Goal: Contribute content: Add original content to the website for others to see

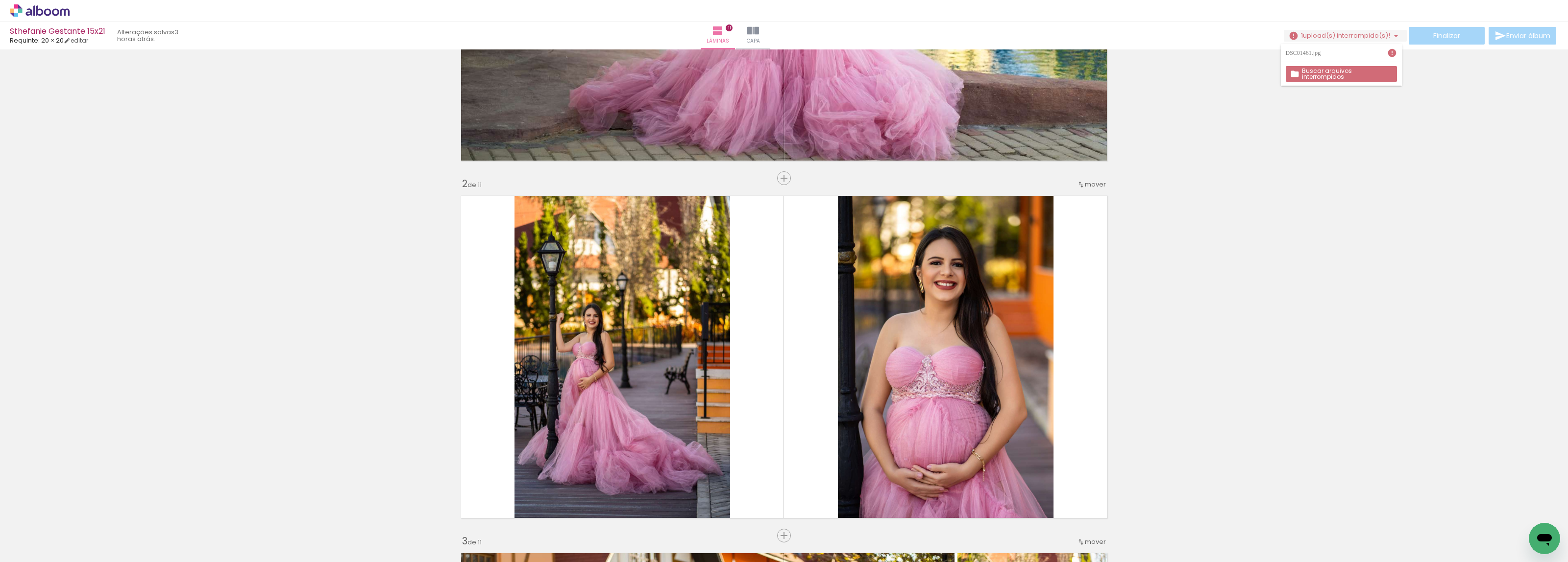
scroll to position [3560, 0]
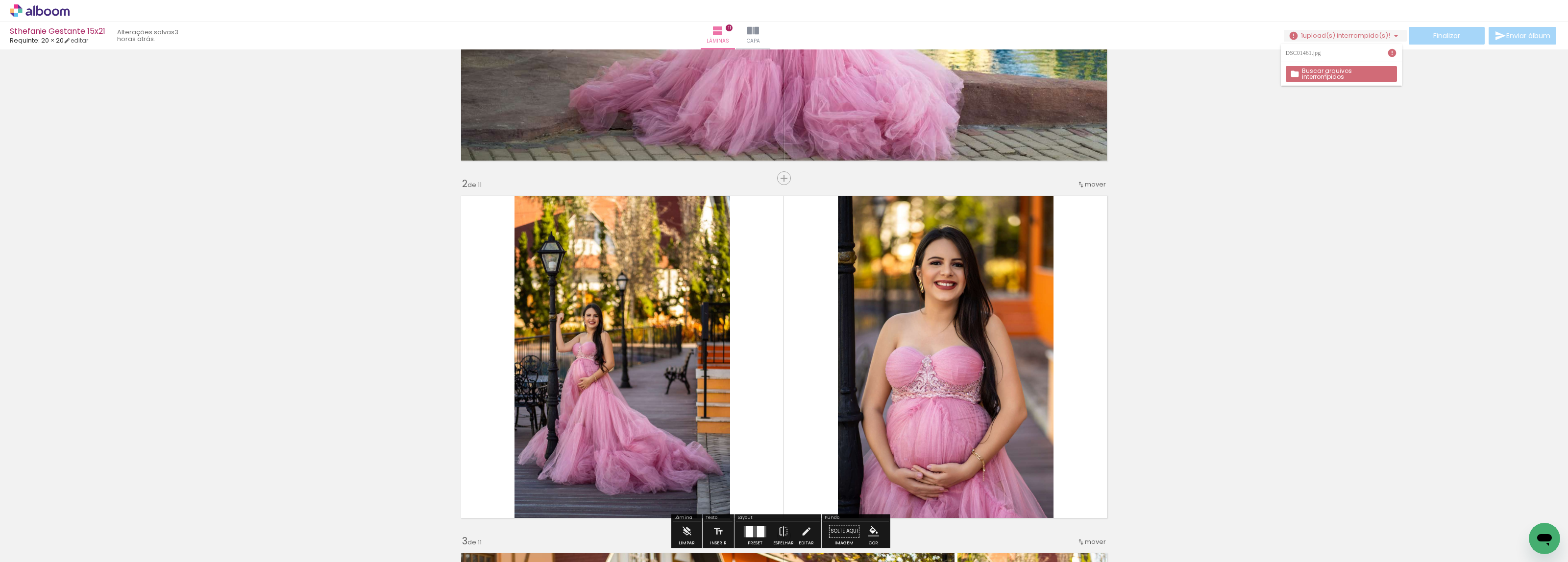
click at [0, 0] on slot "Buscar arquivos interrompidos" at bounding box center [0, 0] width 0 height 0
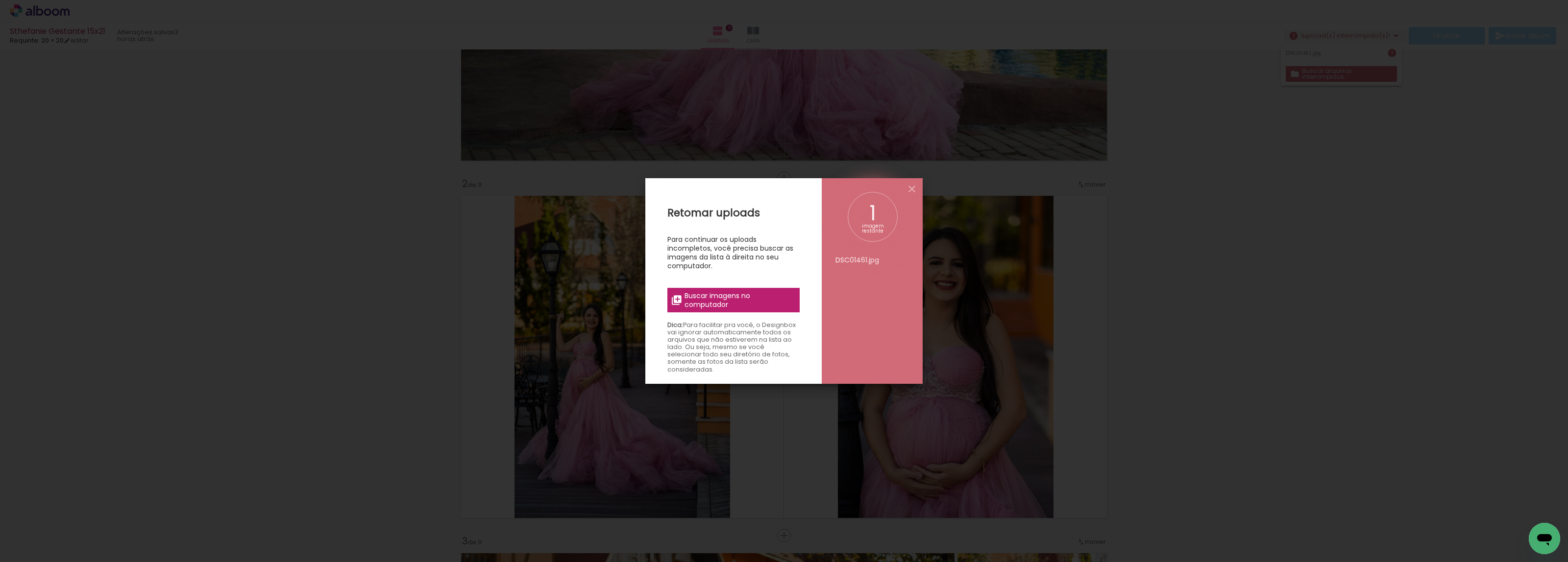
click at [763, 300] on span "Buscar imagens no computador" at bounding box center [739, 300] width 109 height 18
click at [0, 0] on input "file" at bounding box center [0, 0] width 0 height 0
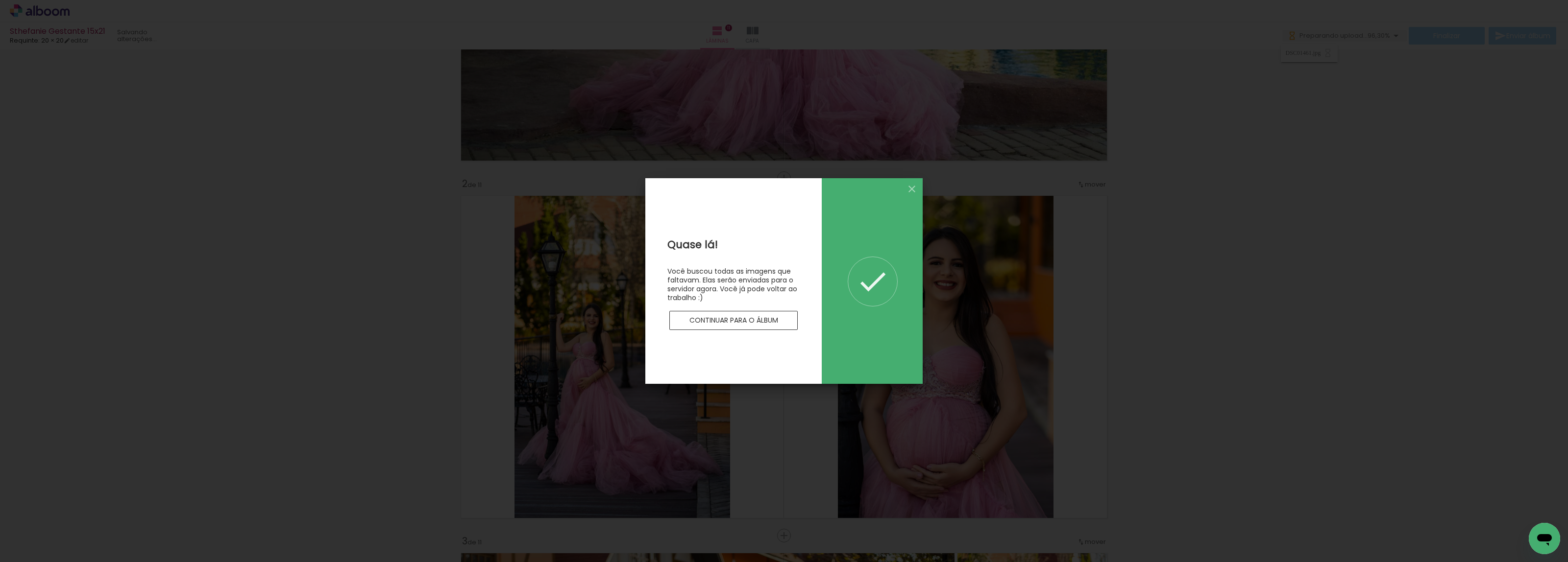
click at [0, 0] on slot "Continuar para o álbum" at bounding box center [0, 0] width 0 height 0
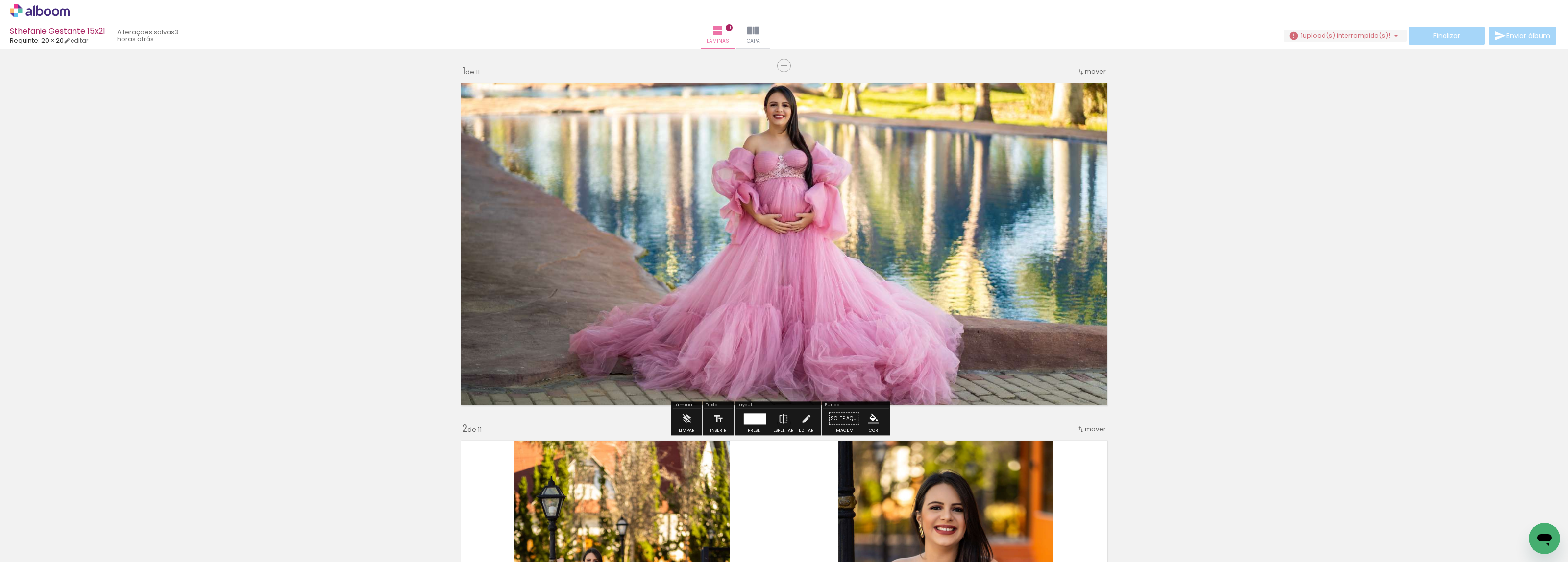
click at [1370, 20] on div "› Editor de álbum" at bounding box center [784, 11] width 1568 height 22
click at [1378, 33] on span "upload(s) interrompido(s)!" at bounding box center [1346, 35] width 87 height 9
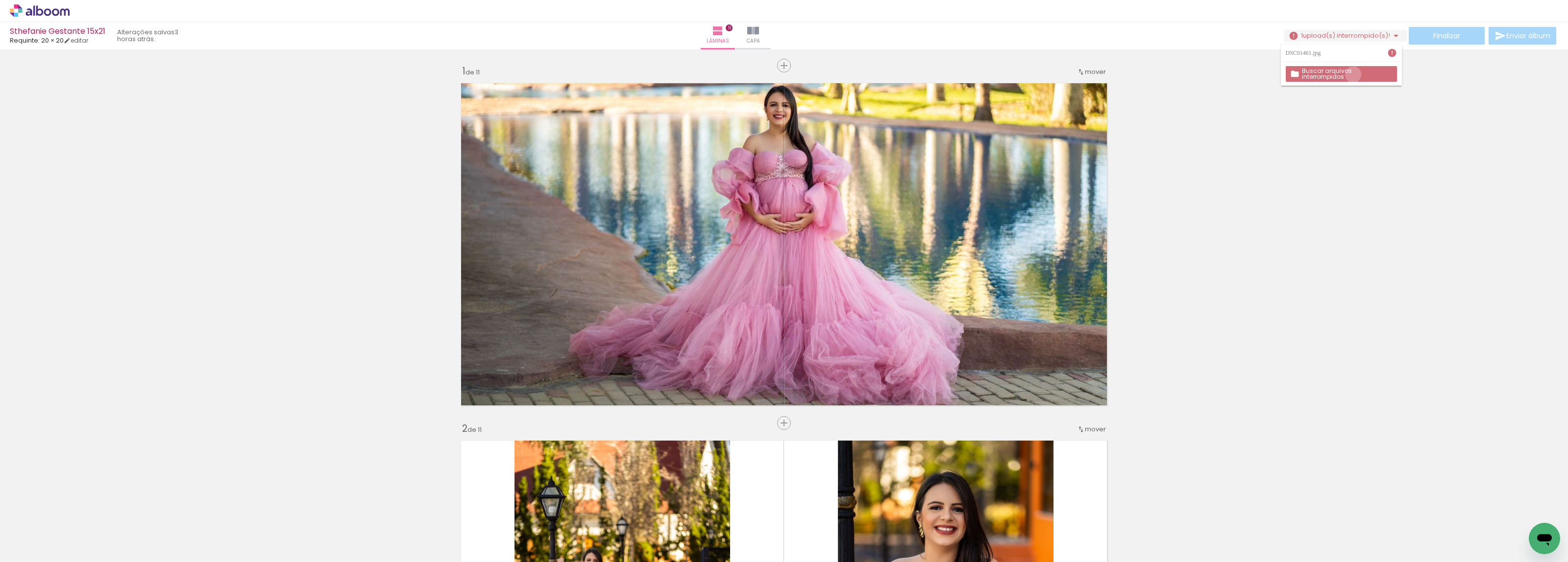
click at [0, 0] on slot "Buscar arquivos interrompidos" at bounding box center [0, 0] width 0 height 0
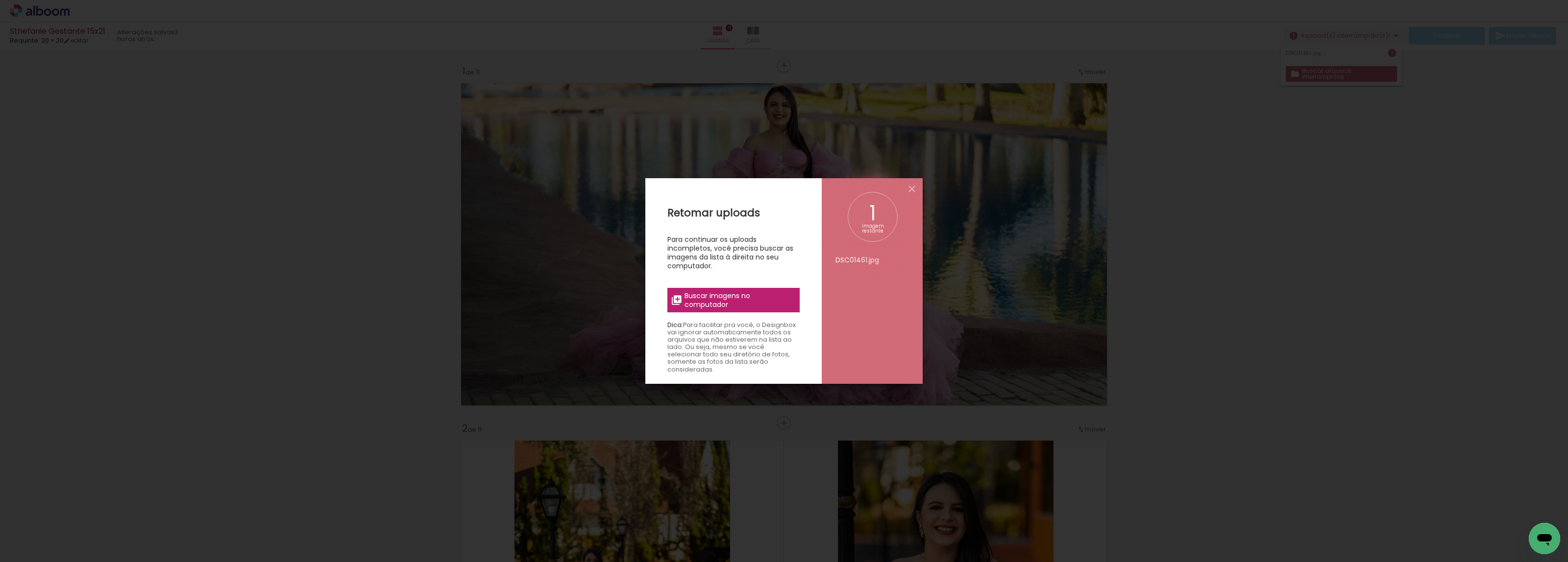
click at [753, 289] on label "Buscar imagens no computador" at bounding box center [734, 300] width 132 height 24
click at [0, 0] on input "file" at bounding box center [0, 0] width 0 height 0
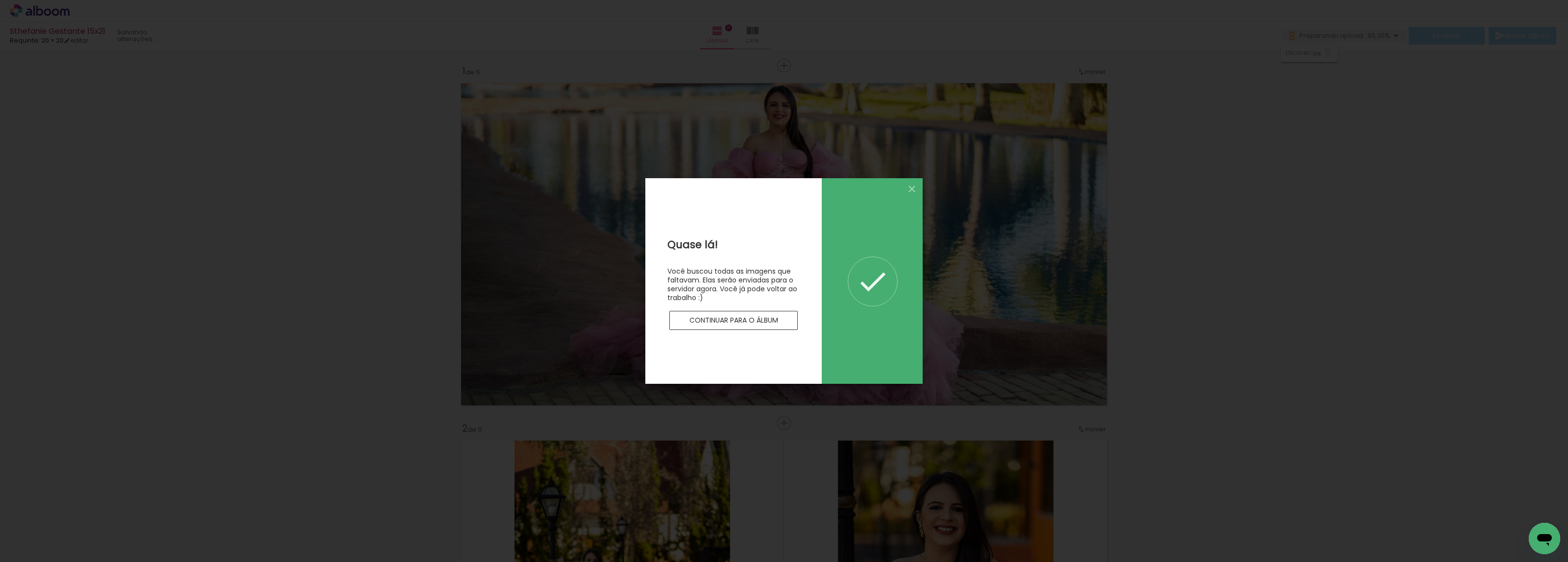
click at [0, 0] on slot "Continuar para o álbum" at bounding box center [0, 0] width 0 height 0
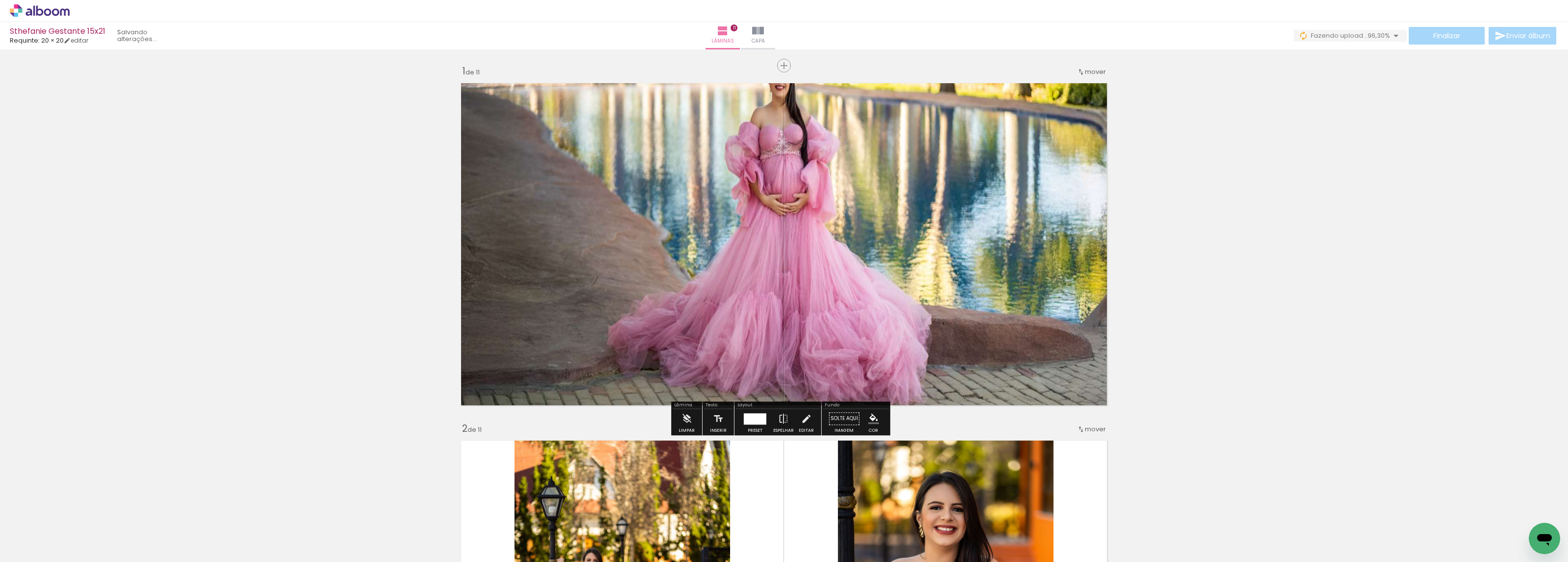
click at [926, 251] on quentale-photo at bounding box center [784, 244] width 657 height 333
click at [926, 250] on quentale-photo at bounding box center [784, 244] width 657 height 333
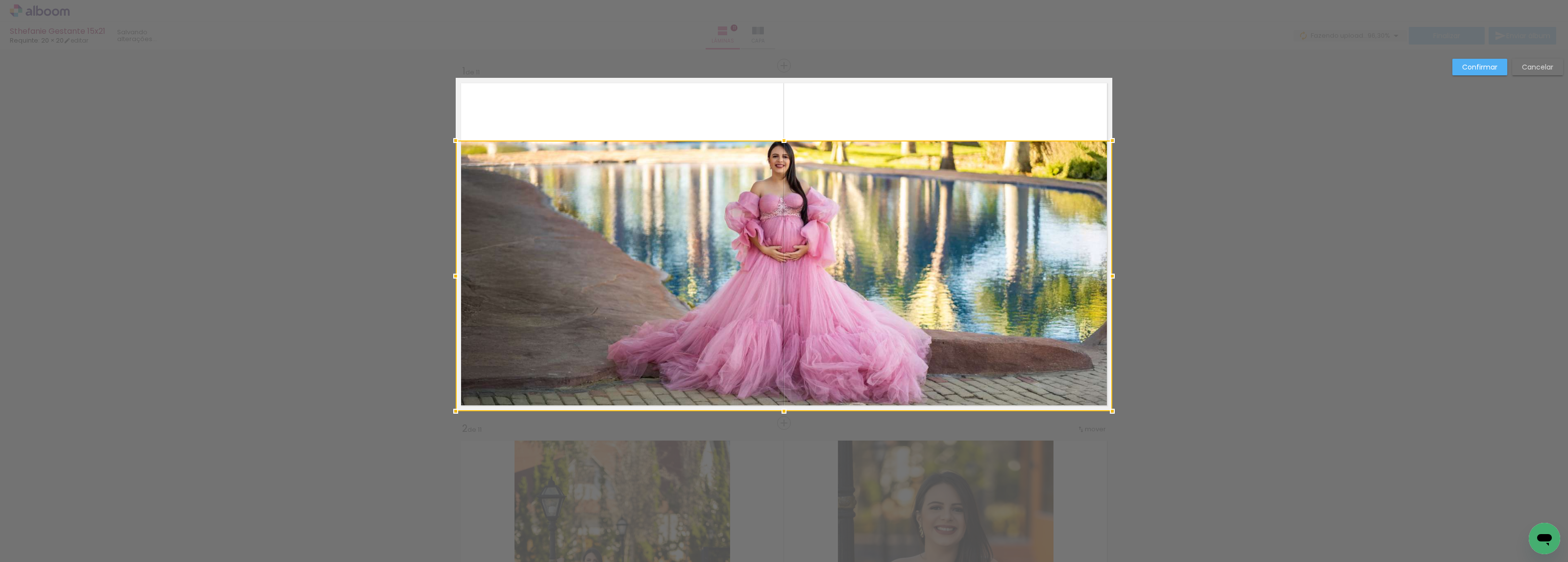
drag, startPoint x: 783, startPoint y: 73, endPoint x: 800, endPoint y: 138, distance: 67.2
click at [800, 136] on album-spread "1 de 11" at bounding box center [784, 244] width 657 height 333
click at [0, 0] on slot "Confirmar" at bounding box center [0, 0] width 0 height 0
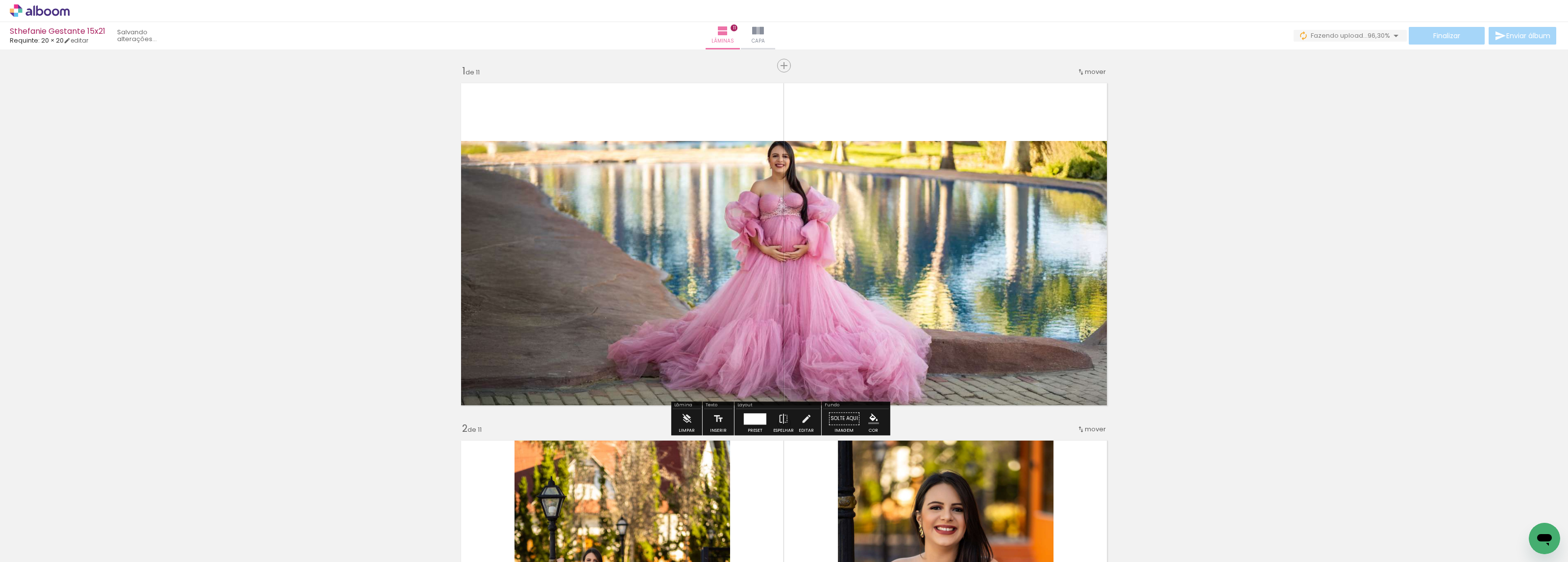
click at [1029, 197] on quentale-photo at bounding box center [784, 276] width 657 height 270
click at [746, 421] on div at bounding box center [756, 419] width 23 height 11
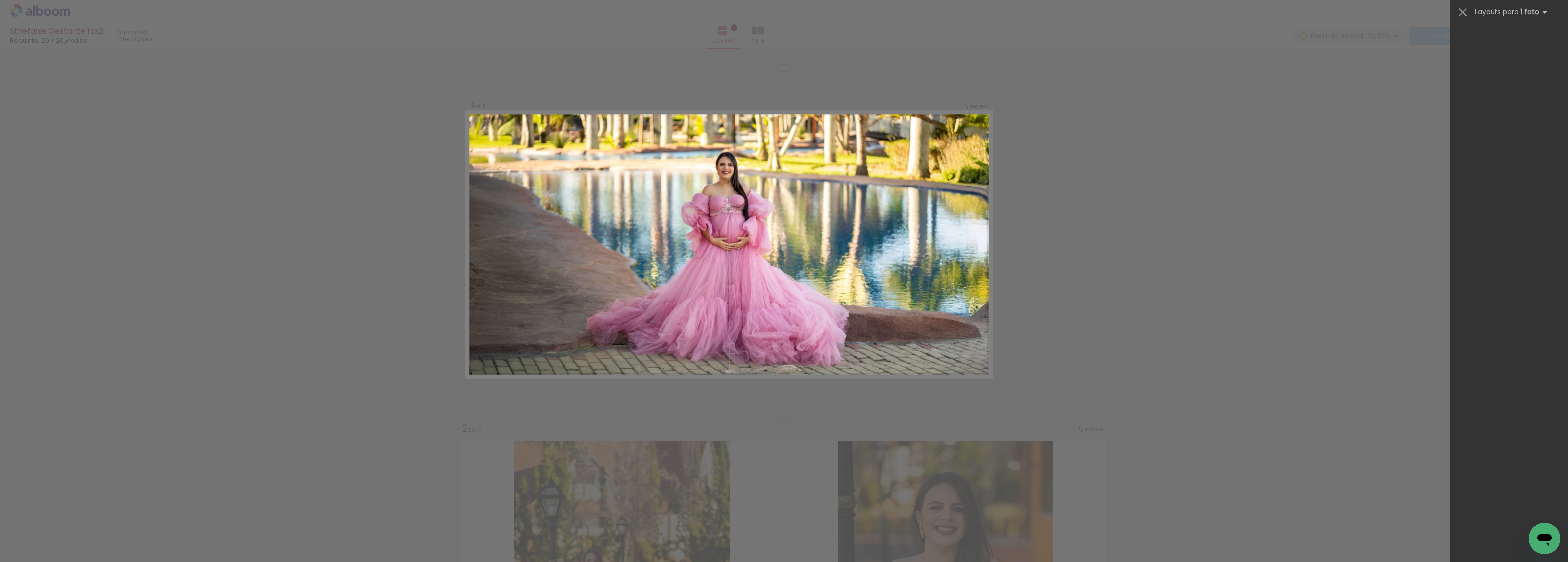
scroll to position [2956, 0]
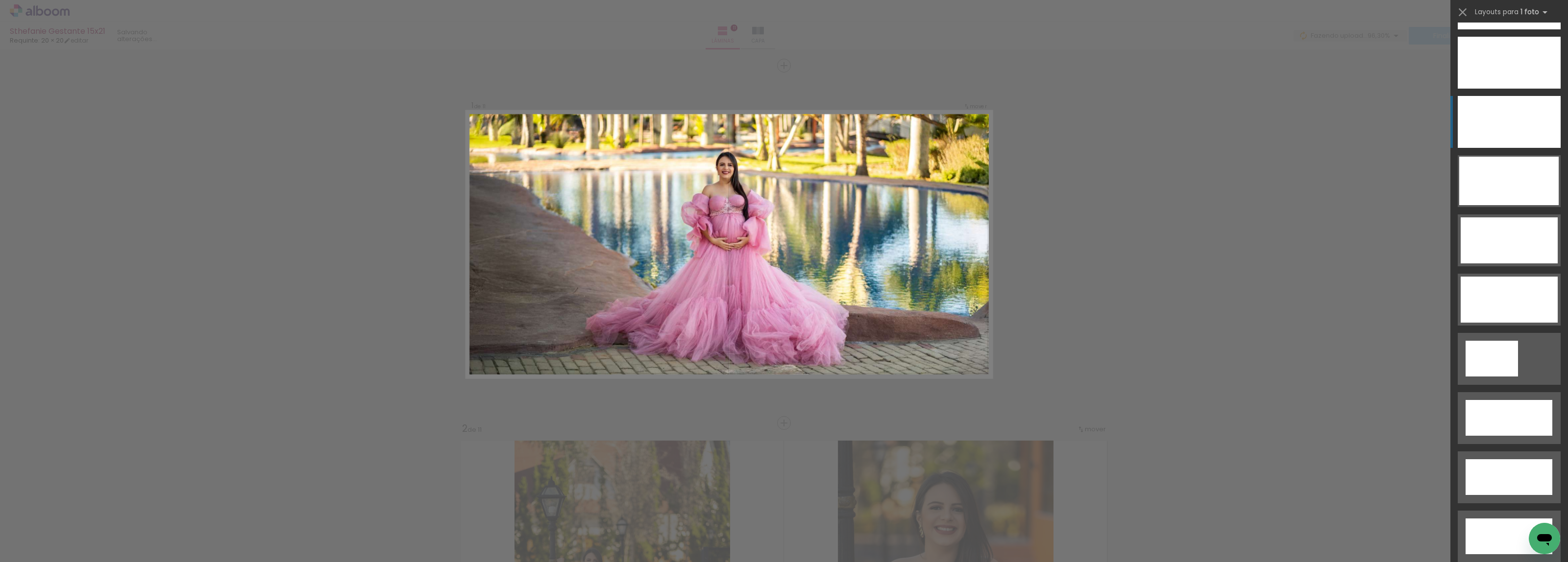
click at [1508, 137] on div at bounding box center [1509, 121] width 103 height 52
click at [729, 174] on quentale-photo at bounding box center [729, 244] width 525 height 266
click at [753, 170] on quentale-photo at bounding box center [729, 244] width 525 height 266
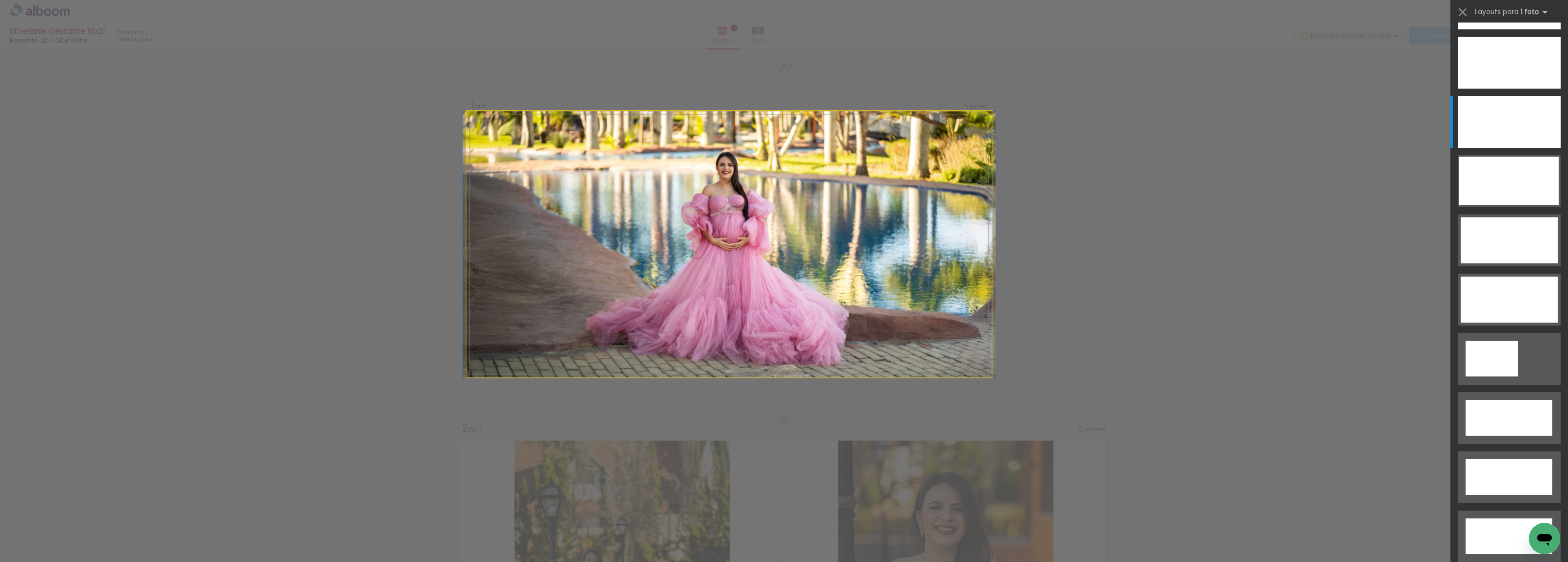
click at [753, 170] on quentale-photo at bounding box center [729, 244] width 525 height 266
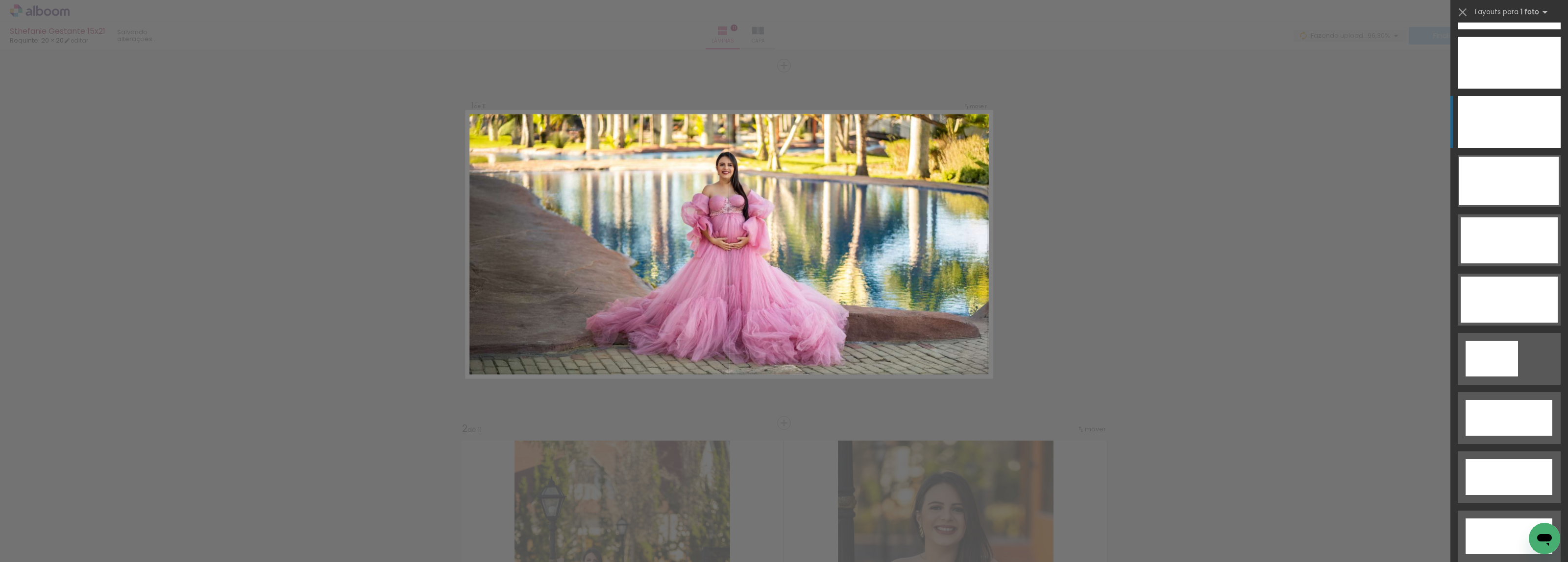
click at [1483, 116] on div at bounding box center [1509, 121] width 103 height 52
click at [1490, 118] on div at bounding box center [1509, 121] width 103 height 52
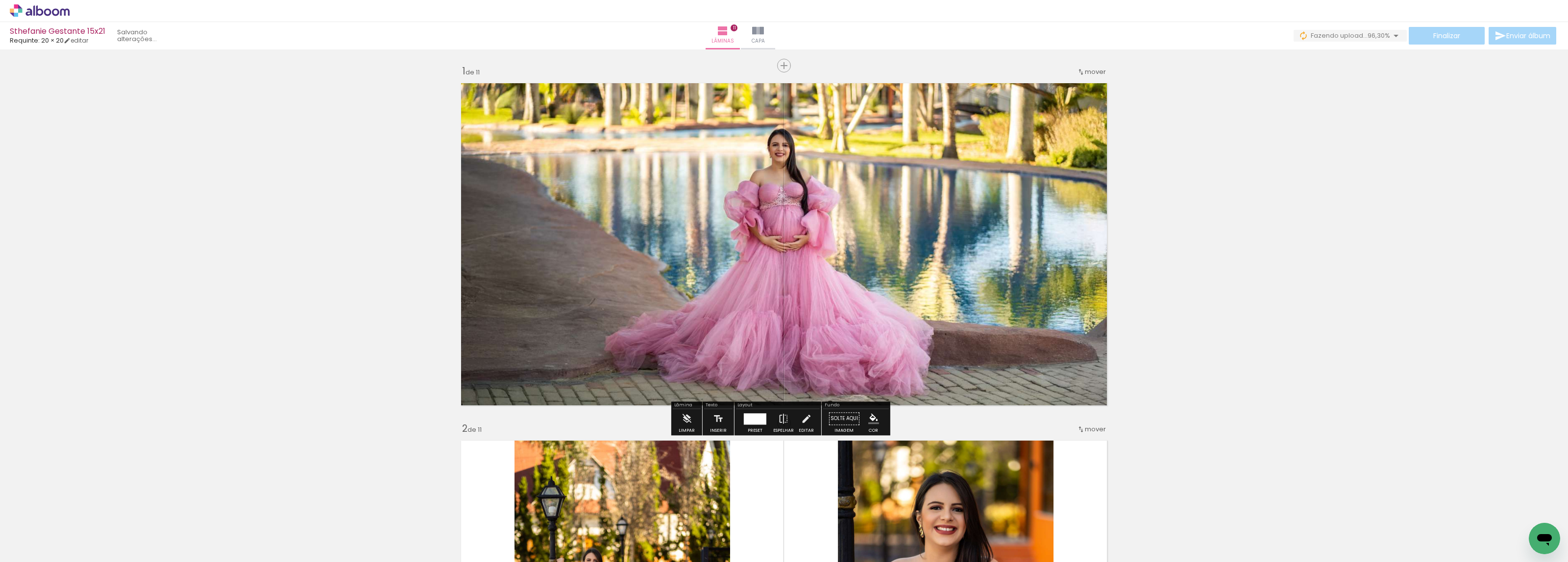
type paper-slider "113"
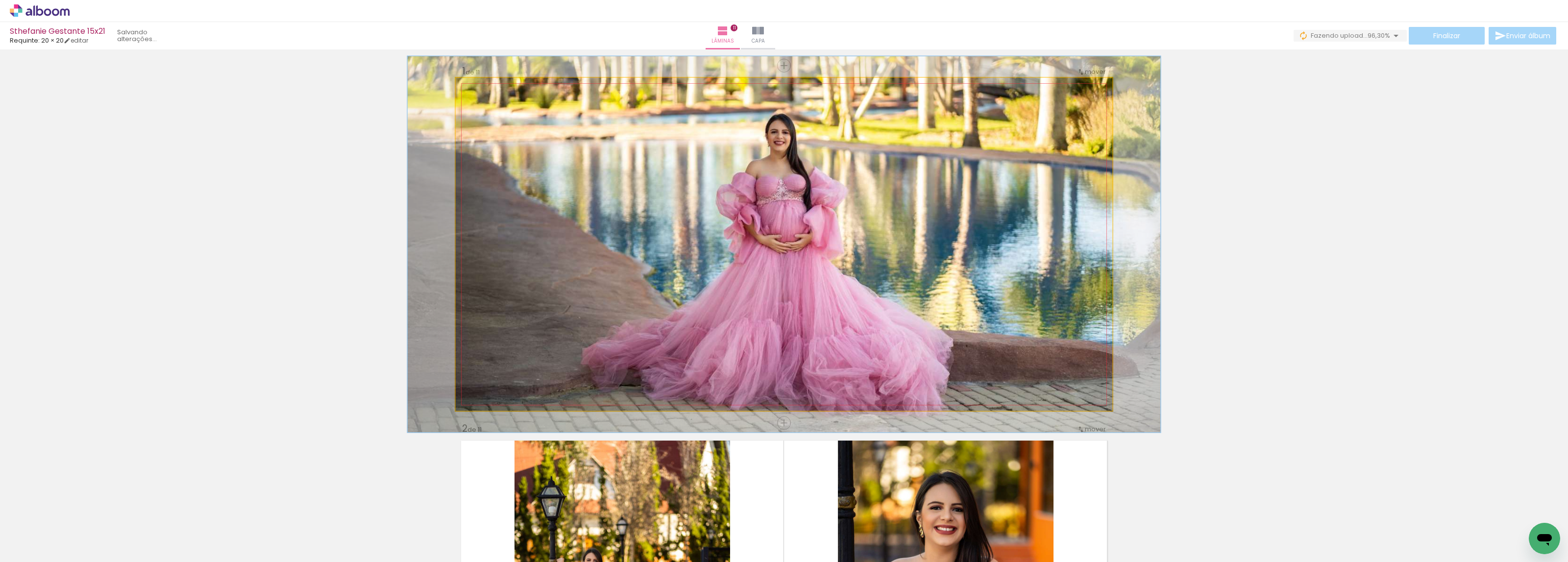
click at [483, 88] on div at bounding box center [498, 88] width 38 height 16
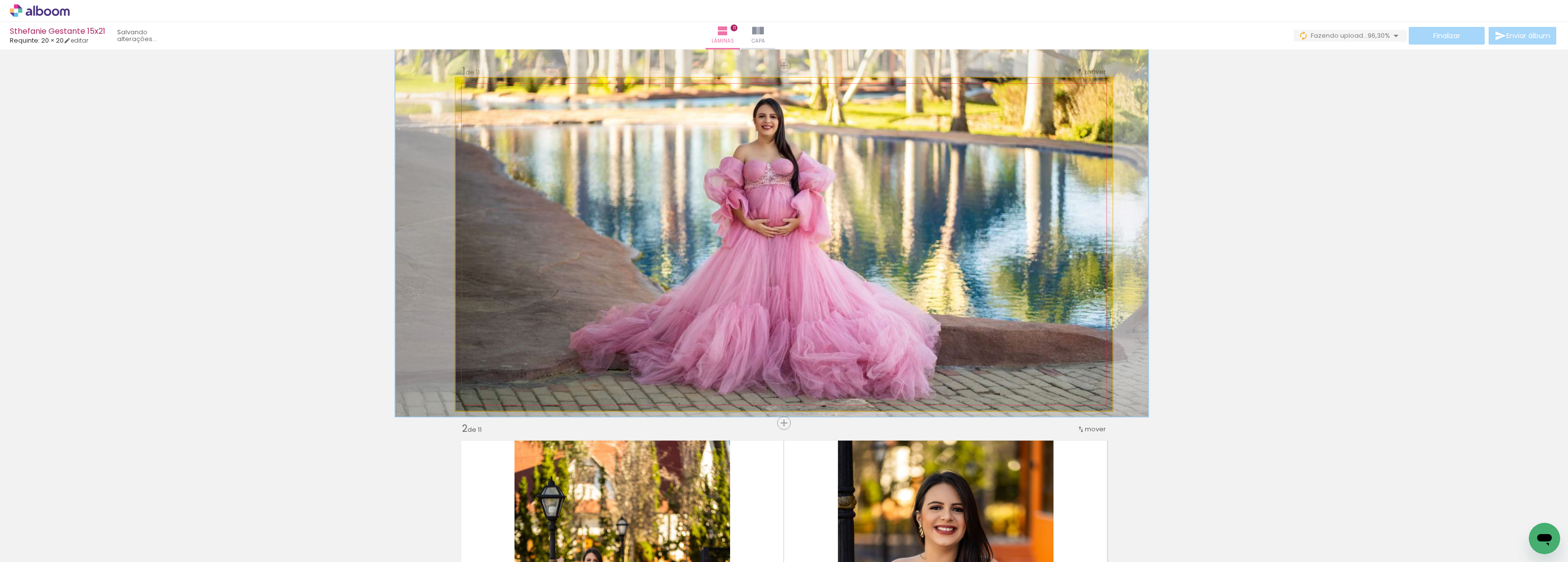
drag, startPoint x: 790, startPoint y: 297, endPoint x: 785, endPoint y: 285, distance: 13.0
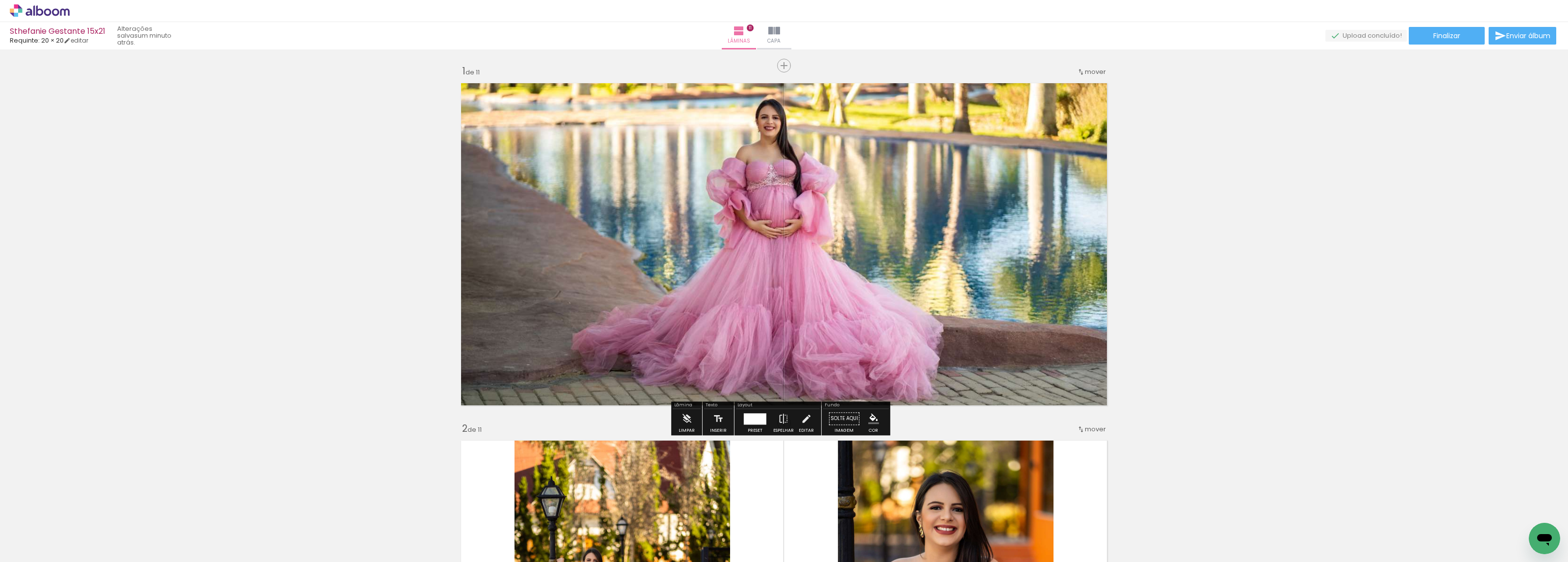
scroll to position [2956, 0]
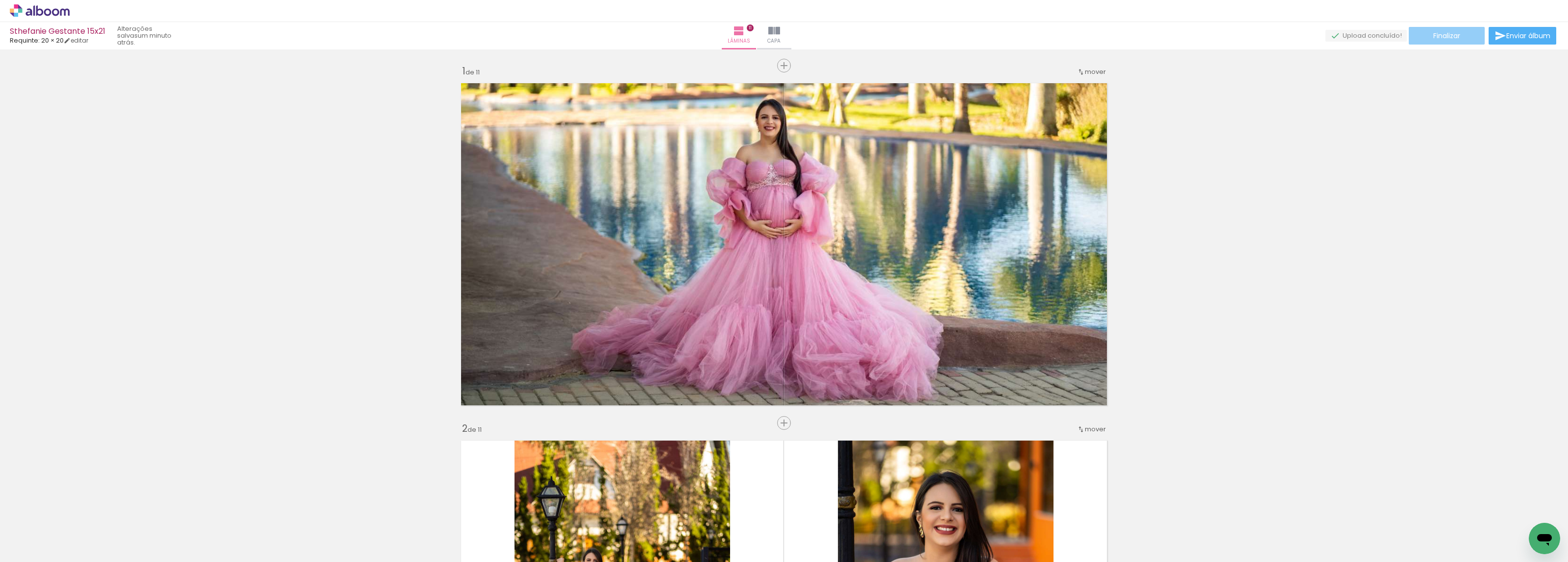
click at [1454, 33] on span "Finalizar" at bounding box center [1446, 36] width 27 height 7
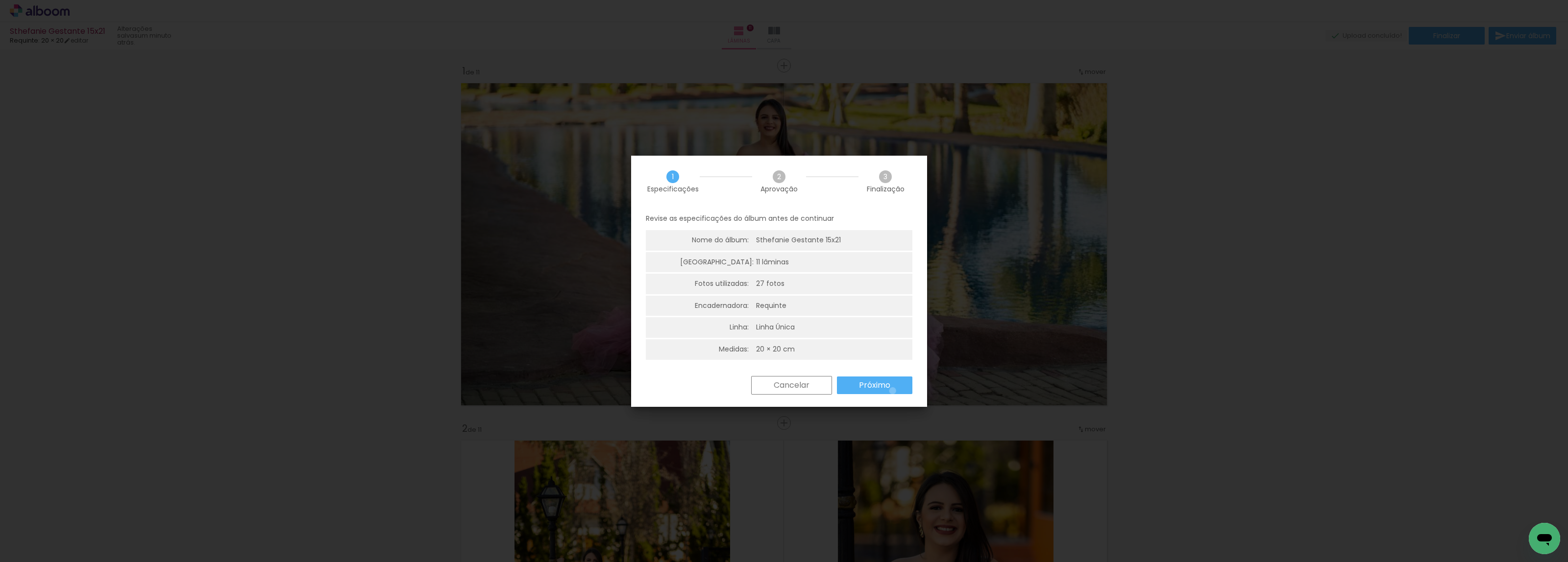
click at [893, 390] on paper-button "Próximo" at bounding box center [874, 385] width 75 height 18
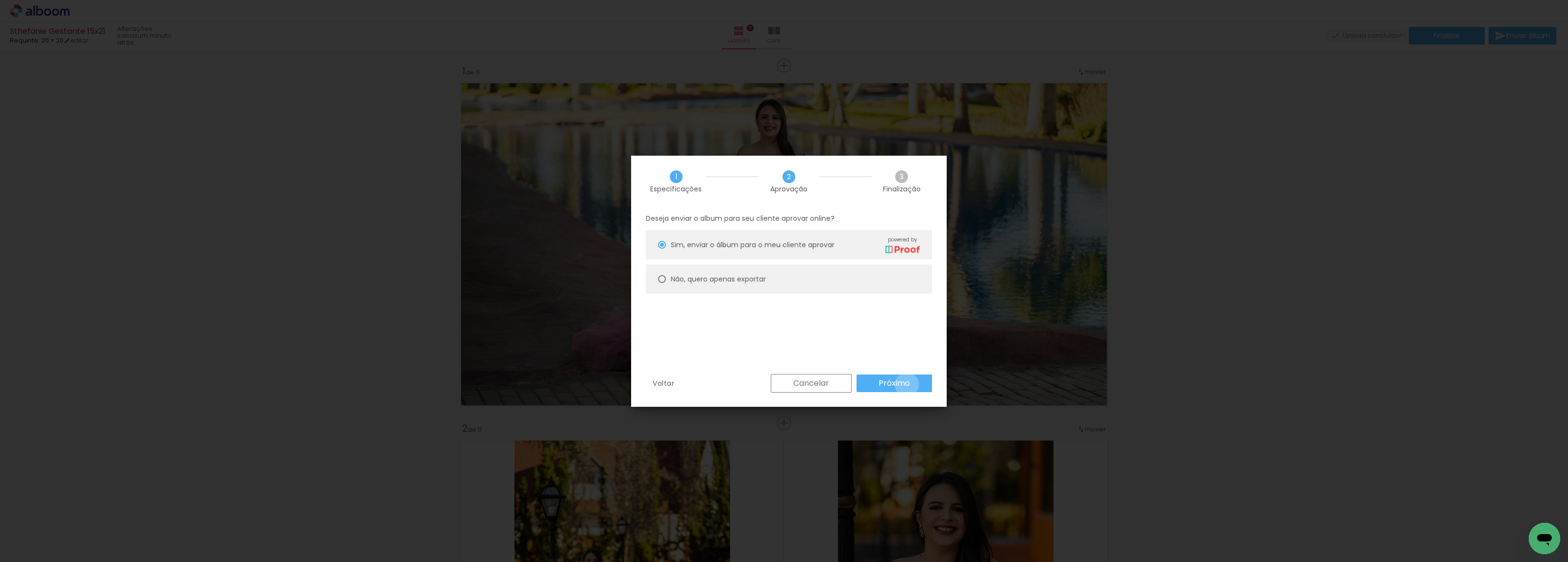
click at [0, 0] on slot "Próximo" at bounding box center [0, 0] width 0 height 0
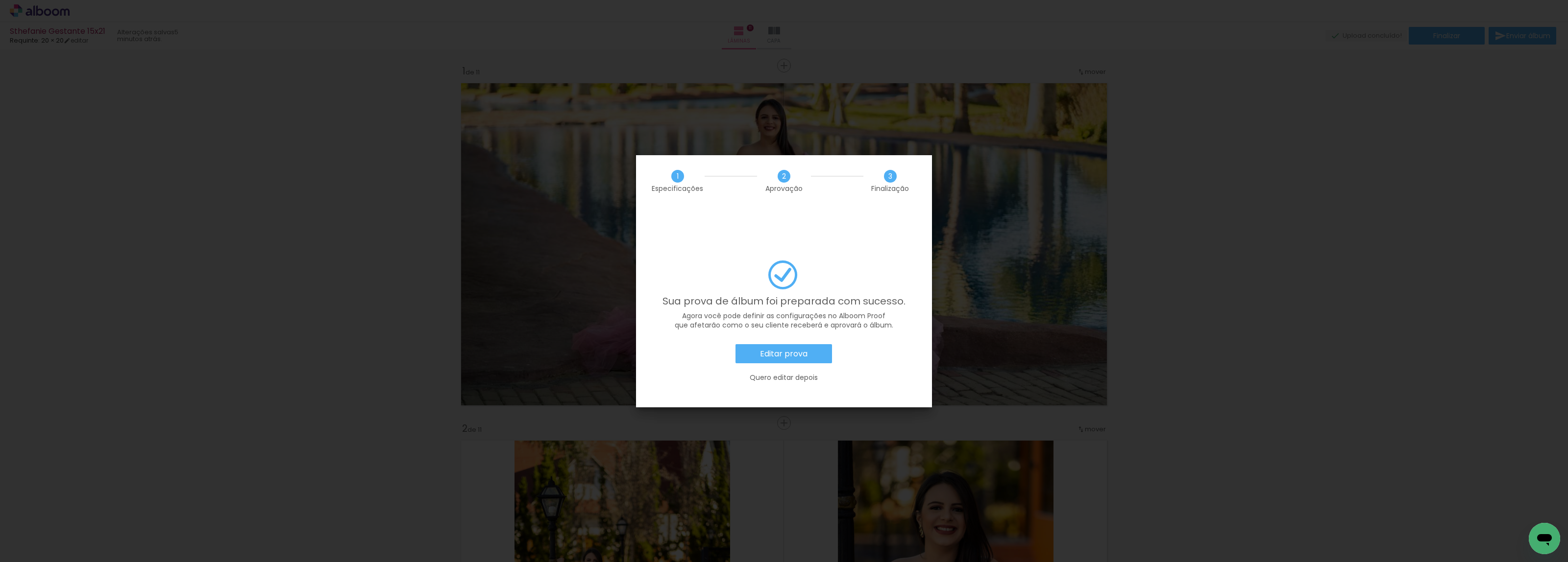
click at [0, 0] on slot "Editar prova" at bounding box center [0, 0] width 0 height 0
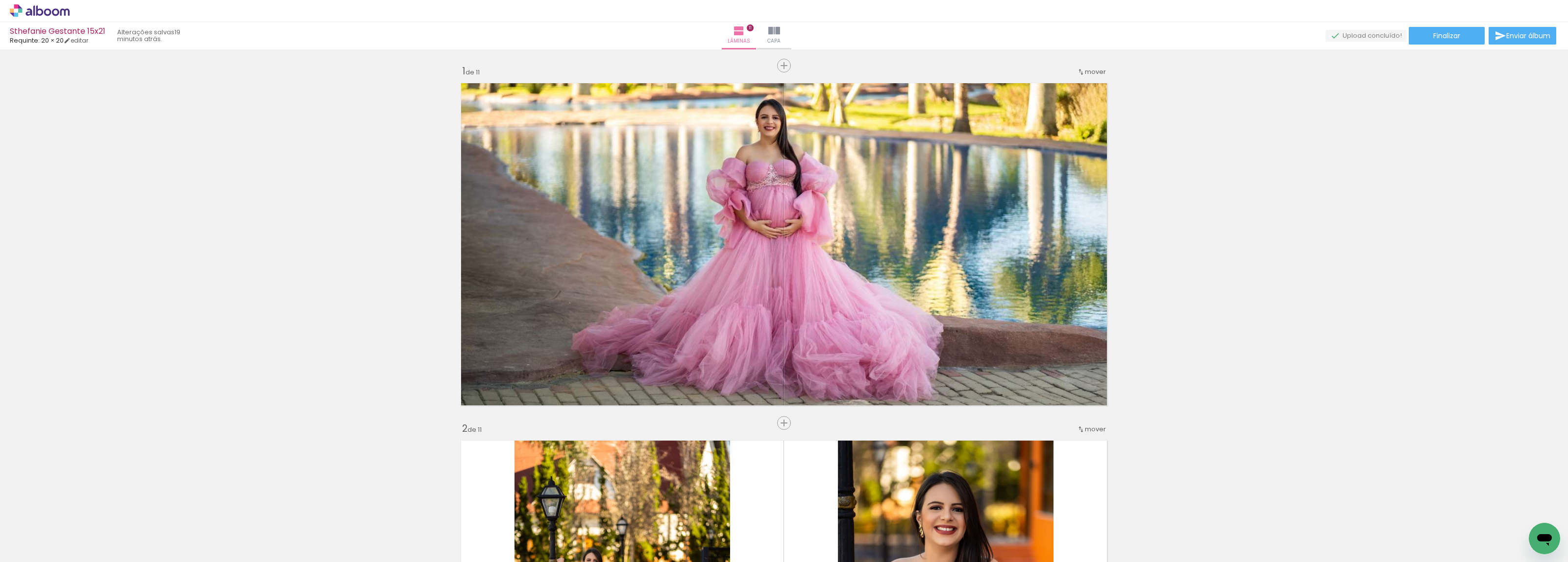
scroll to position [2956, 0]
click at [55, 9] on icon at bounding box center [55, 12] width 7 height 7
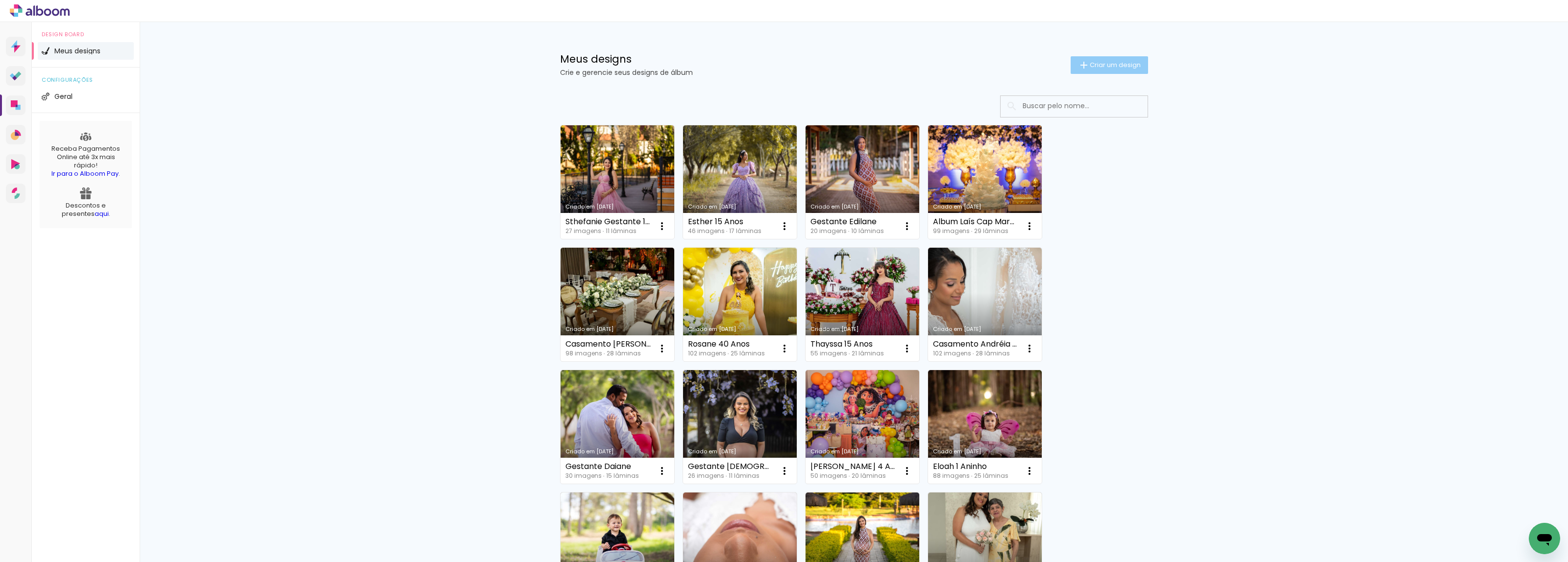
click at [1127, 65] on span "Criar um design" at bounding box center [1115, 65] width 51 height 6
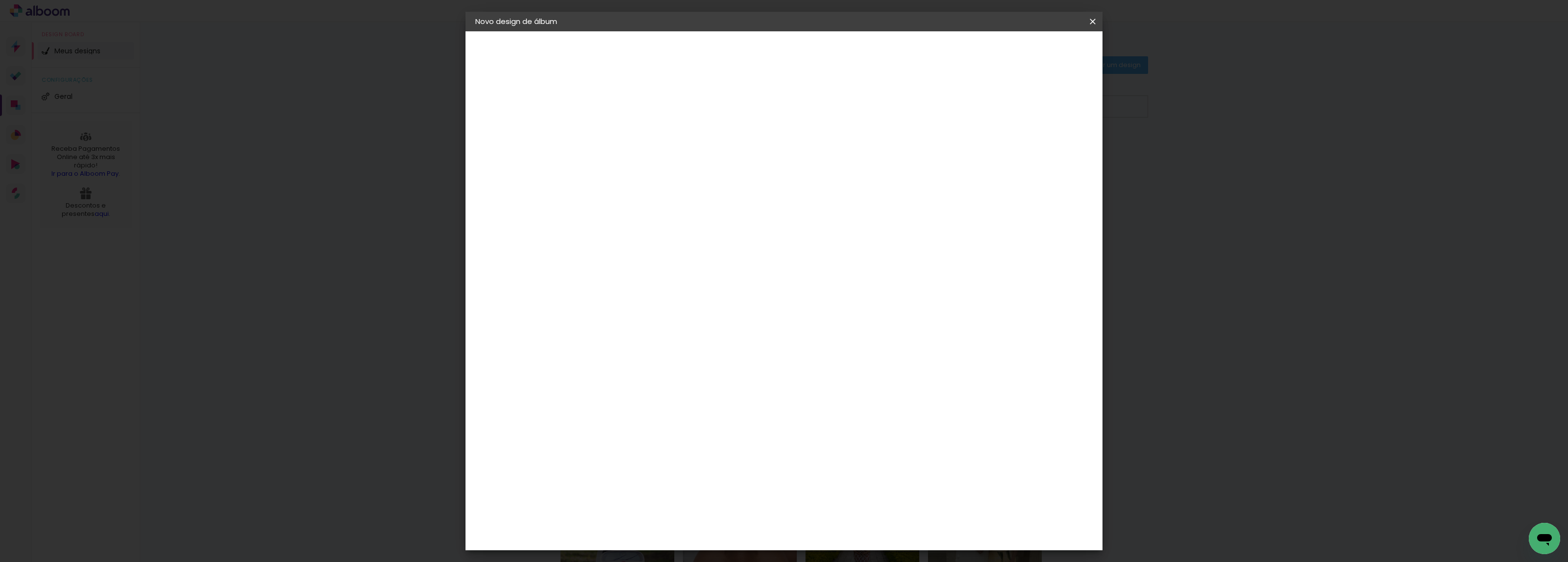
click at [635, 130] on input at bounding box center [635, 131] width 0 height 15
type input "Casamento [PERSON_NAME] e [PERSON_NAME]"
type paper-input "Casamento [PERSON_NAME] e [PERSON_NAME]"
click at [0, 0] on slot "Avançar" at bounding box center [0, 0] width 0 height 0
click at [667, 186] on input at bounding box center [660, 186] width 99 height 12
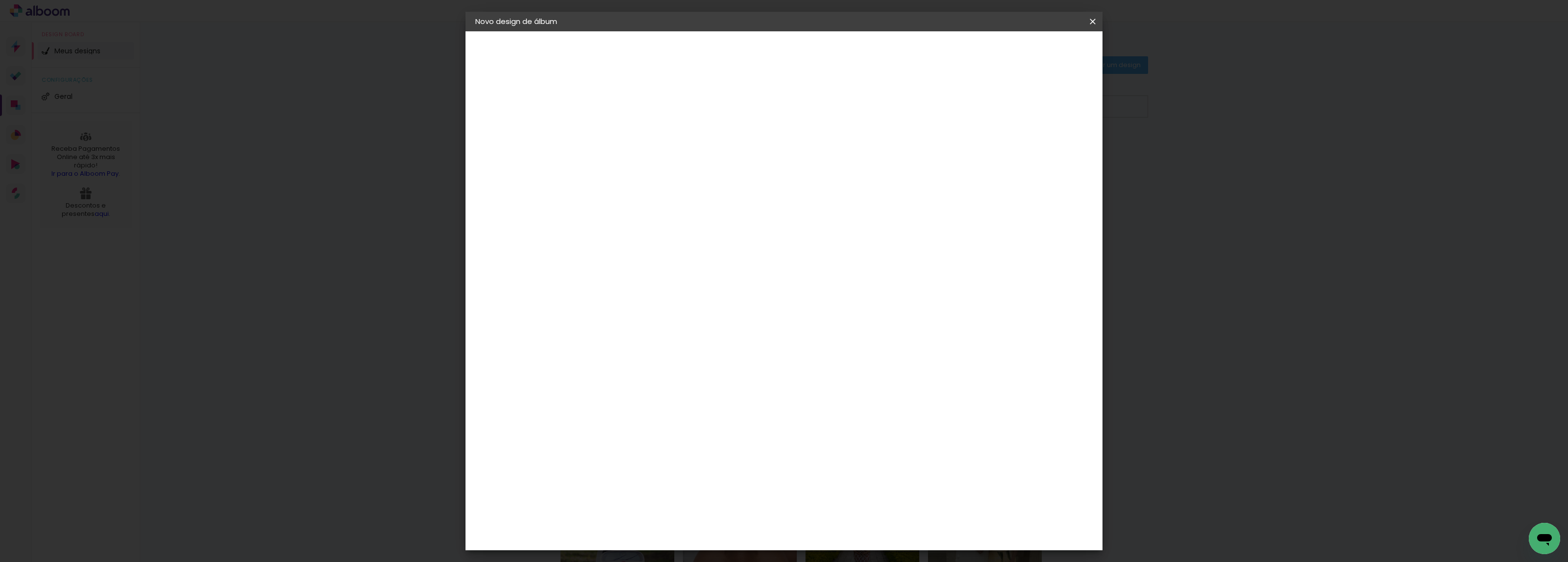
type input "re"
type paper-input "re"
click at [663, 455] on div "Requinte" at bounding box center [646, 459] width 34 height 8
click at [0, 0] on slot "Avançar" at bounding box center [0, 0] width 0 height 0
click at [702, 448] on span "25 × 25" at bounding box center [679, 458] width 45 height 20
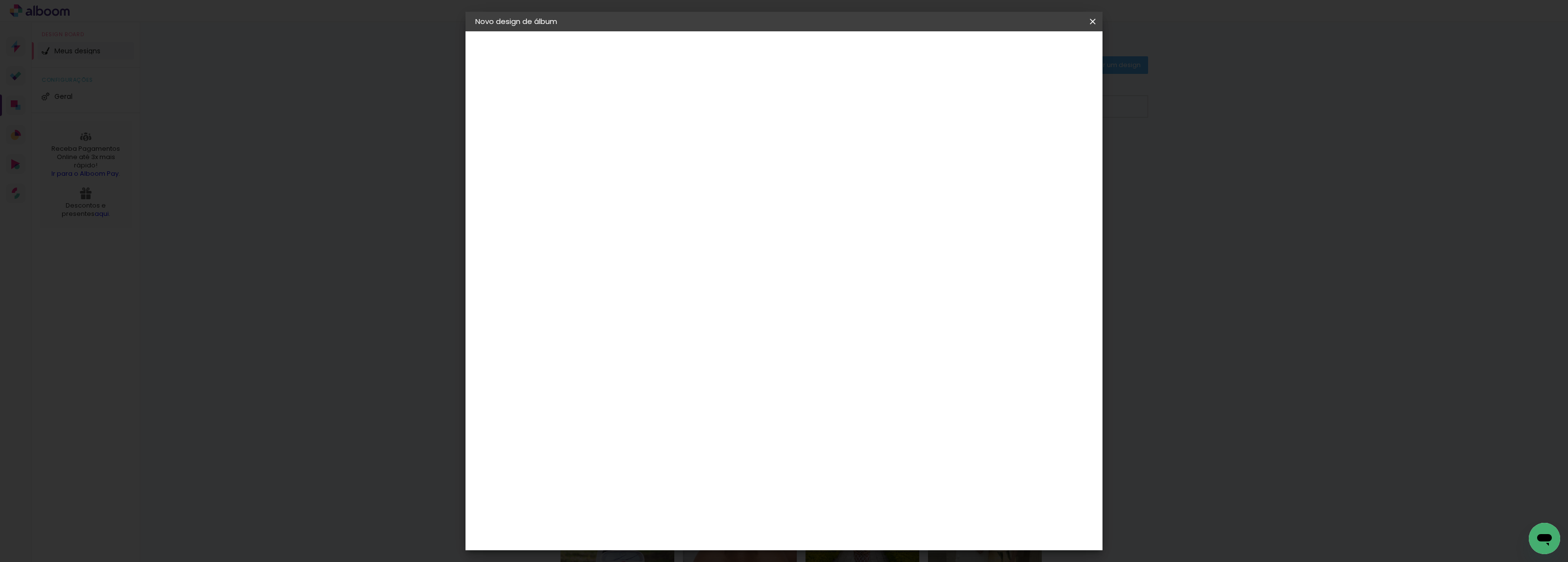
click at [795, 45] on paper-button "Avançar" at bounding box center [771, 51] width 48 height 16
click at [974, 102] on div at bounding box center [970, 106] width 9 height 9
type paper-checkbox "on"
click at [1029, 51] on span "Iniciar design" at bounding box center [1007, 52] width 45 height 7
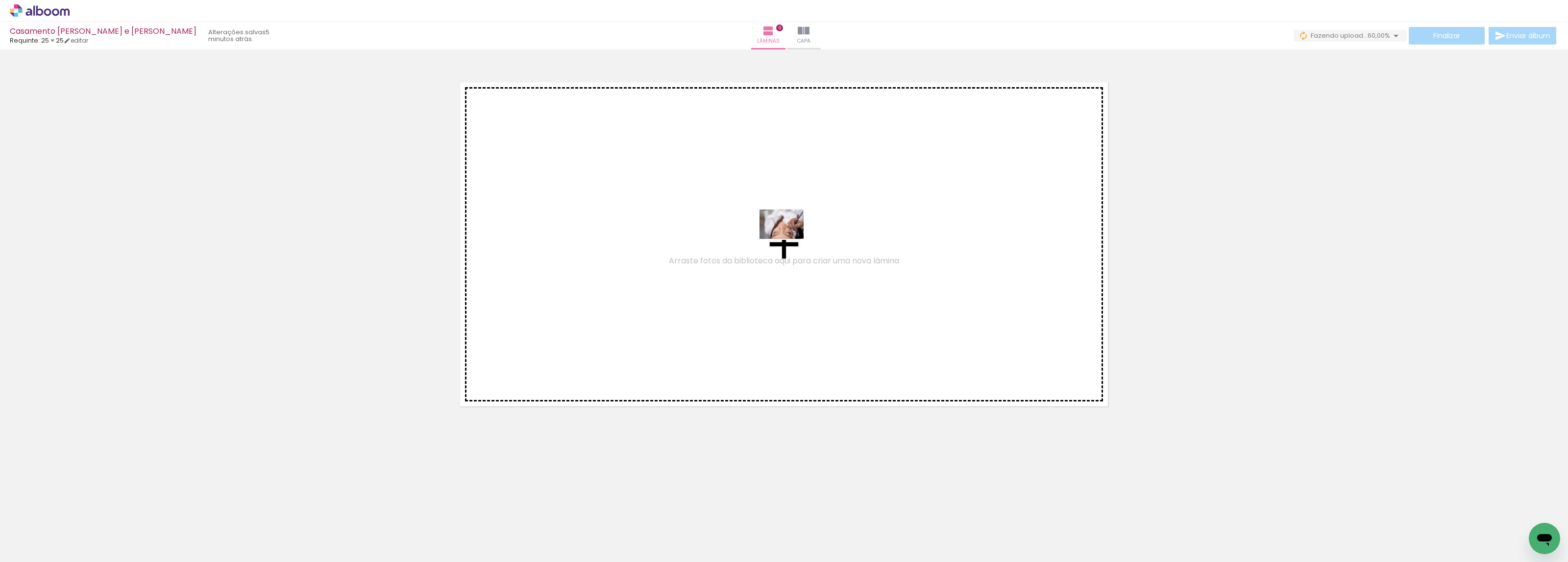
drag, startPoint x: 846, startPoint y: 536, endPoint x: 789, endPoint y: 239, distance: 302.4
click at [789, 239] on quentale-workspace at bounding box center [784, 281] width 1568 height 562
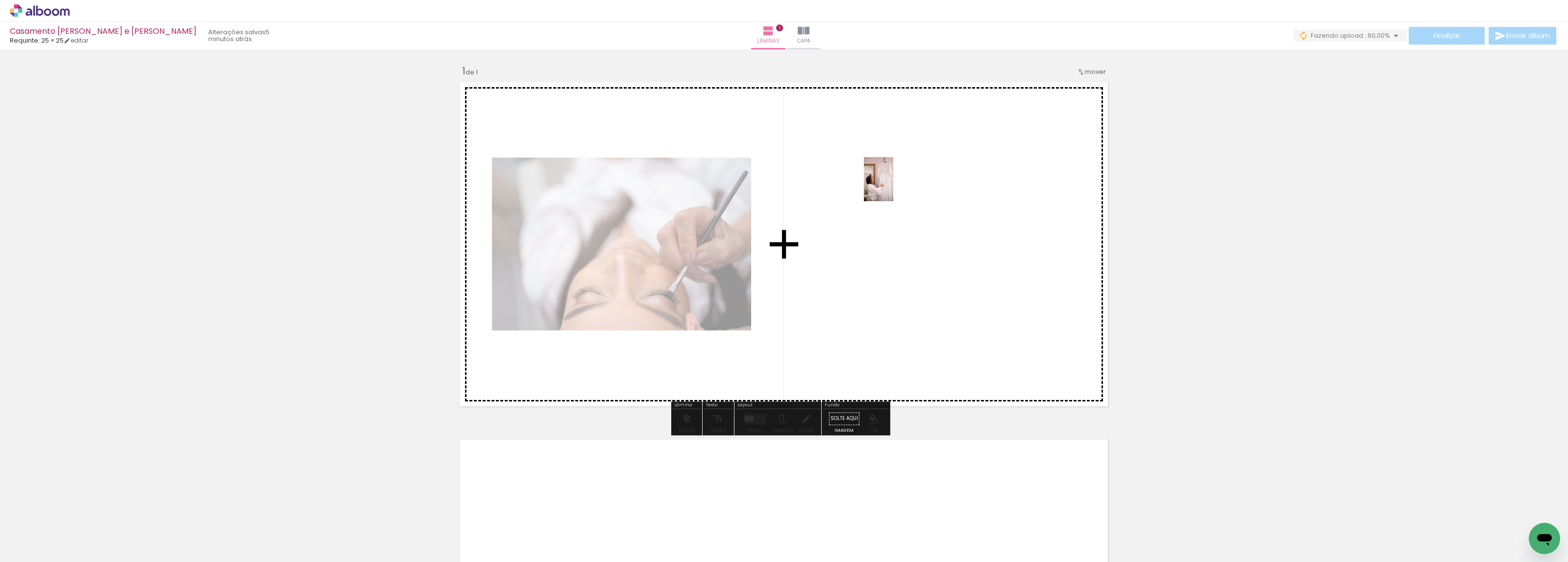
drag, startPoint x: 798, startPoint y: 537, endPoint x: 893, endPoint y: 187, distance: 362.7
click at [893, 187] on quentale-workspace at bounding box center [784, 281] width 1568 height 562
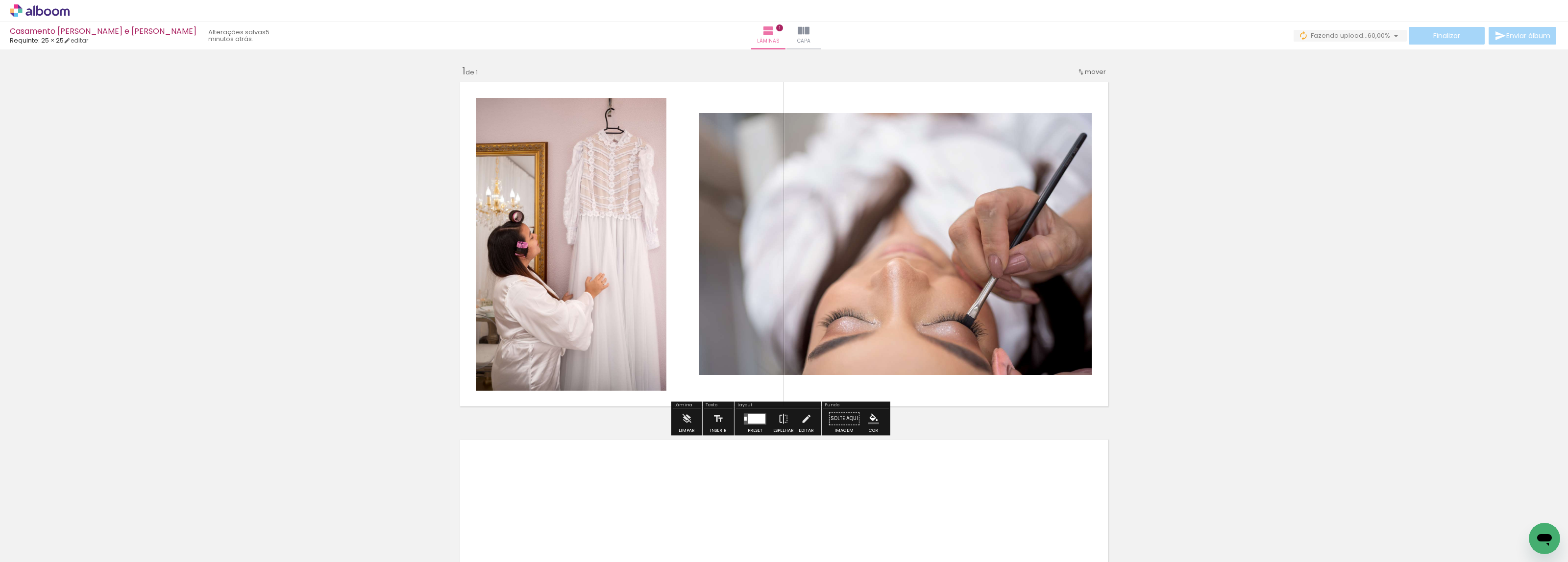
click at [753, 423] on div at bounding box center [757, 419] width 17 height 10
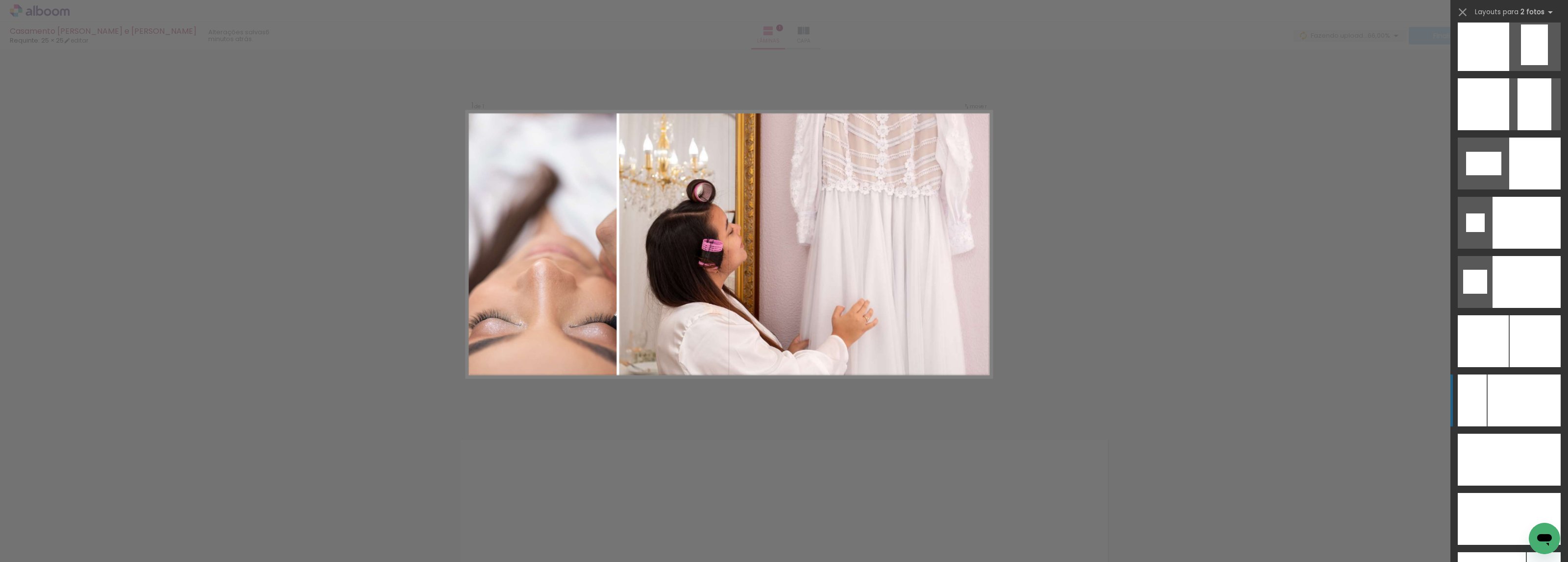
scroll to position [4470, 0]
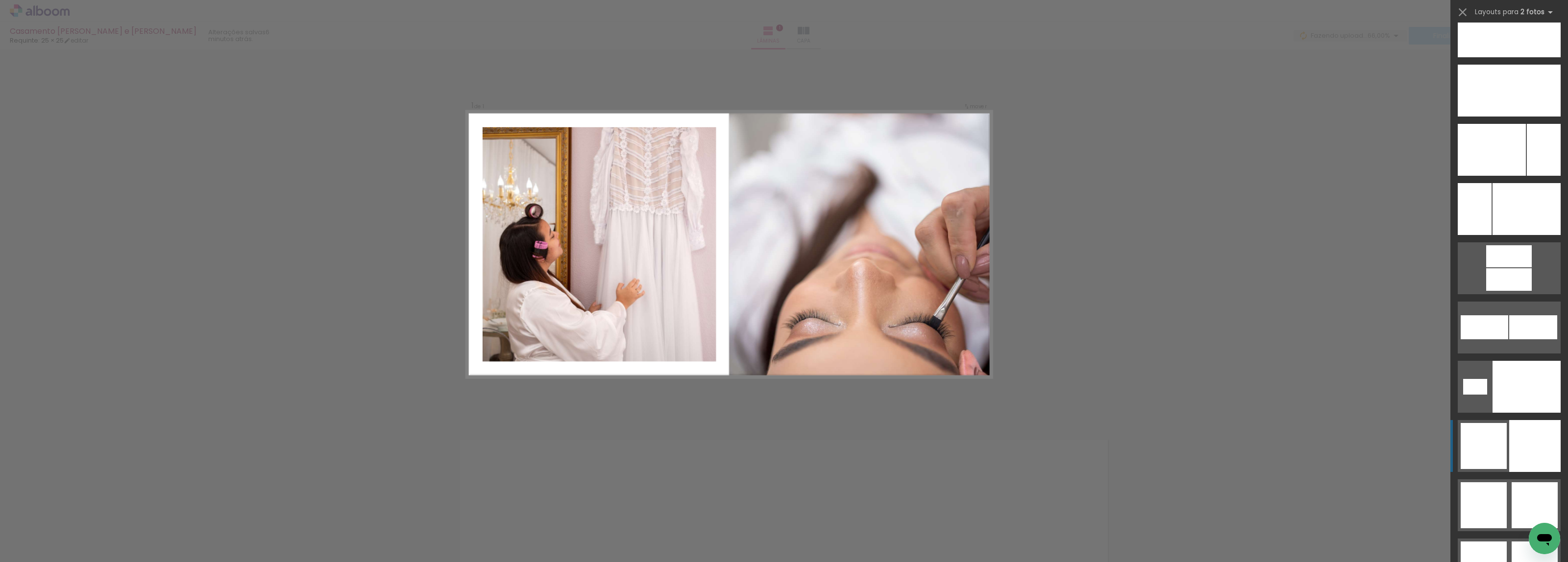
click at [1515, 449] on div at bounding box center [1535, 446] width 51 height 52
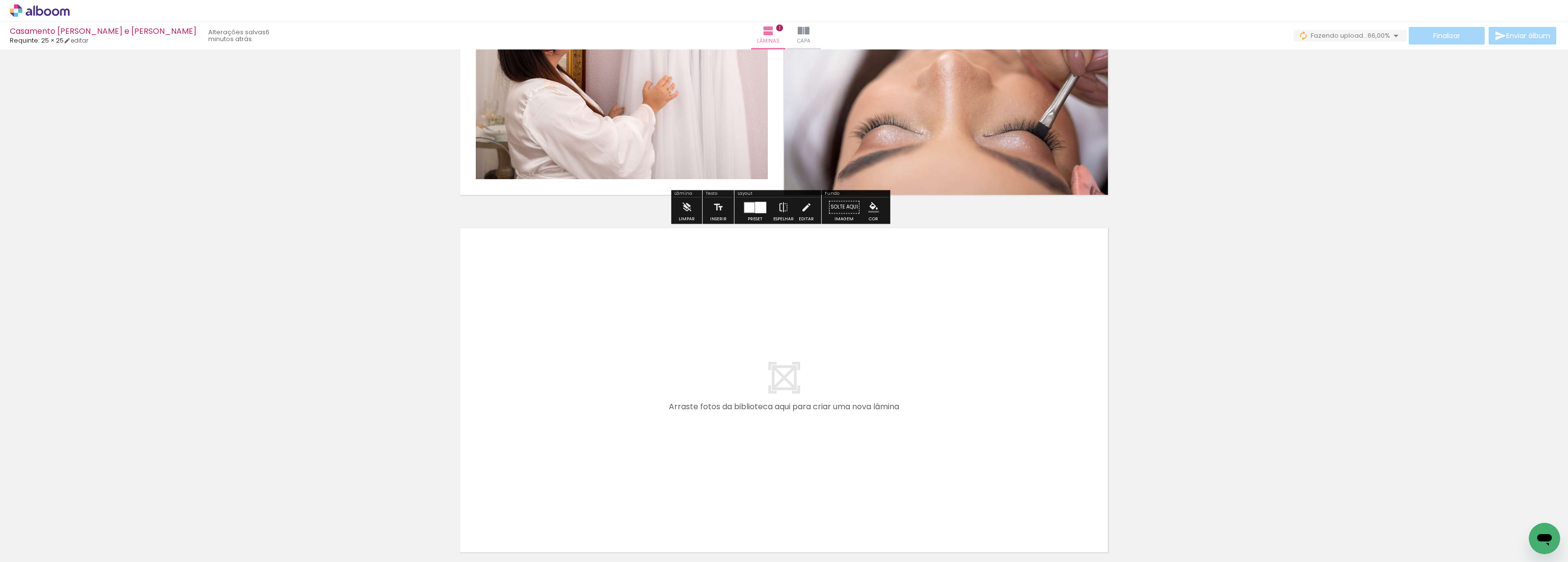
scroll to position [245, 0]
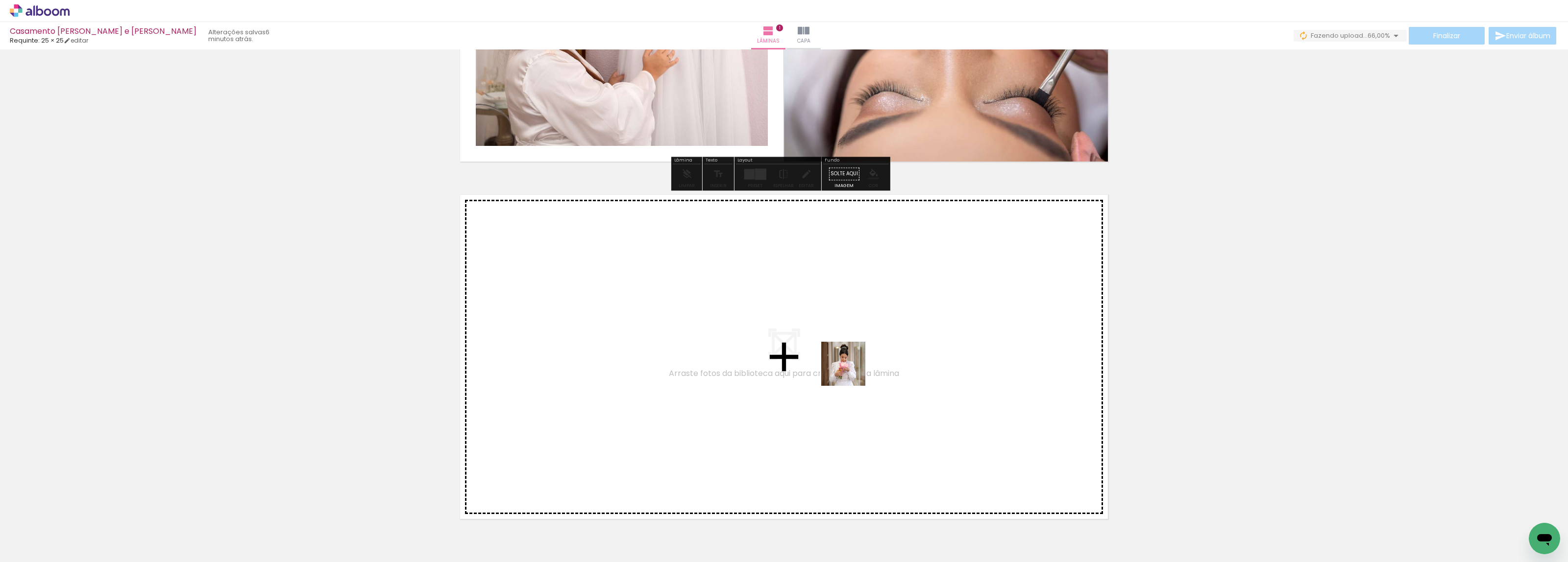
drag, startPoint x: 853, startPoint y: 378, endPoint x: 851, endPoint y: 372, distance: 6.3
click at [851, 372] on quentale-workspace at bounding box center [784, 281] width 1568 height 562
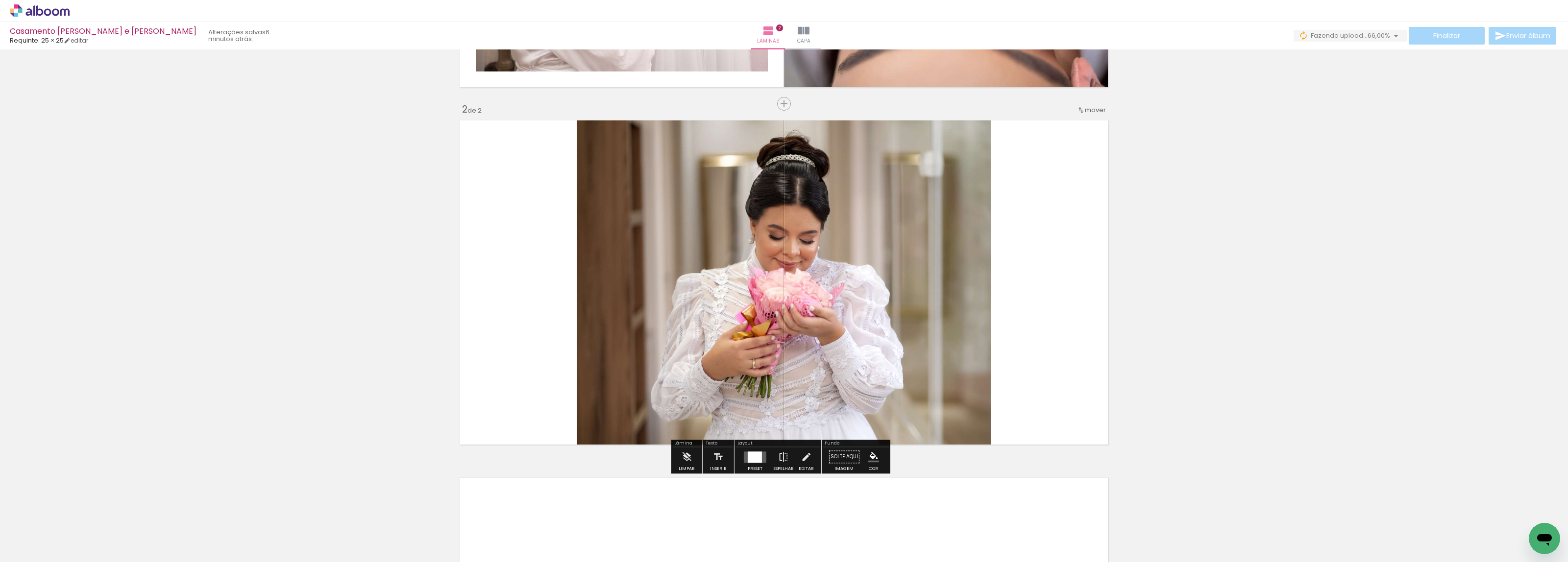
scroll to position [326, 0]
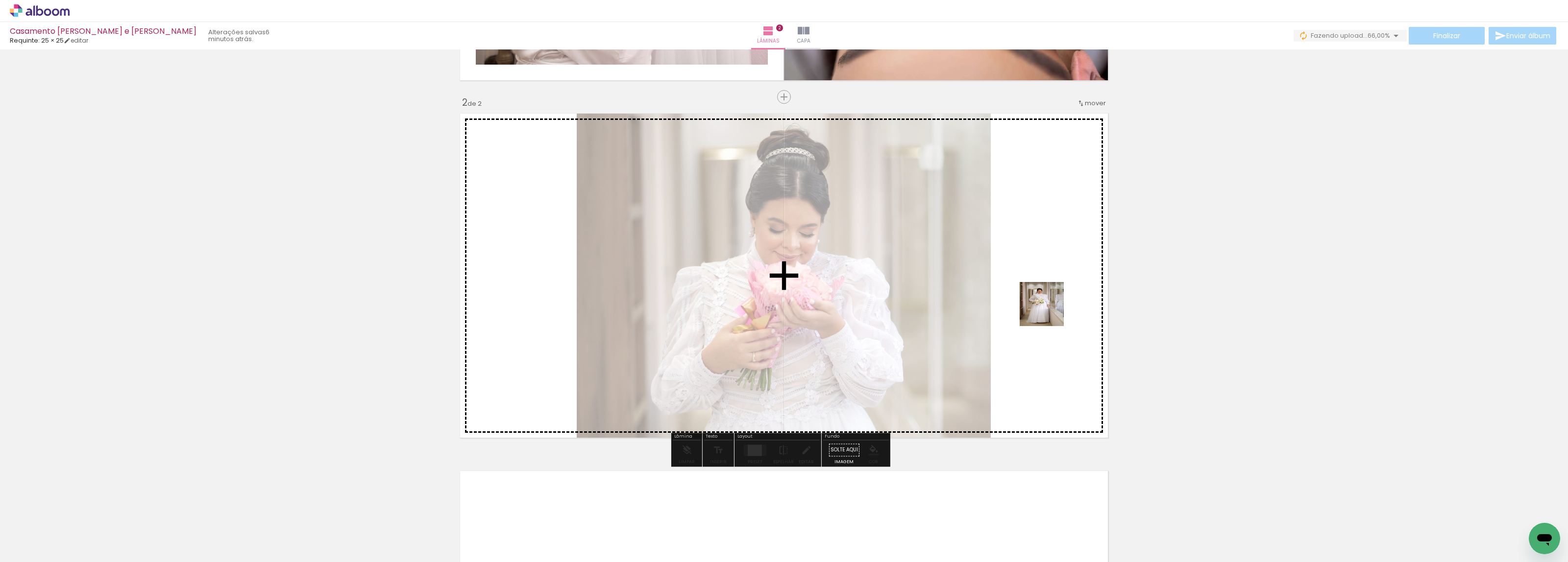
drag, startPoint x: 1073, startPoint y: 517, endPoint x: 1046, endPoint y: 296, distance: 222.6
click at [1045, 299] on quentale-workspace at bounding box center [784, 281] width 1568 height 562
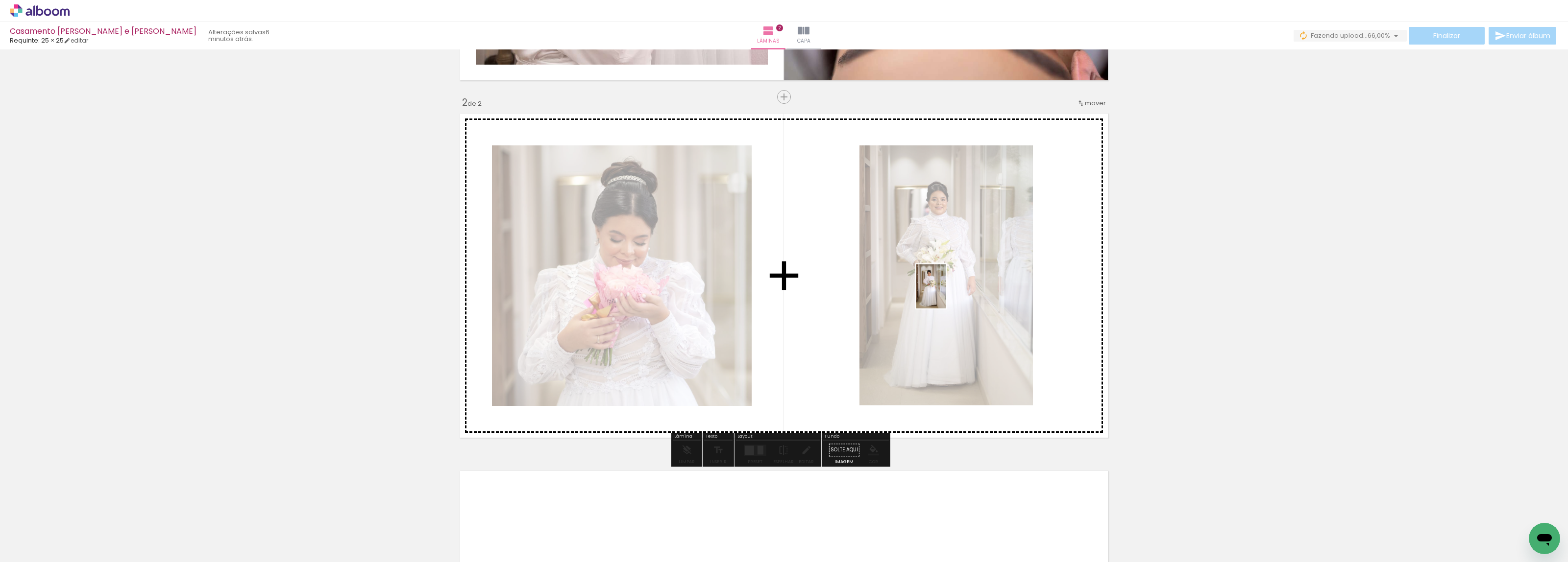
drag, startPoint x: 1130, startPoint y: 531, endPoint x: 946, endPoint y: 294, distance: 300.0
click at [946, 294] on quentale-workspace at bounding box center [784, 281] width 1568 height 562
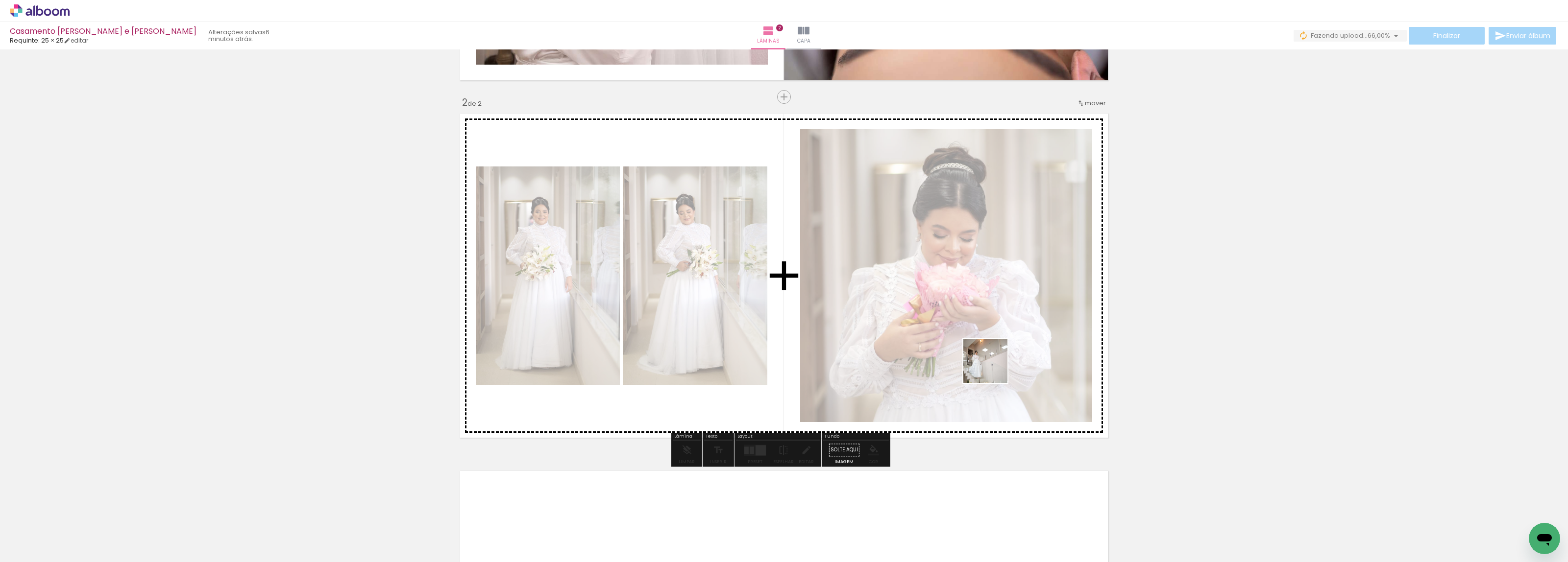
drag, startPoint x: 1044, startPoint y: 394, endPoint x: 1154, endPoint y: 464, distance: 130.4
click at [992, 368] on quentale-workspace at bounding box center [784, 281] width 1568 height 562
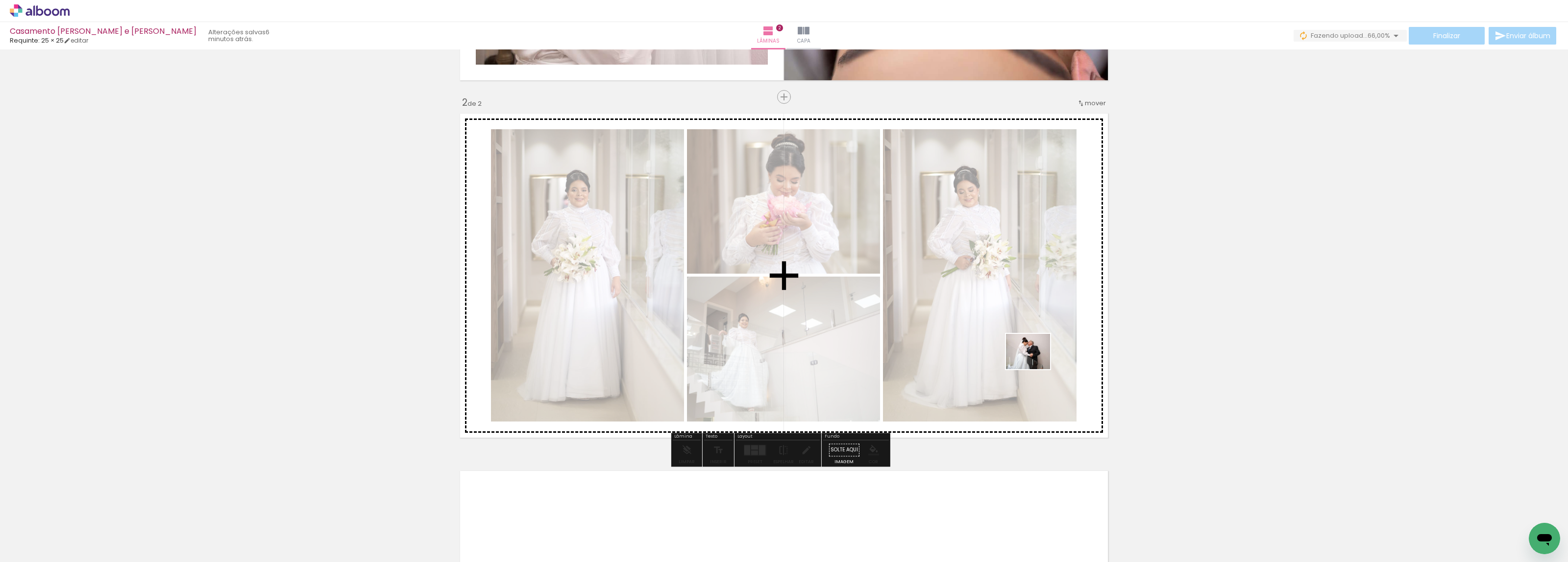
drag, startPoint x: 1245, startPoint y: 538, endPoint x: 1036, endPoint y: 364, distance: 272.0
click at [1036, 364] on quentale-workspace at bounding box center [784, 281] width 1568 height 562
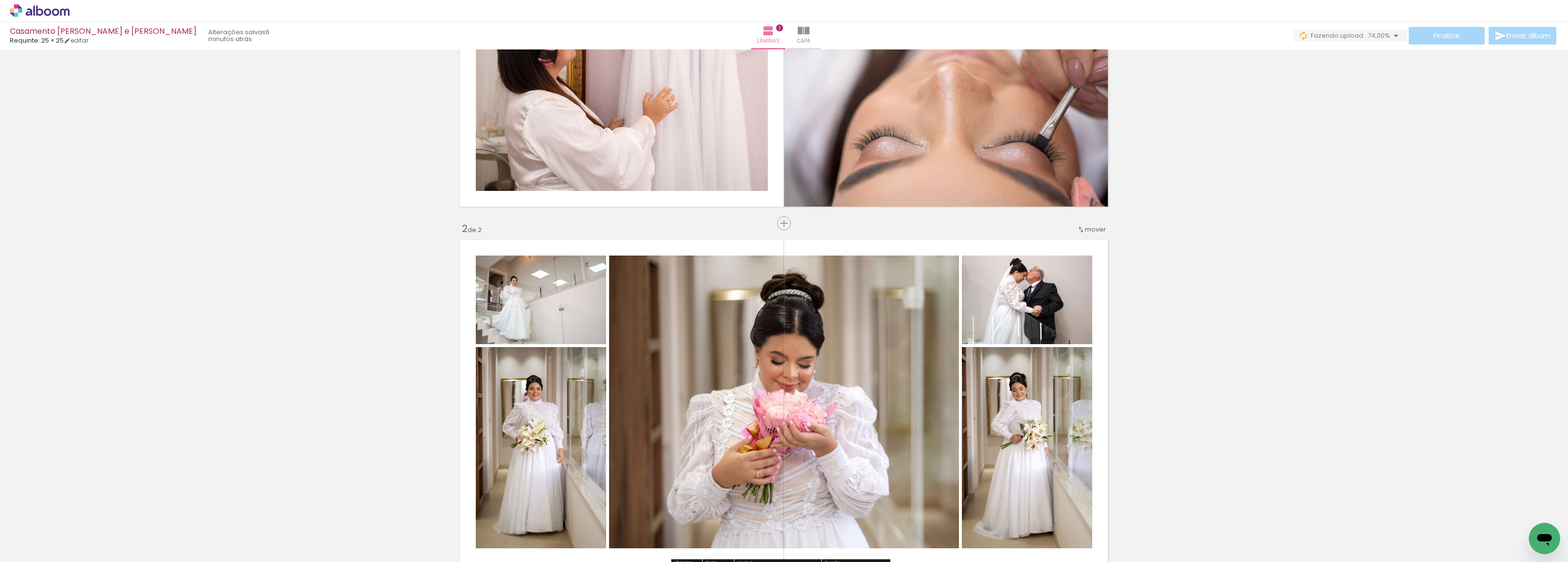
scroll to position [81, 0]
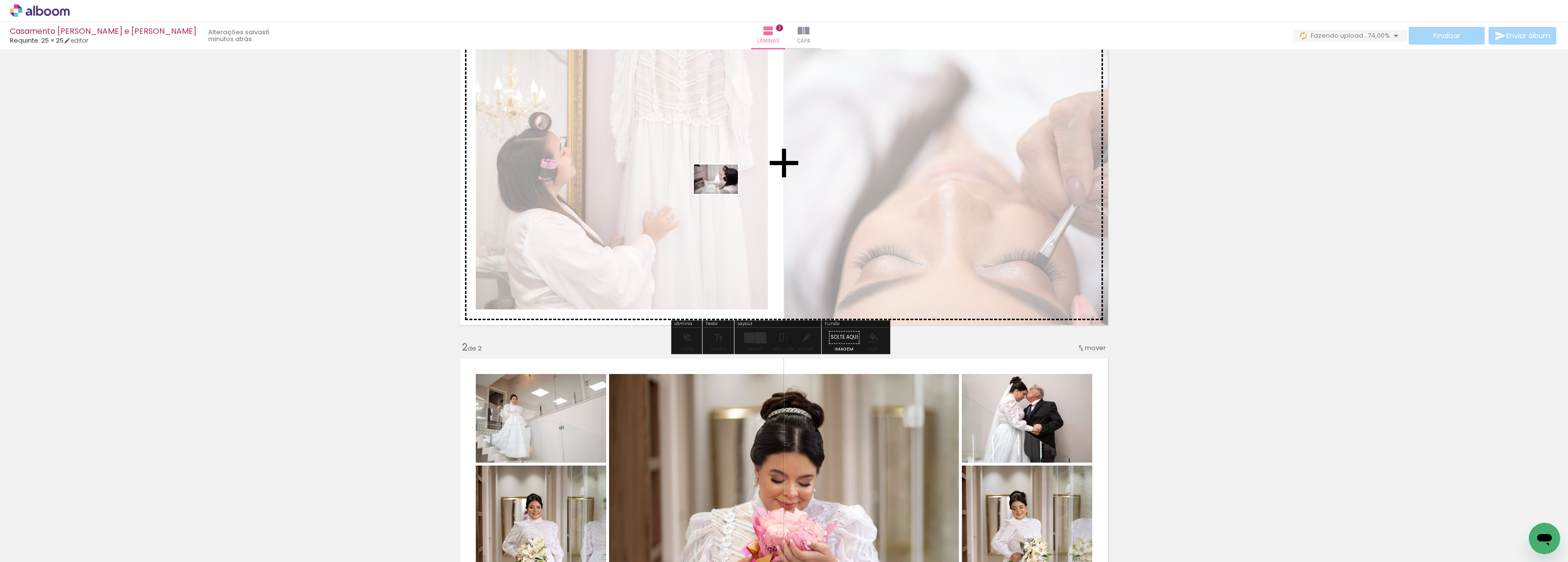
drag, startPoint x: 96, startPoint y: 536, endPoint x: 724, endPoint y: 194, distance: 715.1
click at [724, 194] on quentale-workspace at bounding box center [784, 281] width 1568 height 562
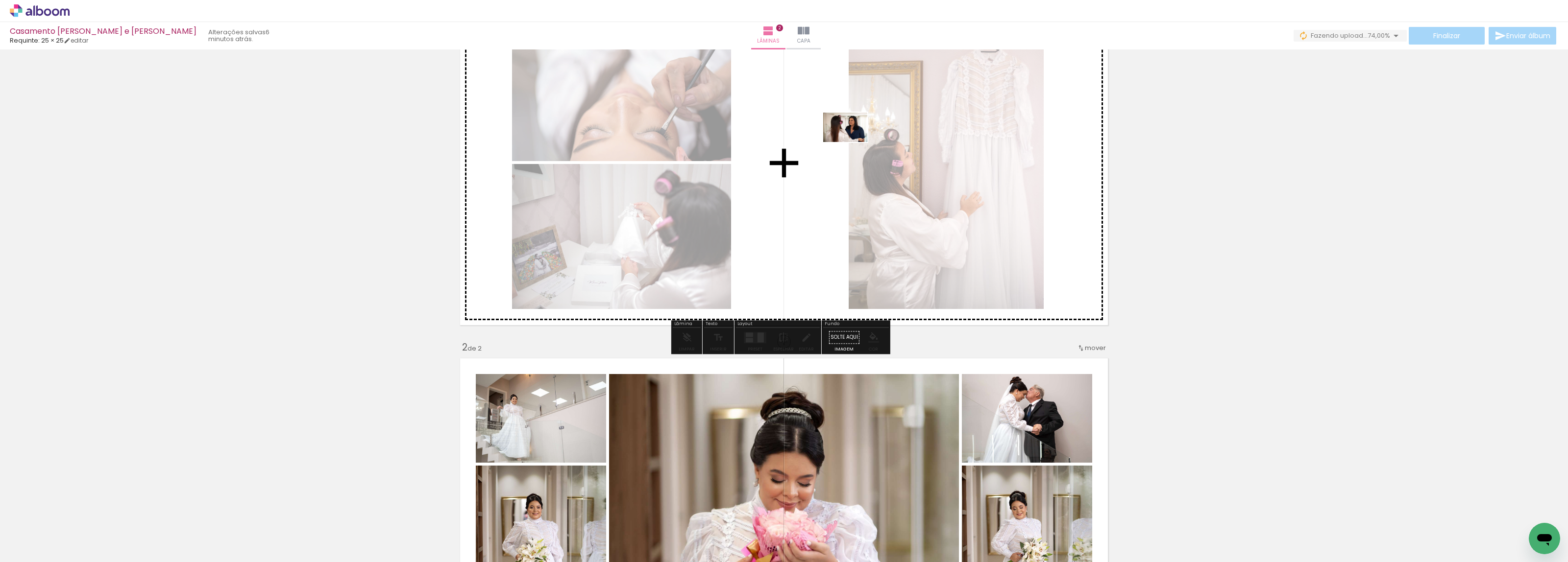
drag, startPoint x: 152, startPoint y: 540, endPoint x: 857, endPoint y: 143, distance: 809.1
click at [857, 143] on quentale-workspace at bounding box center [784, 281] width 1568 height 562
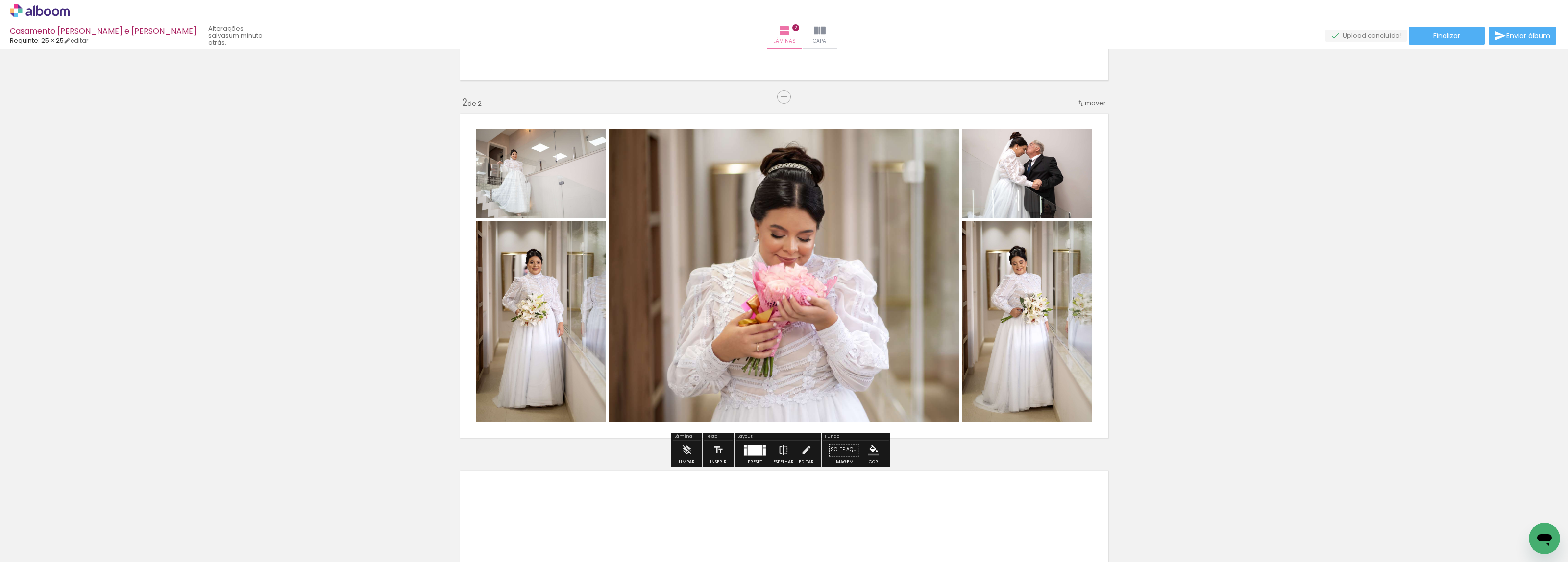
scroll to position [20, 0]
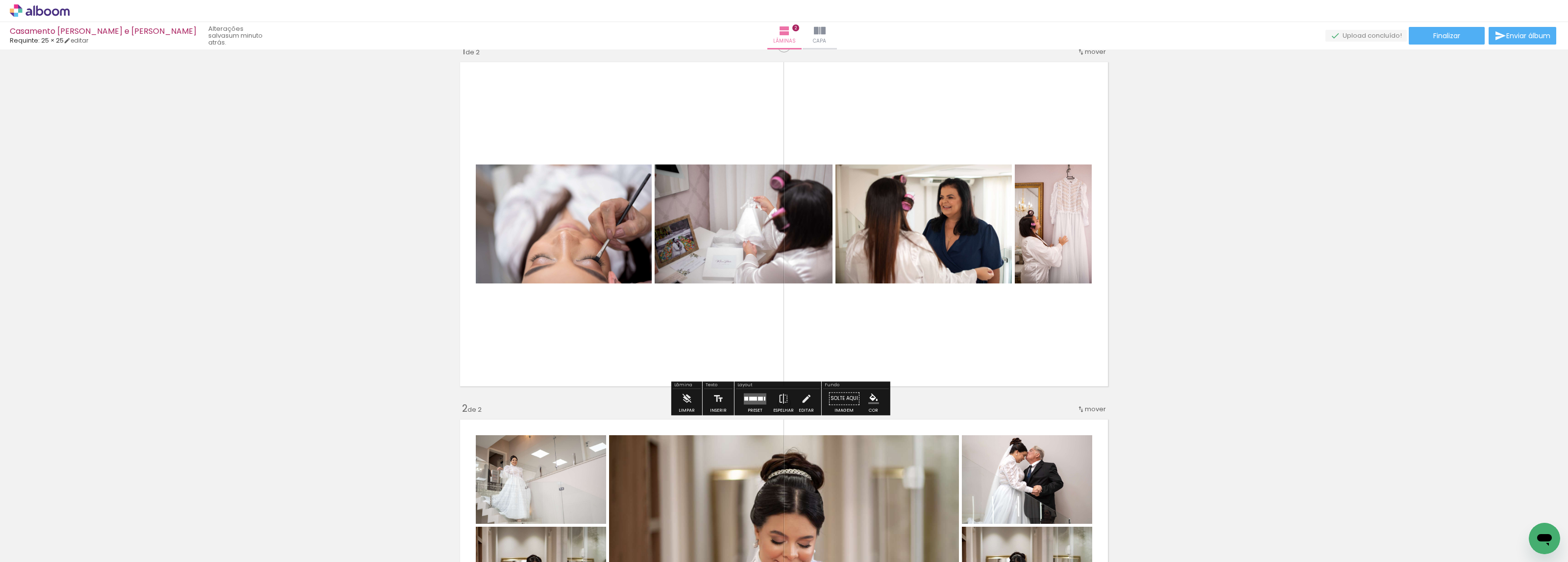
click at [762, 402] on quentale-layouter at bounding box center [756, 399] width 23 height 11
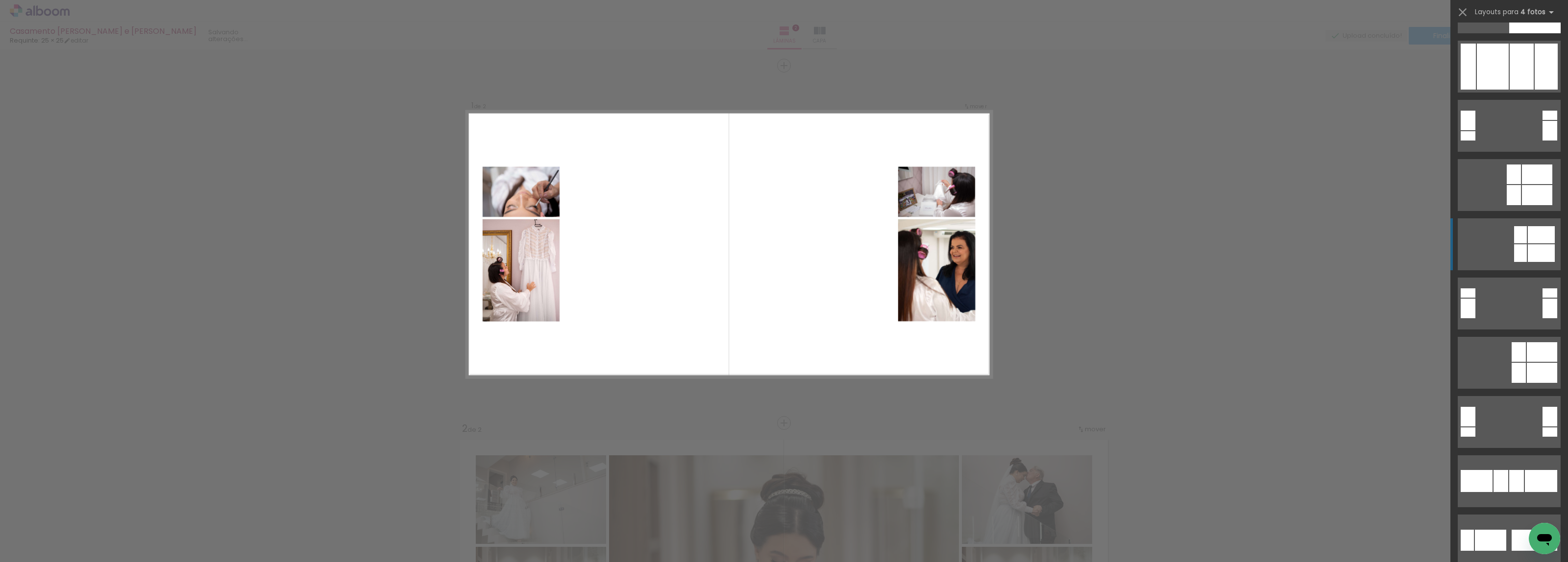
scroll to position [3735, 0]
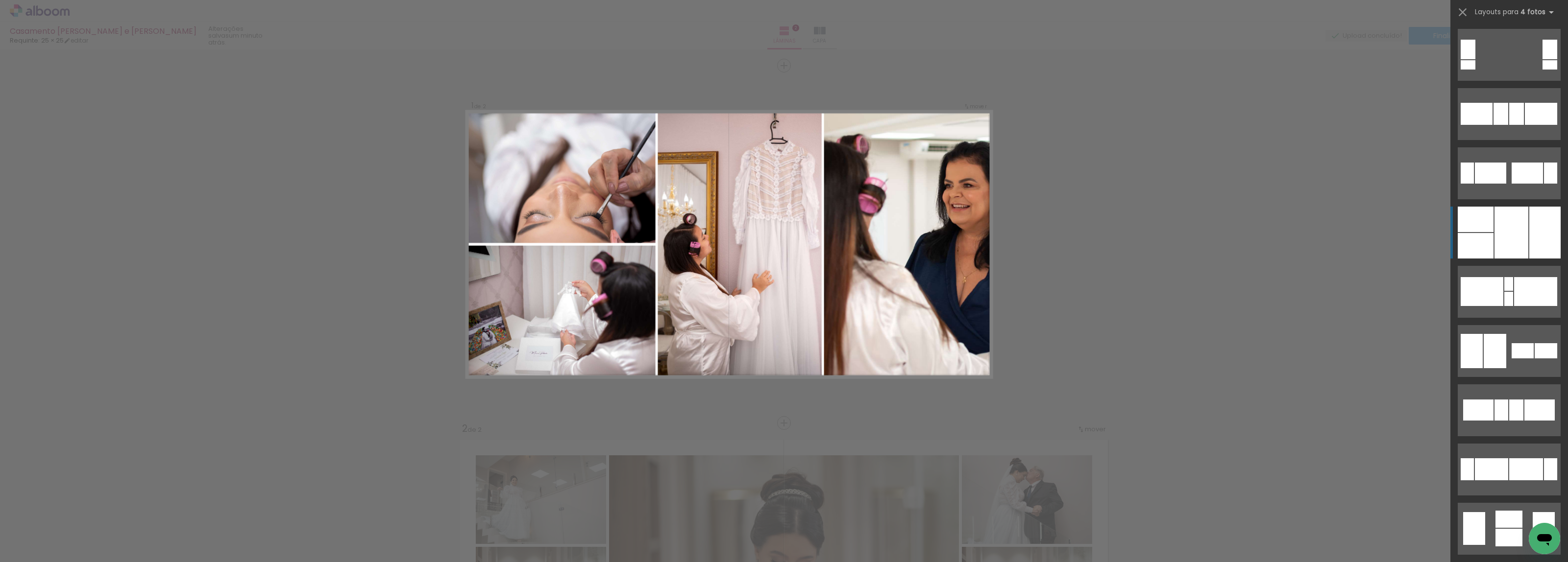
click at [1506, 247] on div at bounding box center [1512, 232] width 34 height 52
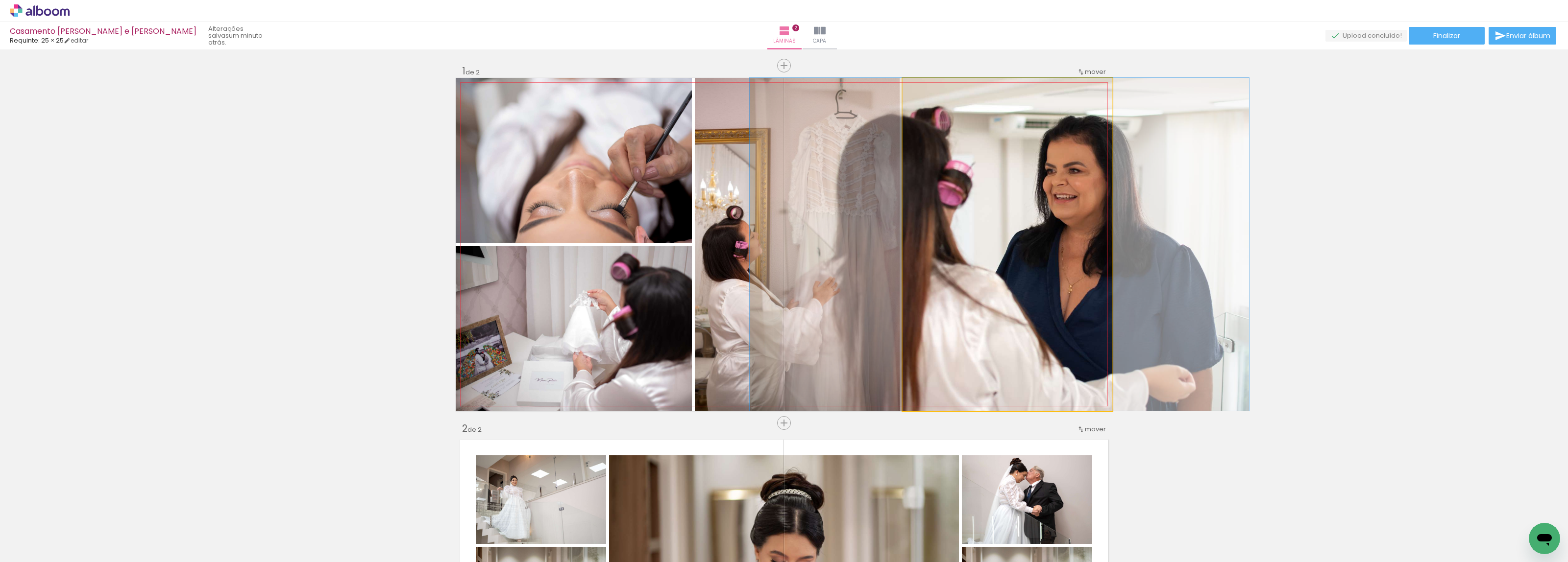
drag, startPoint x: 1033, startPoint y: 230, endPoint x: 1025, endPoint y: 234, distance: 8.9
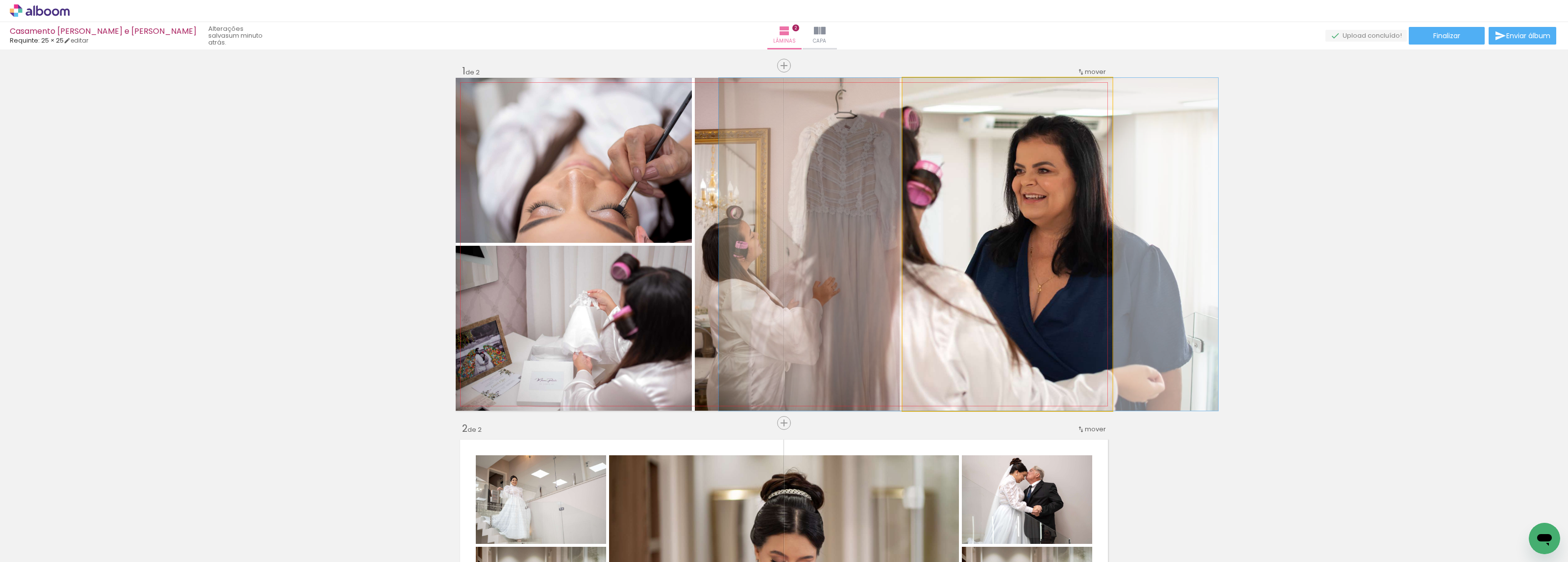
drag, startPoint x: 1017, startPoint y: 299, endPoint x: 987, endPoint y: 303, distance: 30.3
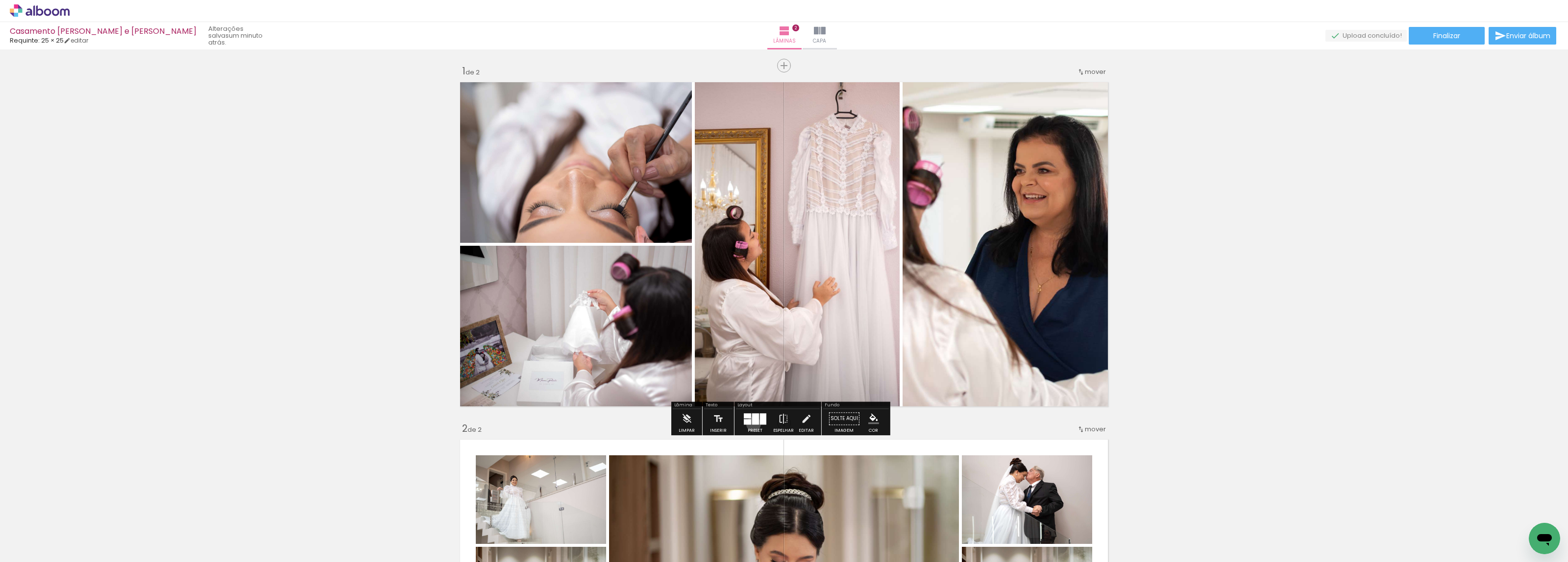
click at [752, 424] on div at bounding box center [756, 419] width 7 height 11
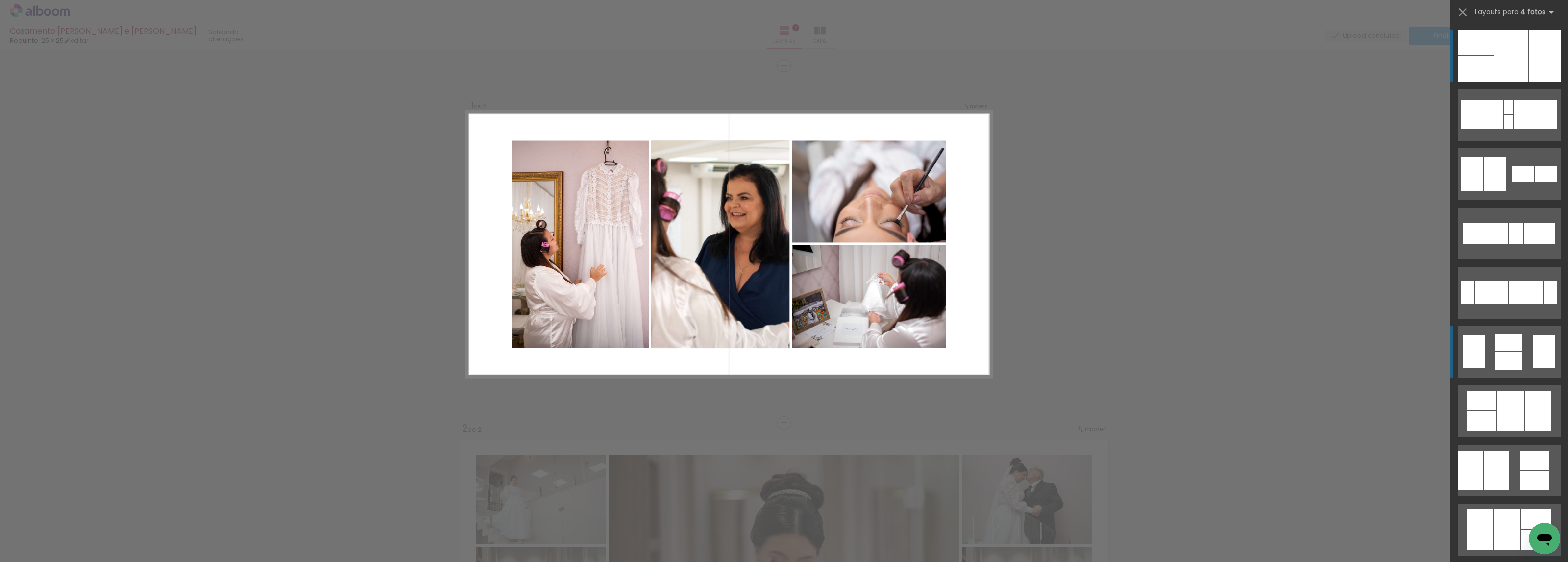
scroll to position [4095, 0]
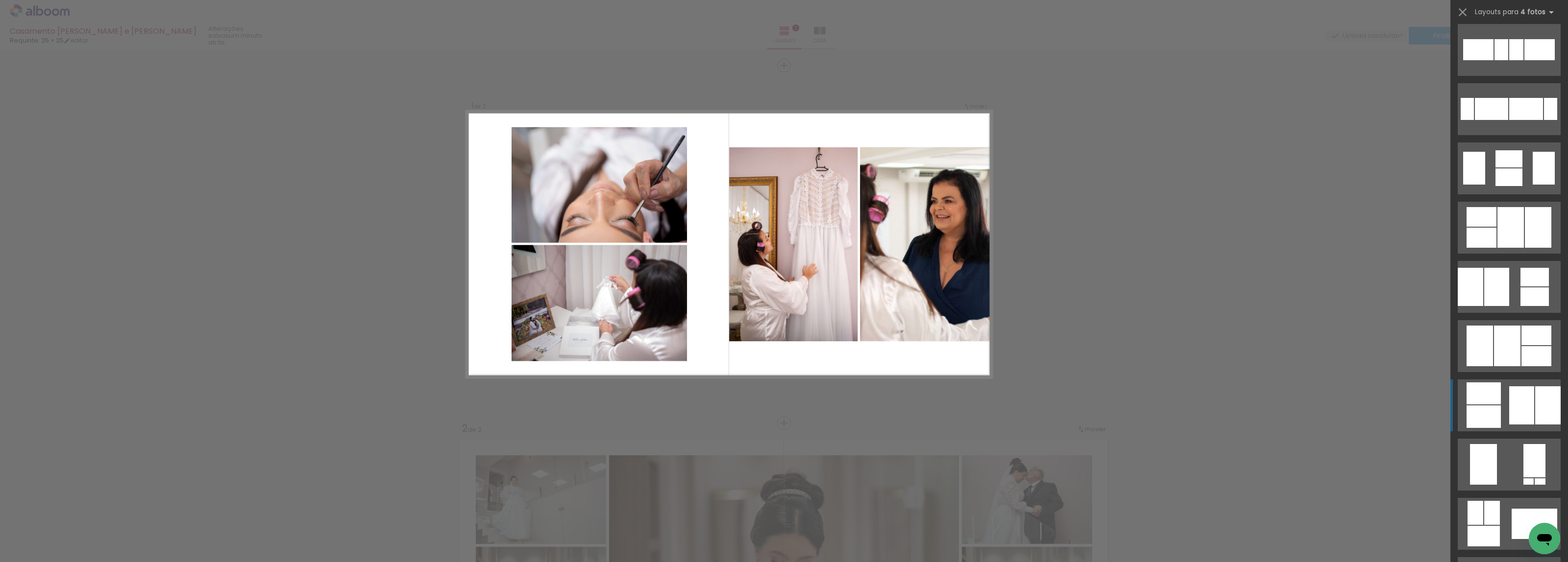
click at [1510, 398] on div at bounding box center [1521, 406] width 25 height 38
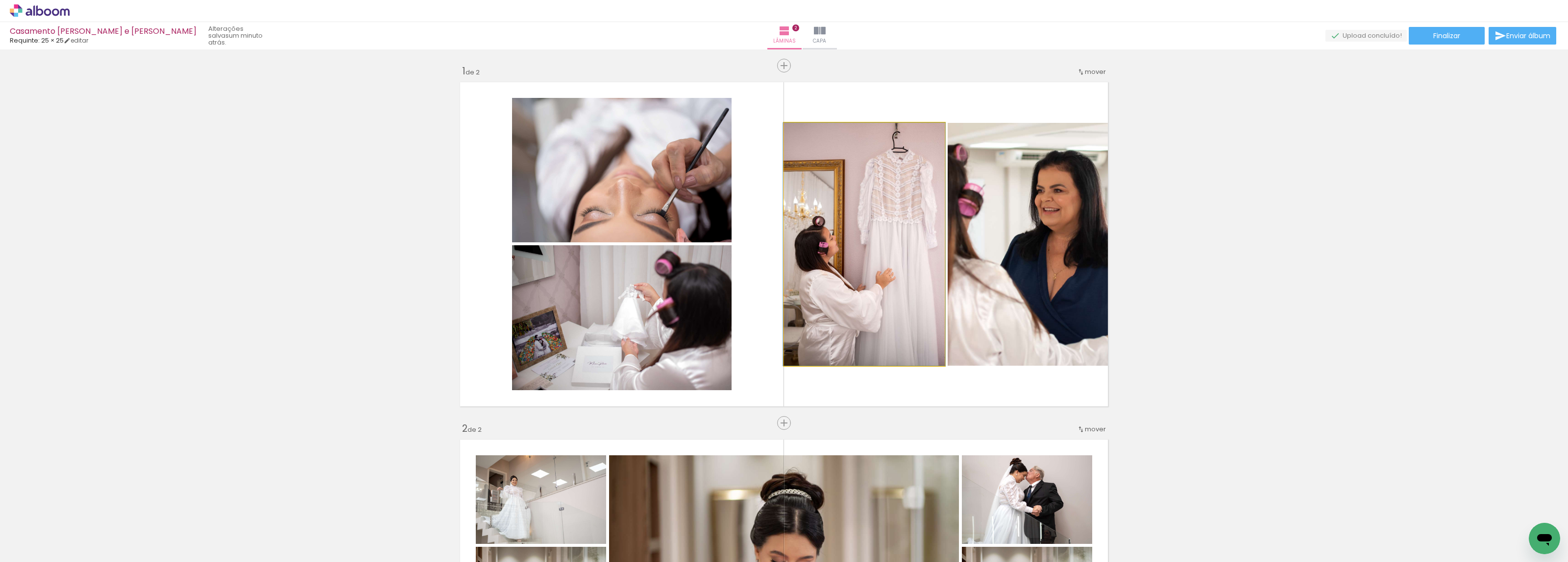
click at [863, 265] on quentale-photo at bounding box center [864, 244] width 161 height 243
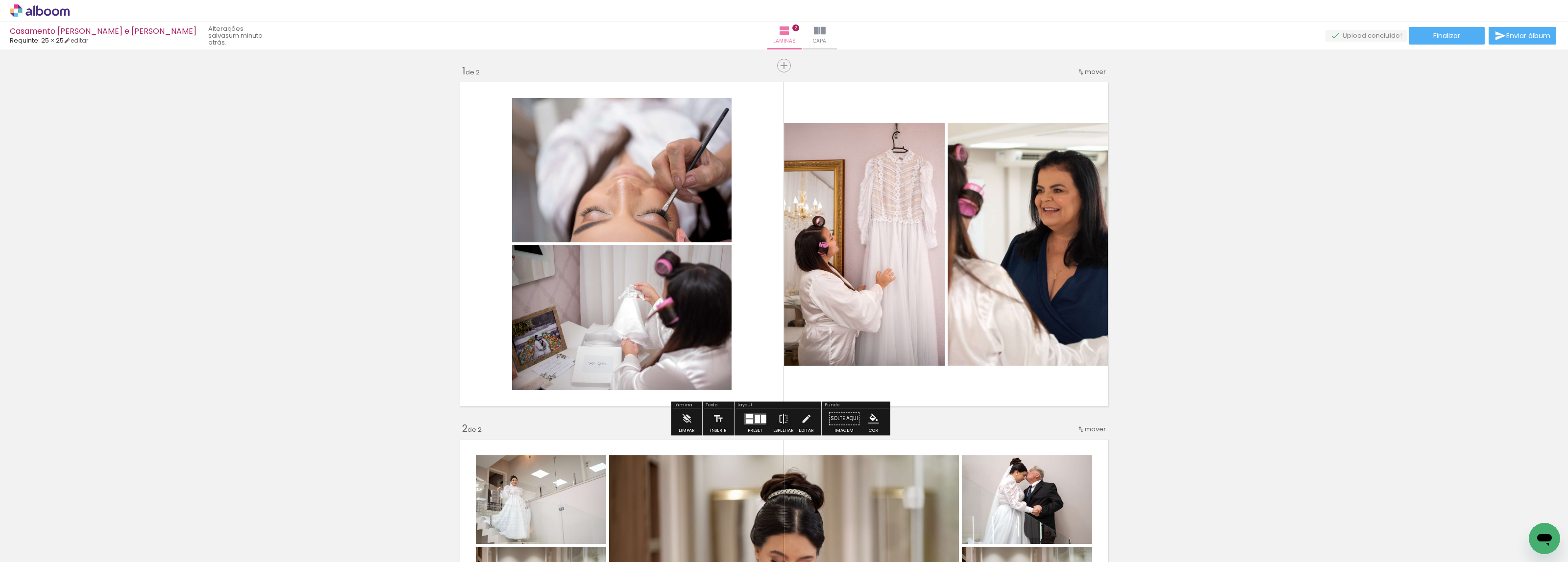
click at [863, 266] on quentale-photo at bounding box center [864, 244] width 161 height 243
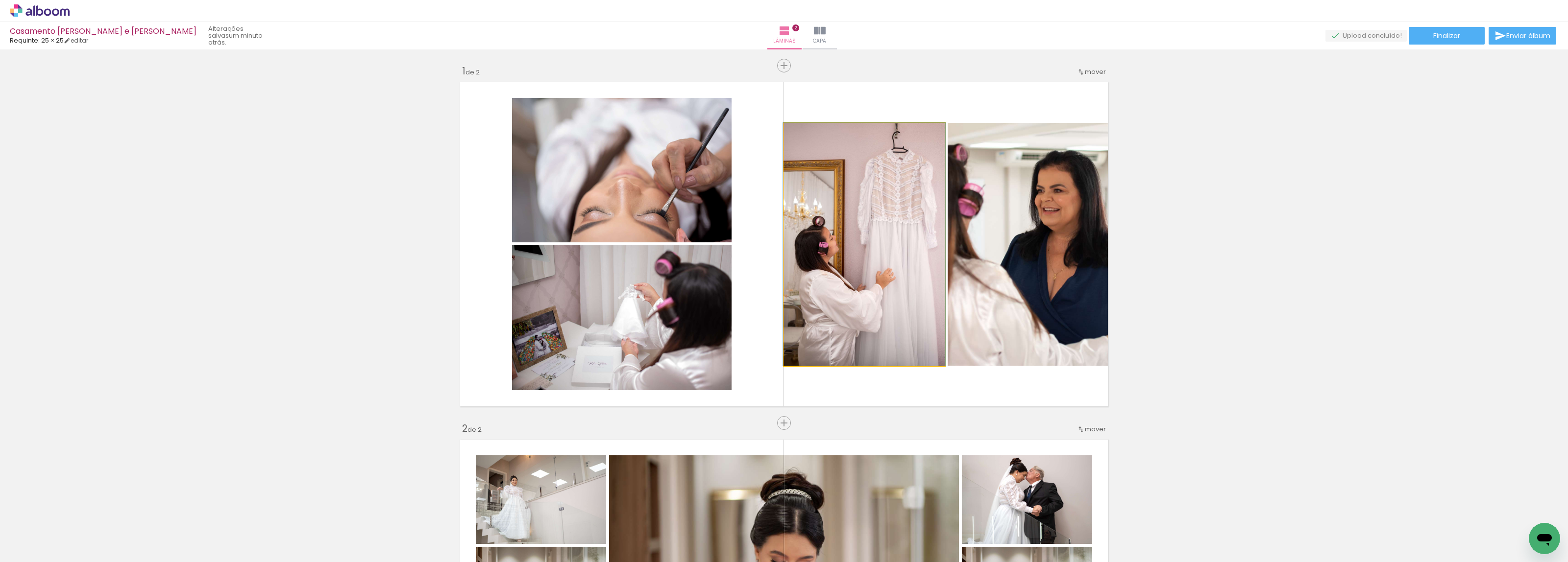
click at [863, 266] on quentale-photo at bounding box center [864, 244] width 161 height 243
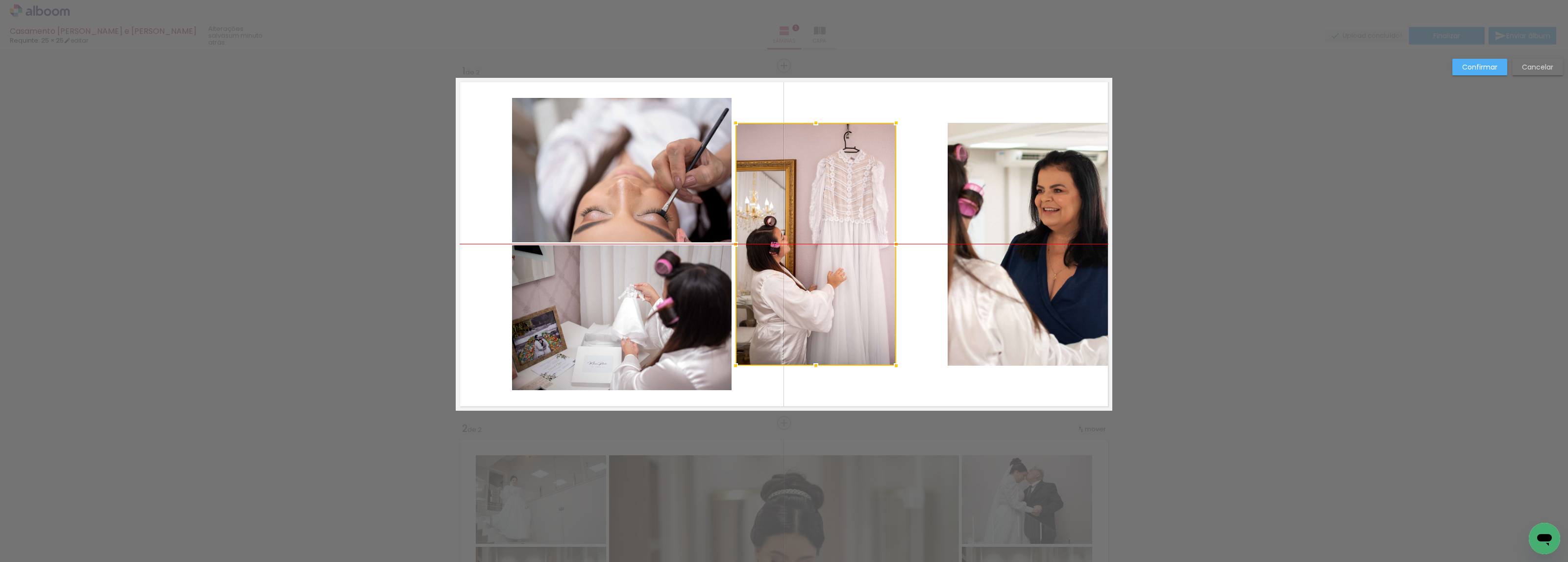
drag, startPoint x: 870, startPoint y: 263, endPoint x: 822, endPoint y: 263, distance: 48.0
click at [822, 263] on div at bounding box center [816, 244] width 161 height 243
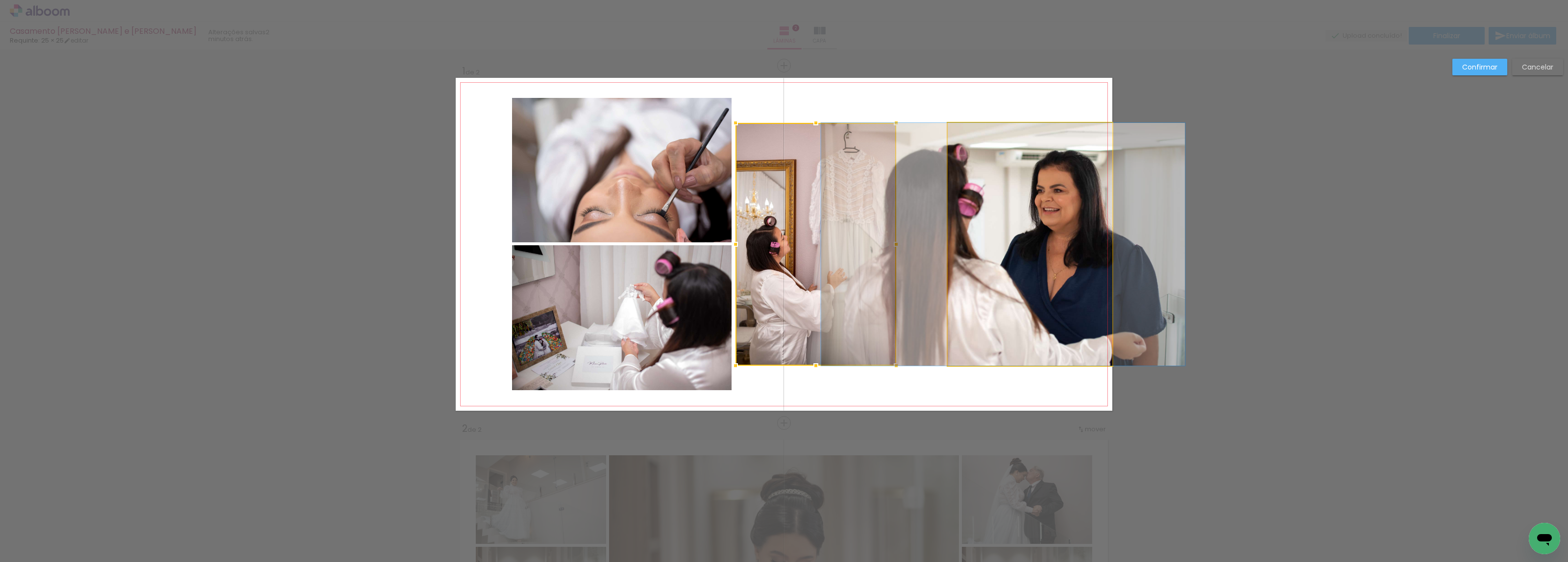
click at [1012, 289] on quentale-photo at bounding box center [1030, 244] width 165 height 243
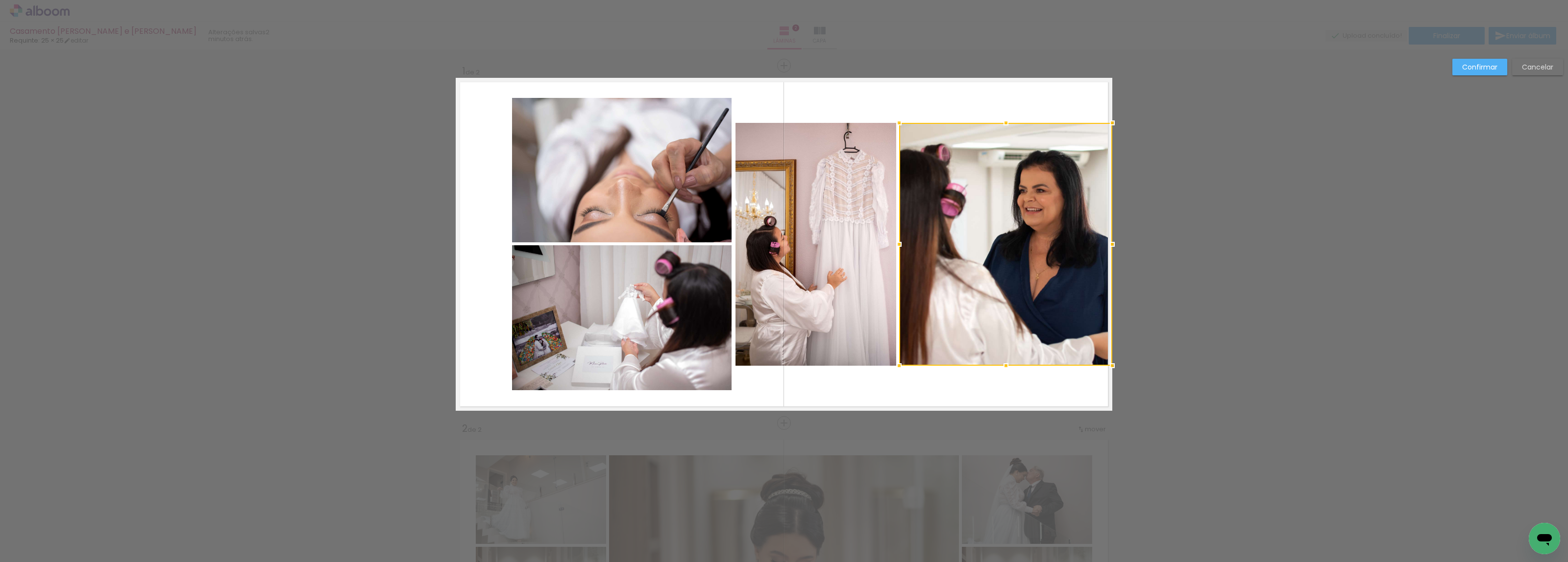
drag, startPoint x: 946, startPoint y: 243, endPoint x: 897, endPoint y: 231, distance: 50.4
click at [899, 231] on div at bounding box center [1006, 244] width 213 height 243
click at [0, 0] on slot "Confirmar" at bounding box center [0, 0] width 0 height 0
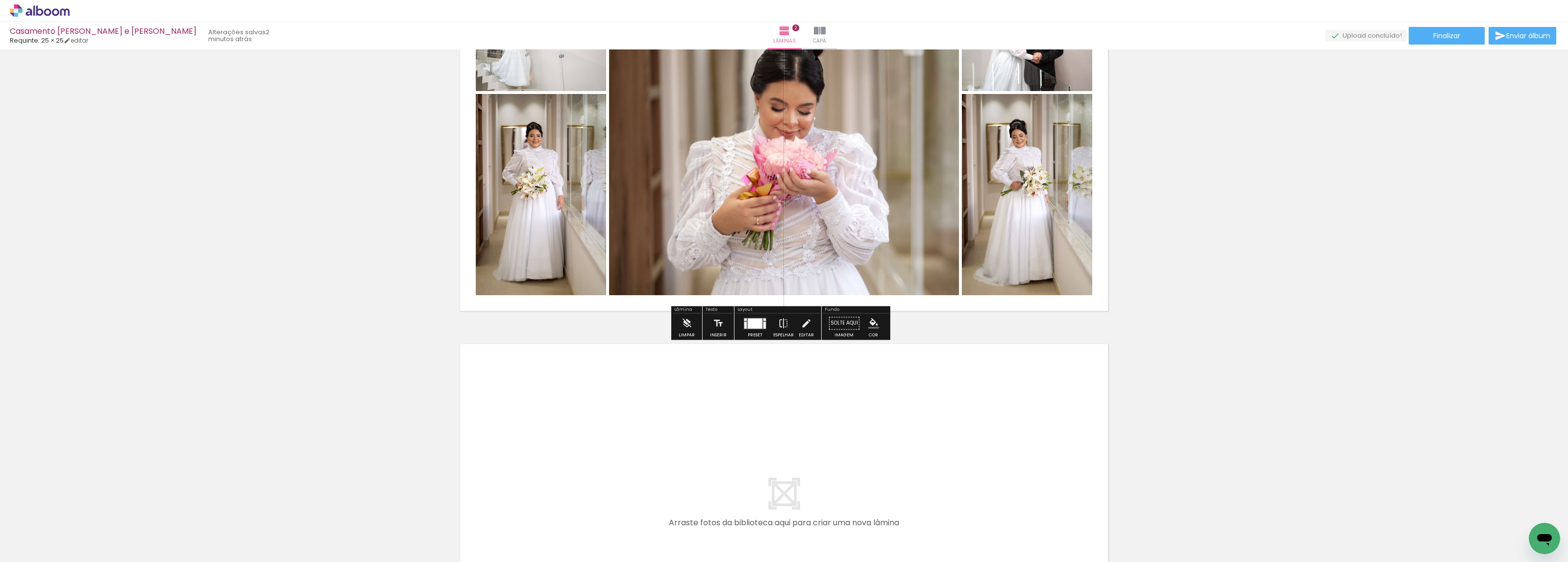
scroll to position [490, 0]
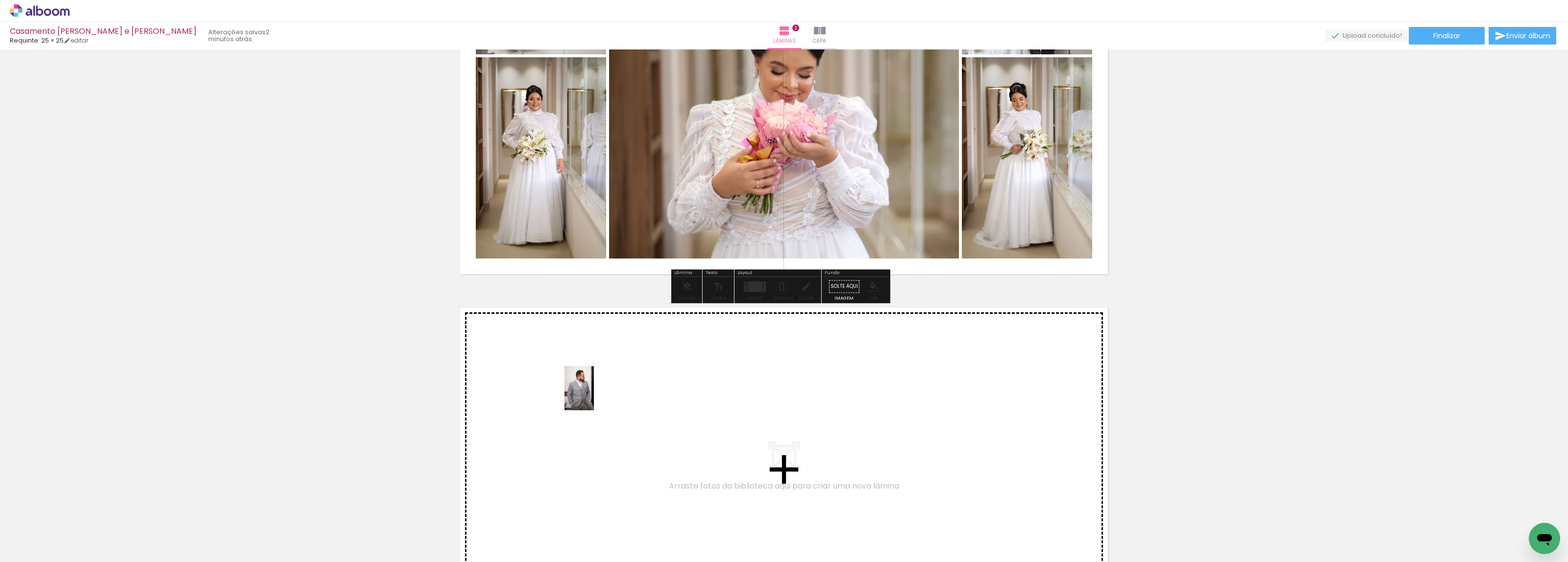
drag, startPoint x: 208, startPoint y: 534, endPoint x: 369, endPoint y: 512, distance: 162.5
click at [594, 396] on quentale-workspace at bounding box center [784, 281] width 1568 height 562
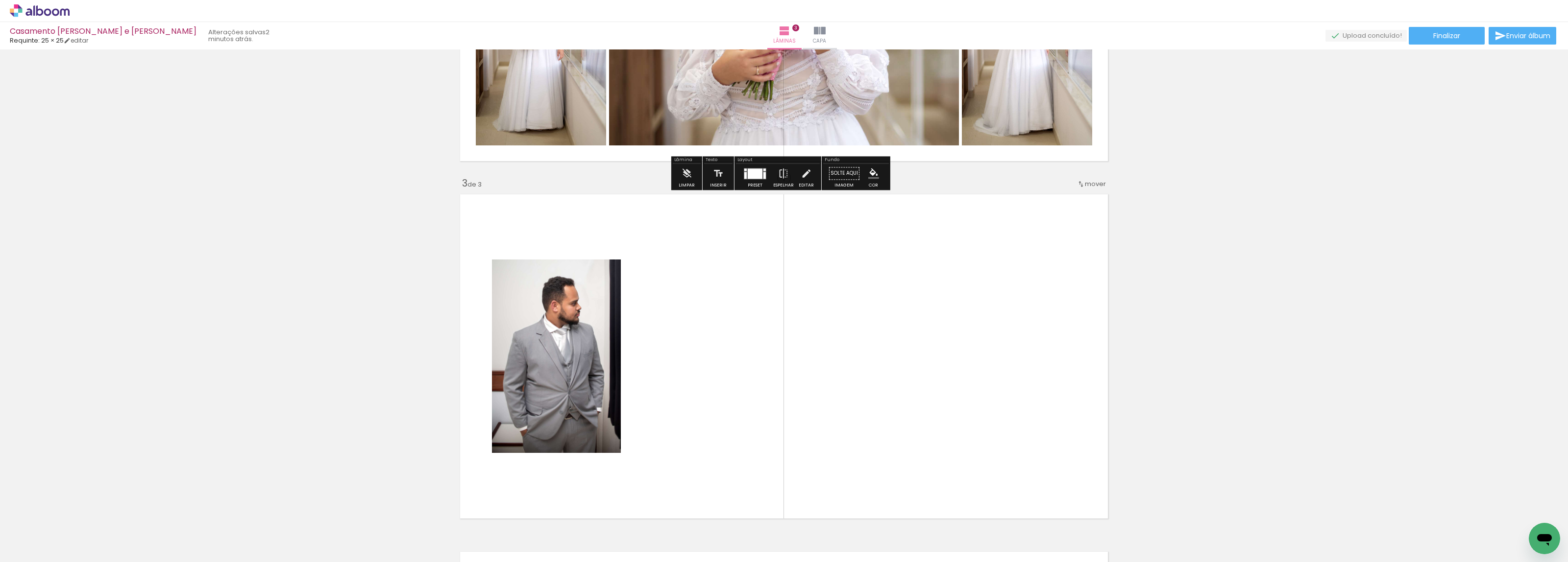
scroll to position [683, 0]
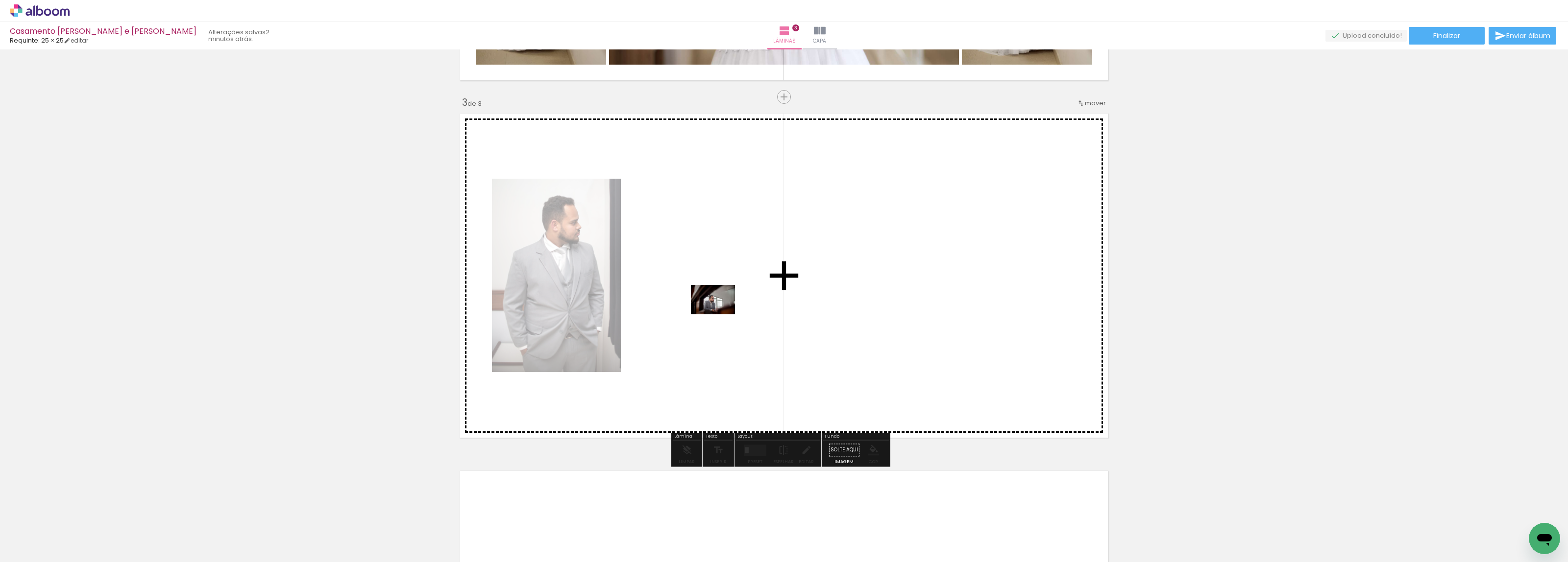
drag, startPoint x: 258, startPoint y: 534, endPoint x: 719, endPoint y: 313, distance: 511.2
click at [719, 313] on quentale-workspace at bounding box center [784, 281] width 1568 height 562
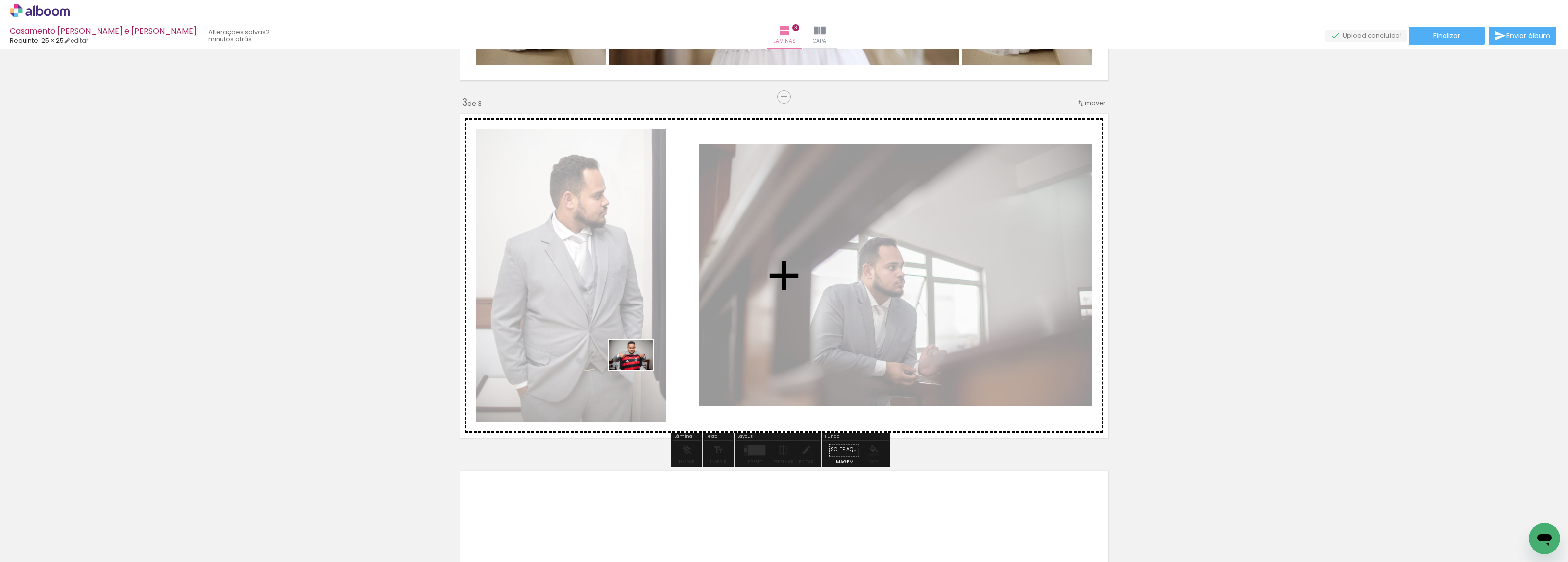
drag, startPoint x: 326, startPoint y: 539, endPoint x: 638, endPoint y: 369, distance: 355.3
click at [638, 369] on quentale-workspace at bounding box center [784, 281] width 1568 height 562
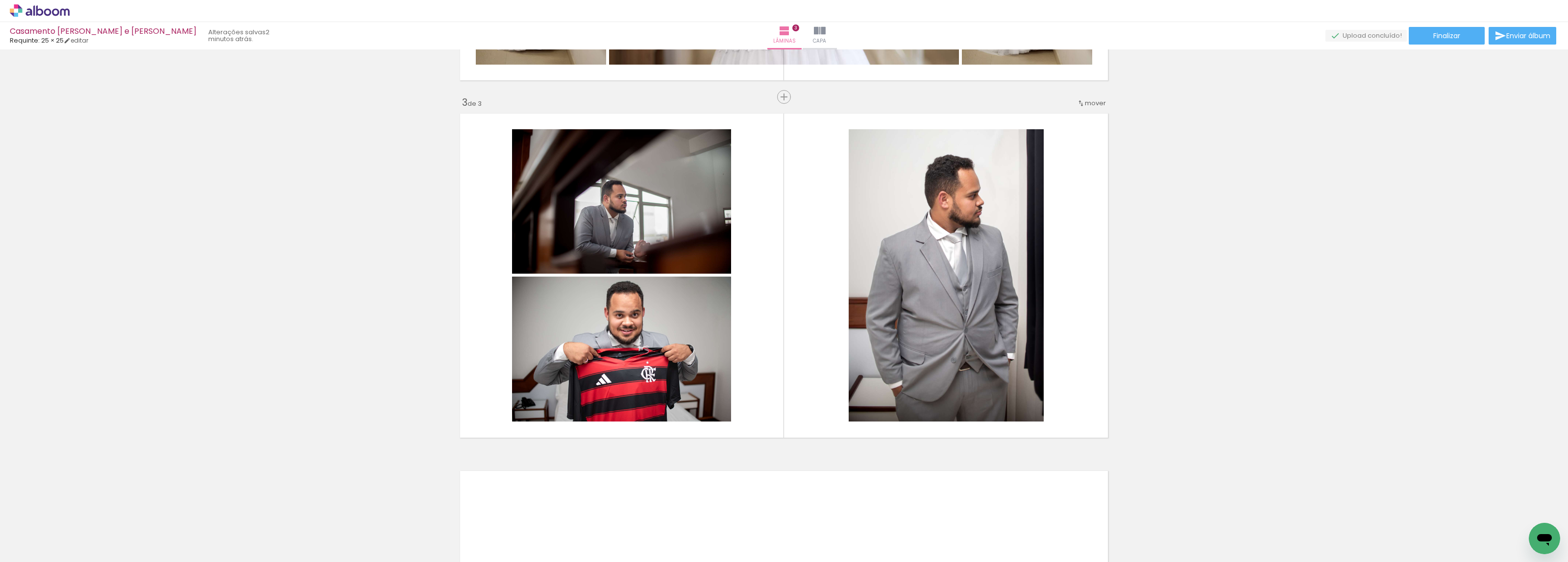
scroll to position [0, 4003]
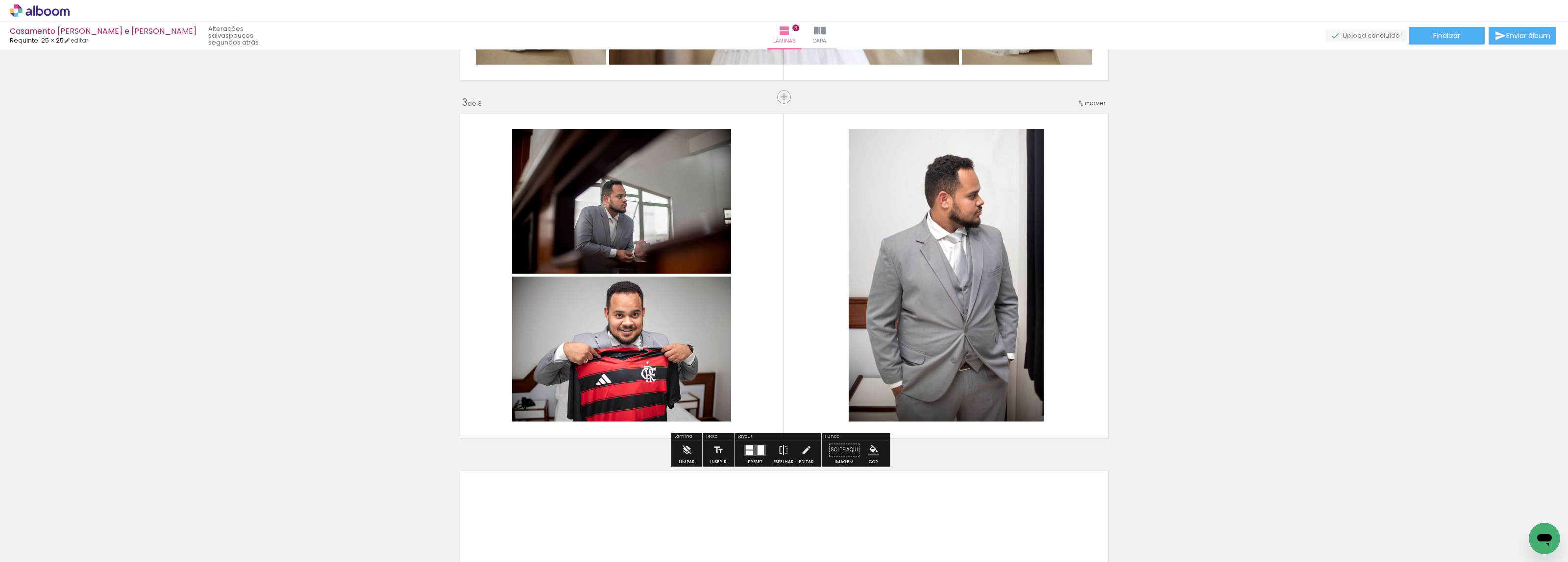
click at [46, 531] on input "Todas as fotos" at bounding box center [27, 533] width 37 height 9
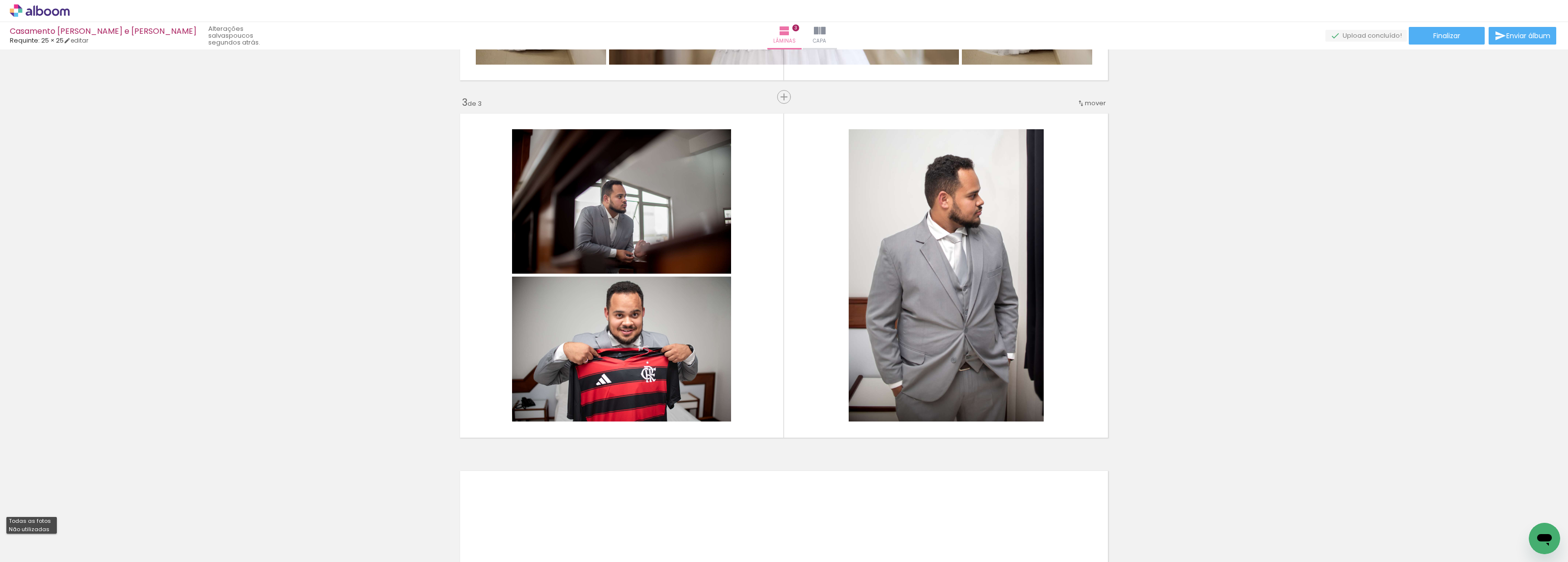
click at [0, 0] on slot "Não utilizadas" at bounding box center [0, 0] width 0 height 0
type input "Não utilizadas"
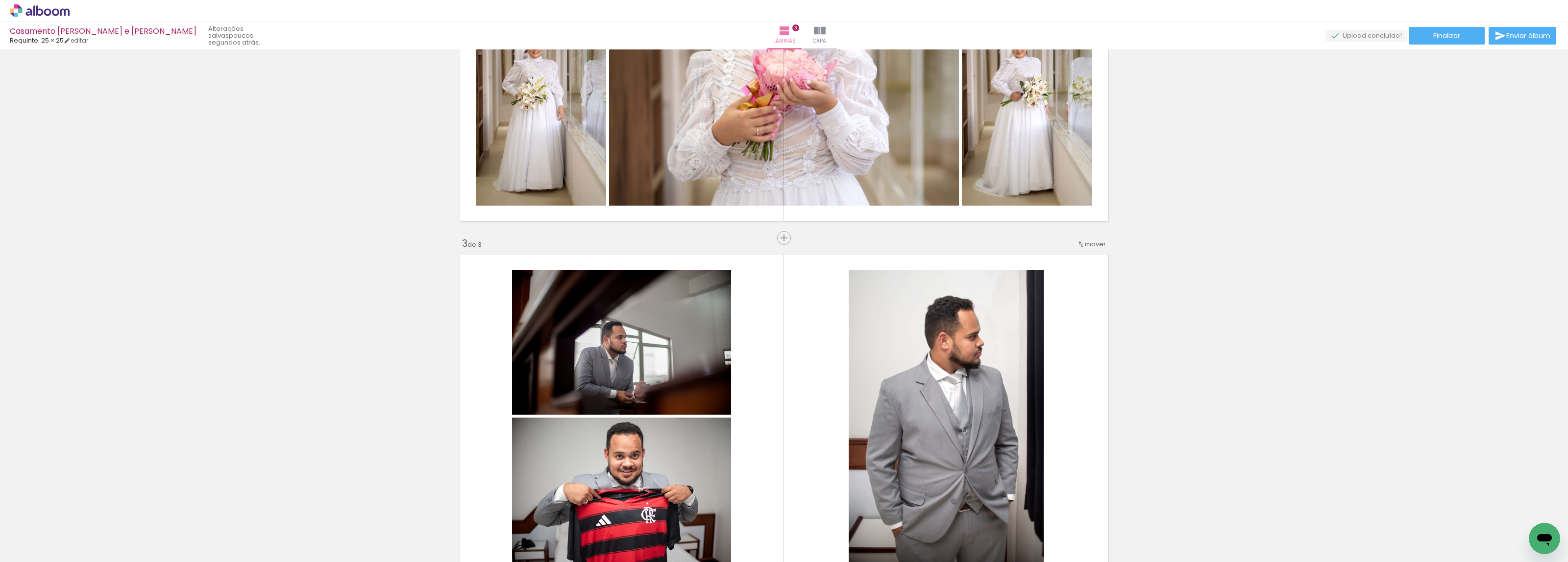
scroll to position [674, 0]
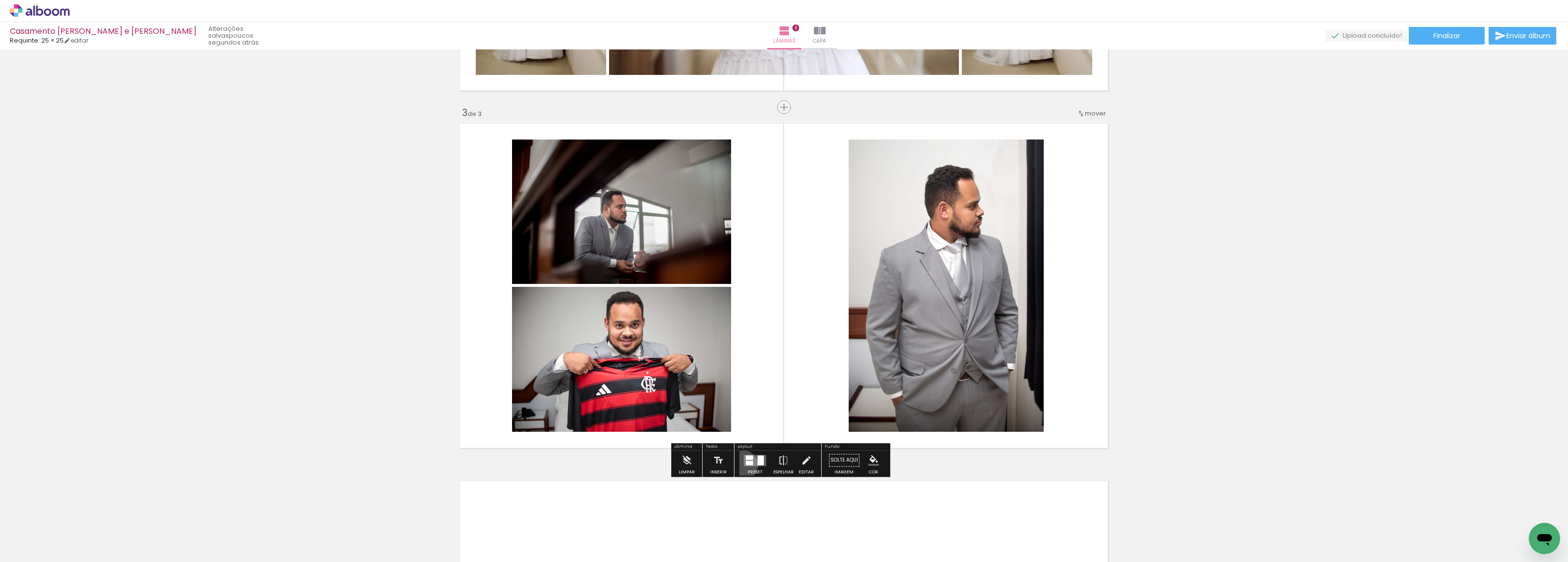
click at [744, 465] on quentale-layouter at bounding box center [756, 460] width 23 height 11
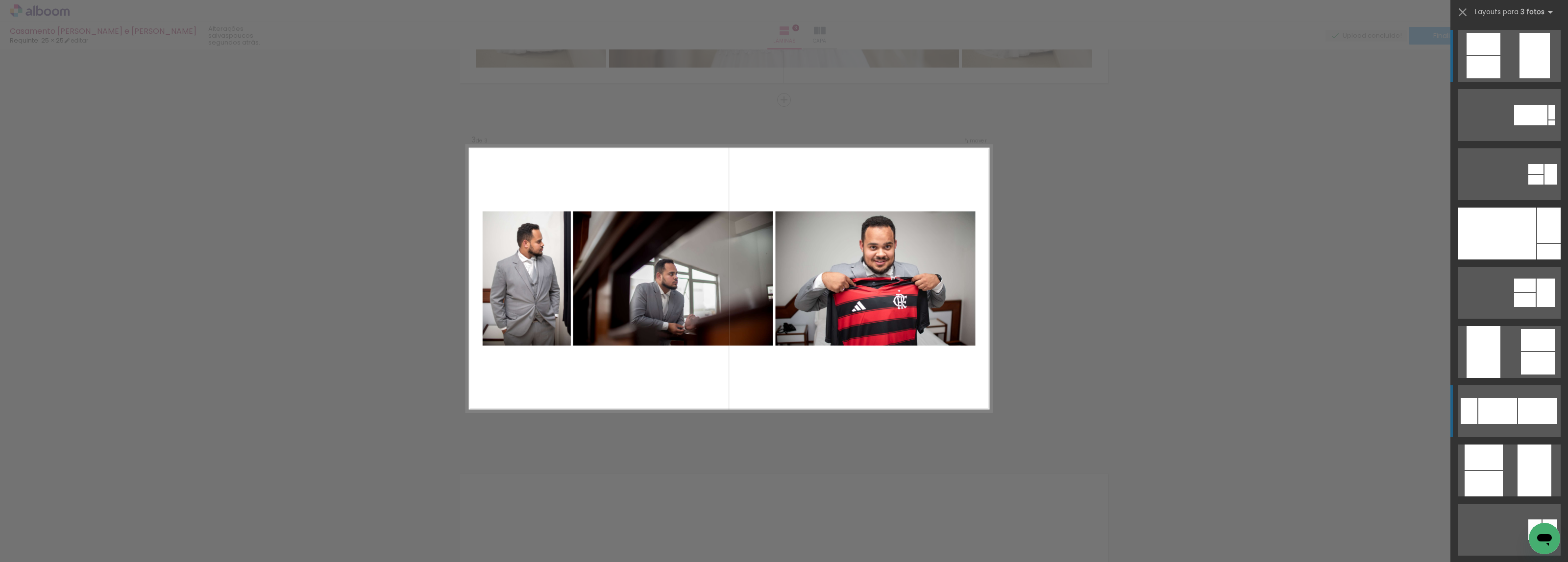
scroll to position [683, 0]
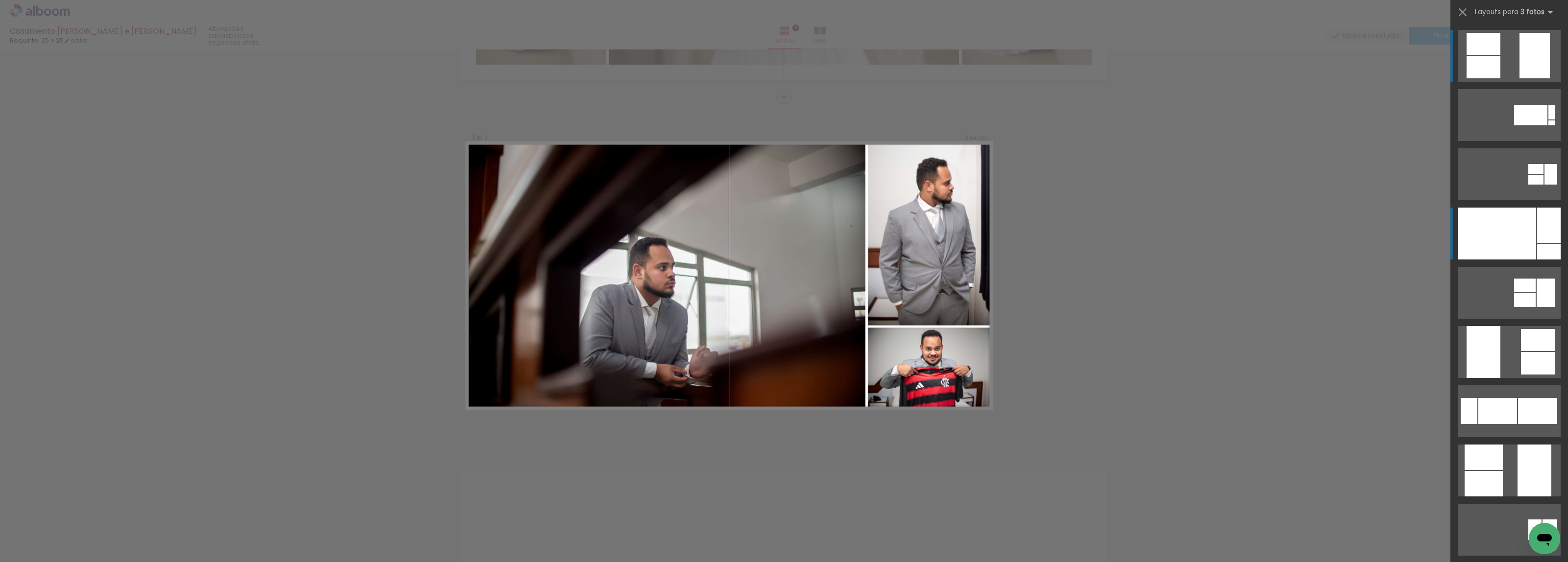
click at [1510, 228] on div at bounding box center [1497, 233] width 78 height 52
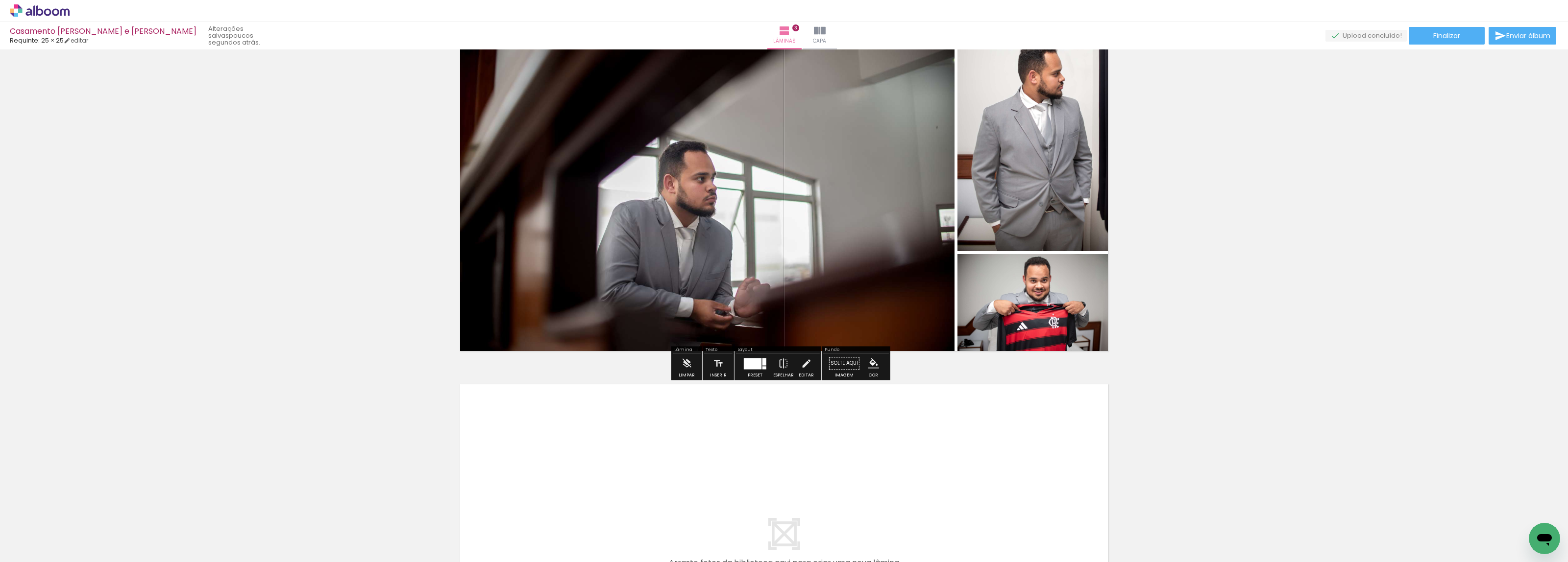
scroll to position [868, 0]
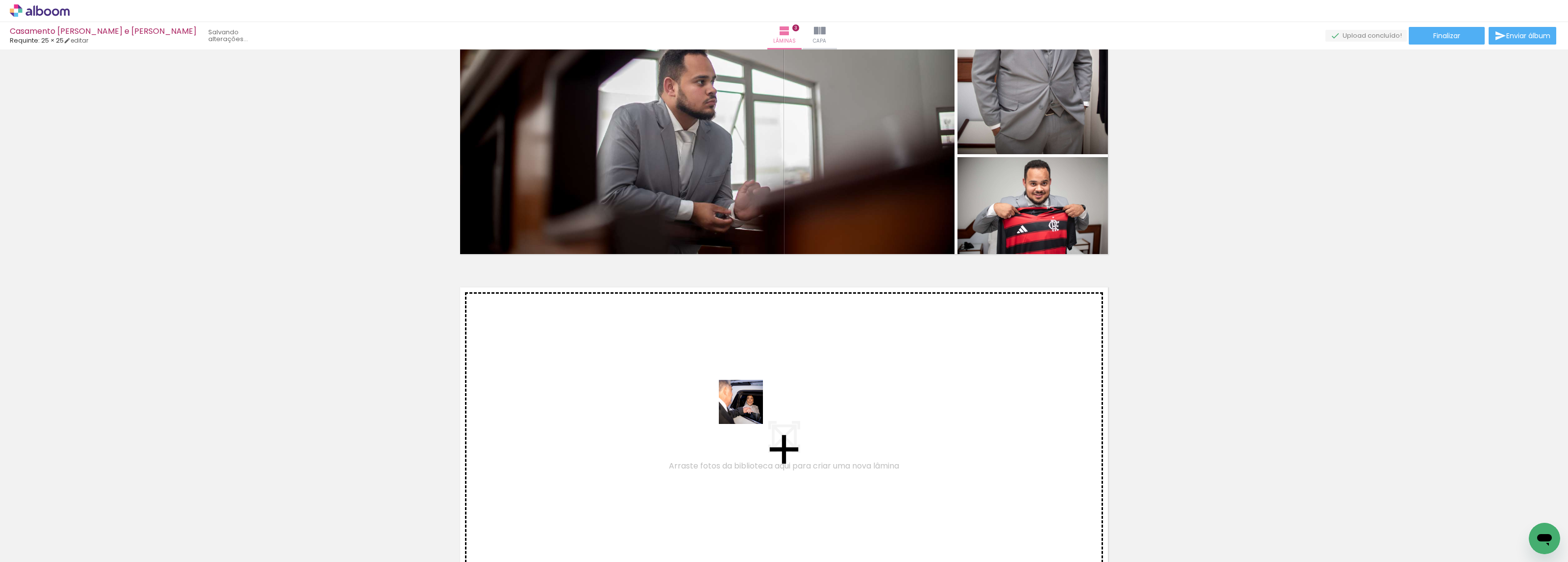
drag, startPoint x: 858, startPoint y: 538, endPoint x: 711, endPoint y: 390, distance: 208.6
click at [711, 390] on quentale-workspace at bounding box center [784, 281] width 1568 height 562
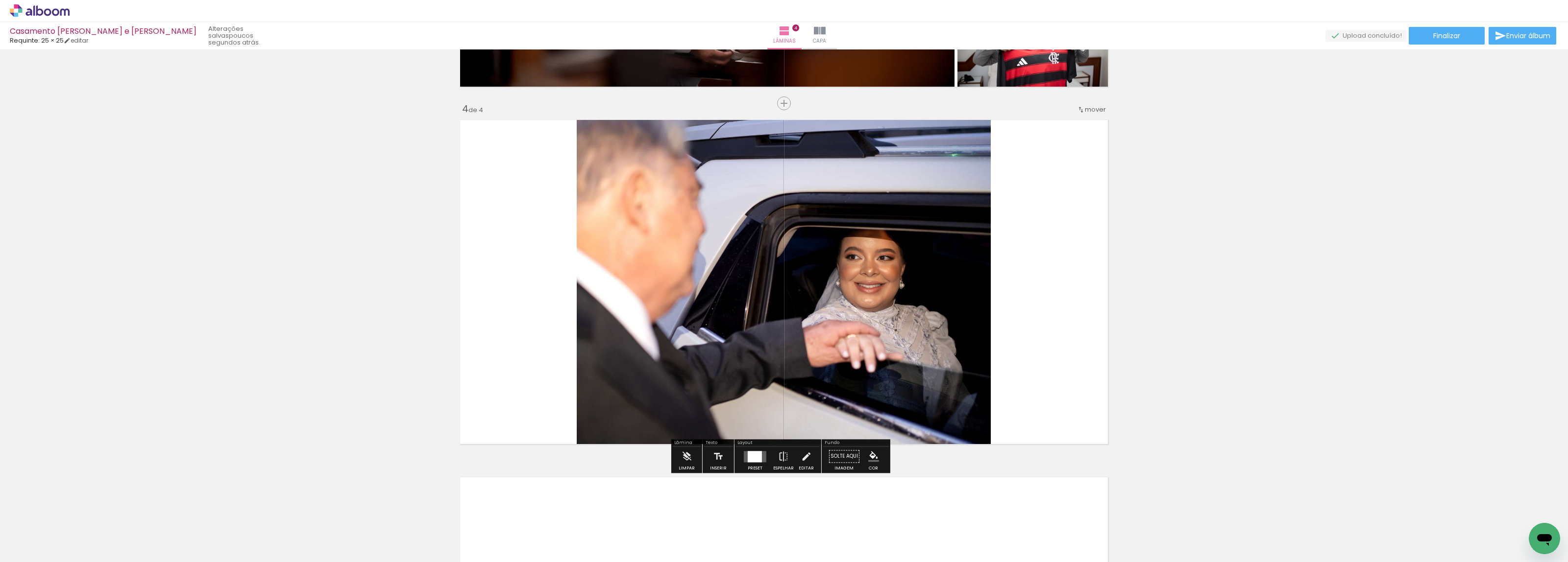
scroll to position [1042, 0]
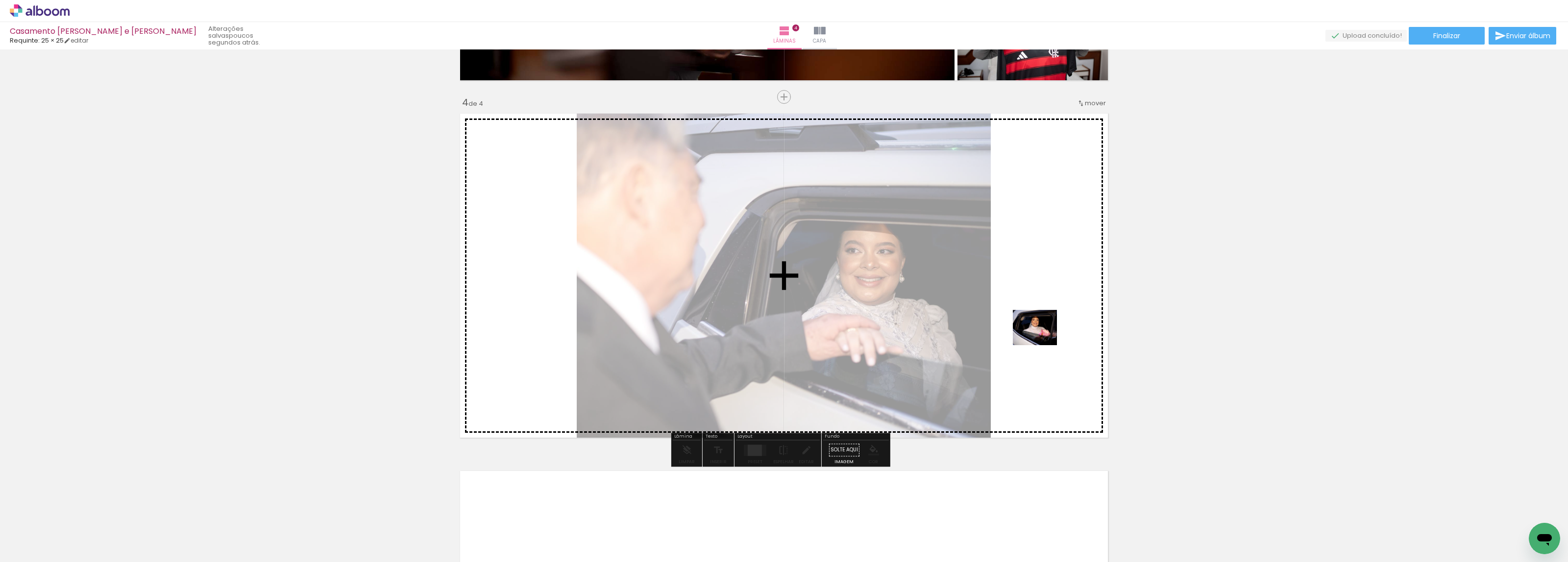
drag, startPoint x: 923, startPoint y: 543, endPoint x: 1043, endPoint y: 340, distance: 235.8
click at [1043, 340] on quentale-workspace at bounding box center [784, 281] width 1568 height 562
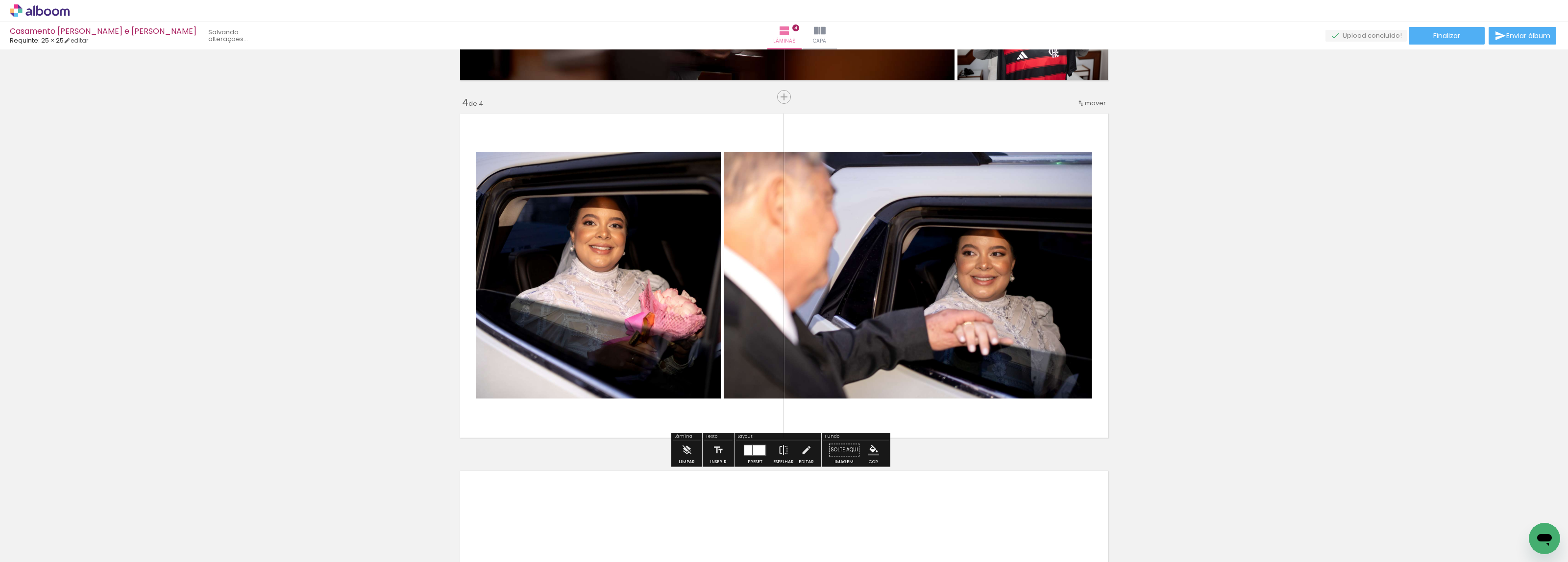
scroll to position [0, 3235]
click at [753, 451] on div at bounding box center [759, 450] width 12 height 10
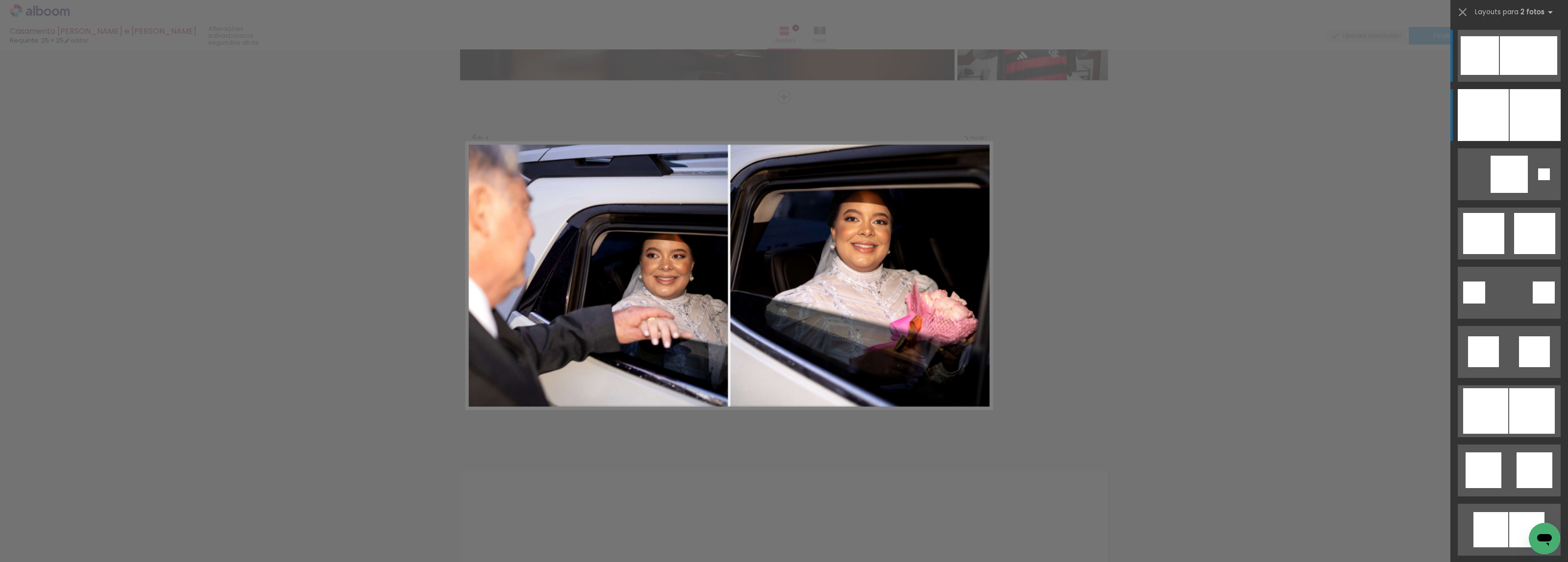
click at [1497, 106] on div at bounding box center [1483, 114] width 51 height 52
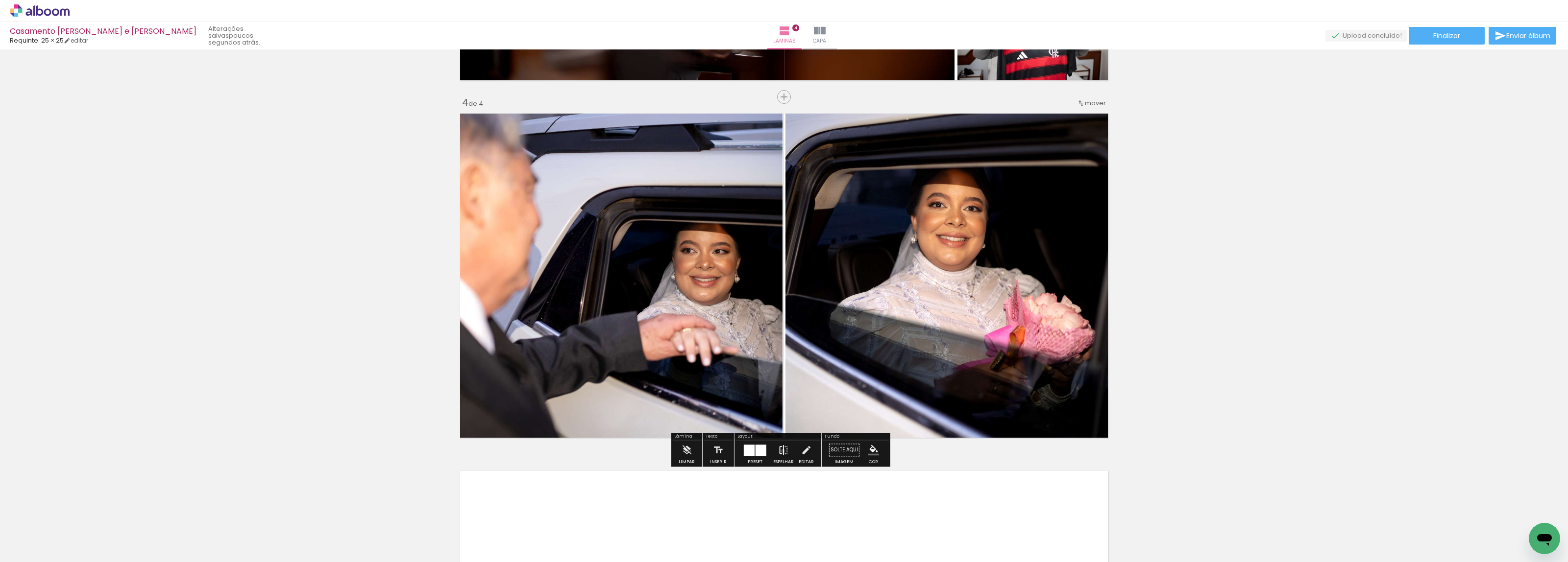
click at [780, 451] on iron-icon at bounding box center [783, 450] width 11 height 20
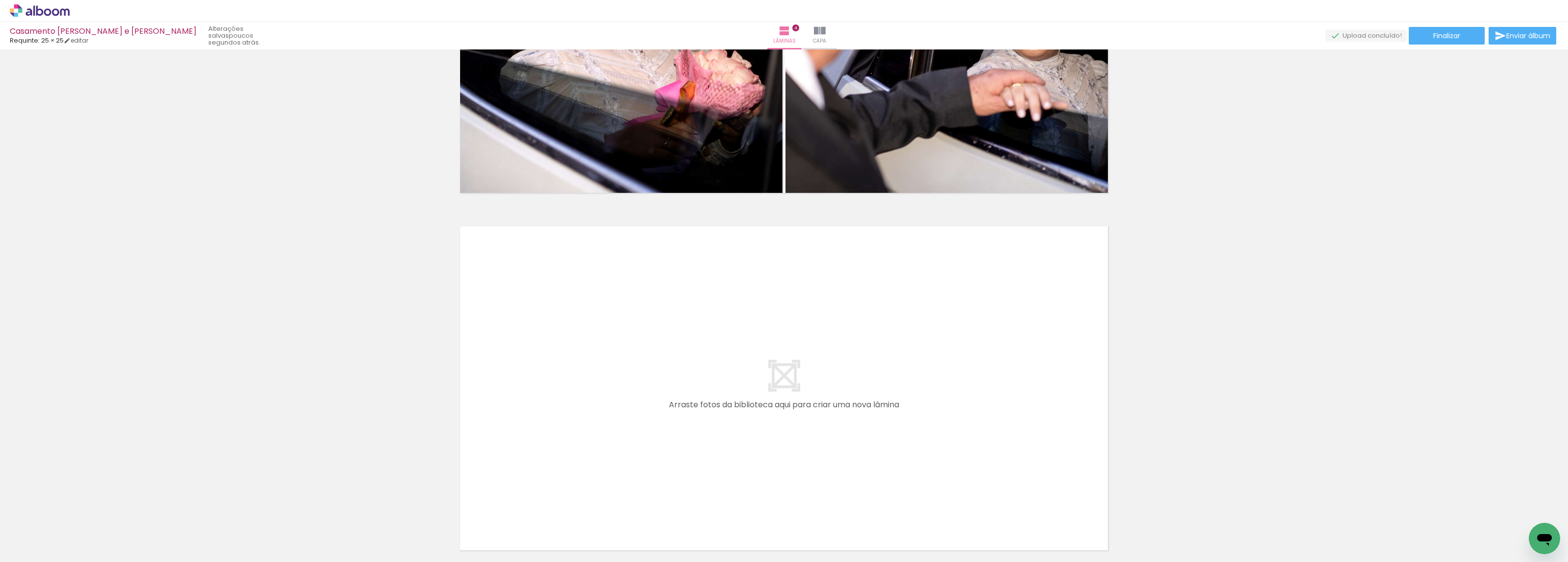
scroll to position [0, 0]
